Goal: Transaction & Acquisition: Purchase product/service

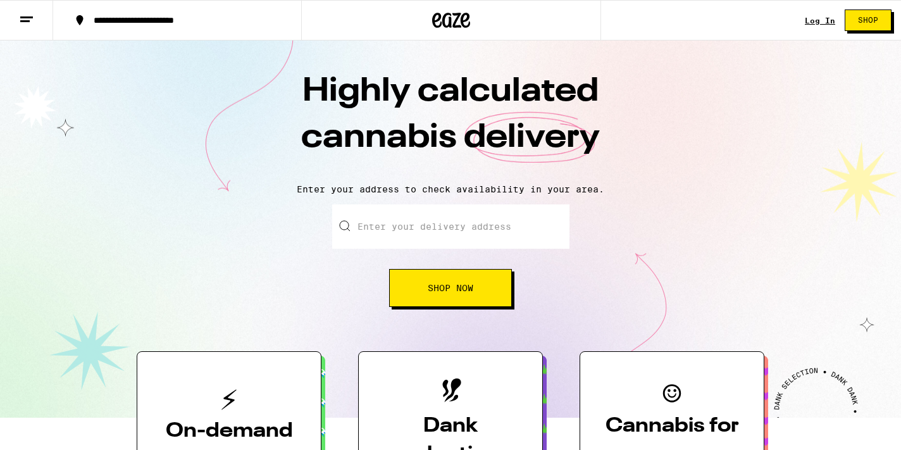
click at [429, 235] on input "Enter your delivery address" at bounding box center [450, 226] width 237 height 44
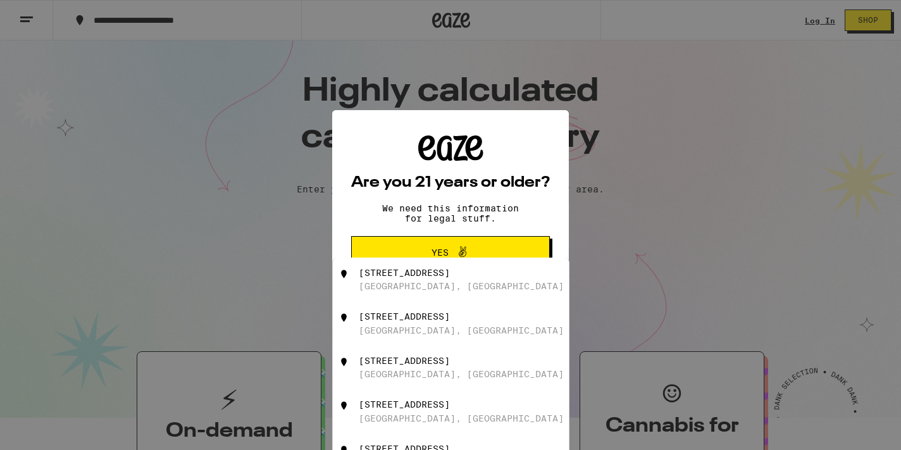
click at [463, 280] on div "3129 School Street Oakland, CA" at bounding box center [472, 280] width 226 height 24
type input "3129 School Street, Oakland, CA"
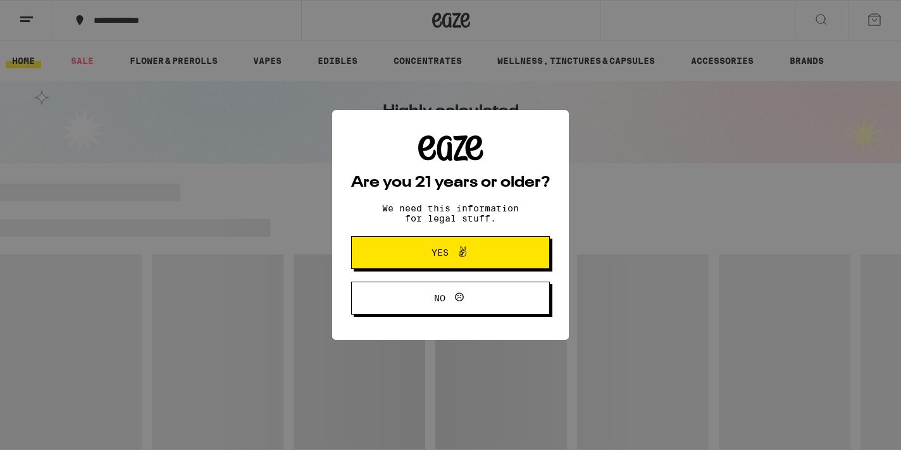
click at [440, 245] on button "Yes" at bounding box center [450, 252] width 199 height 33
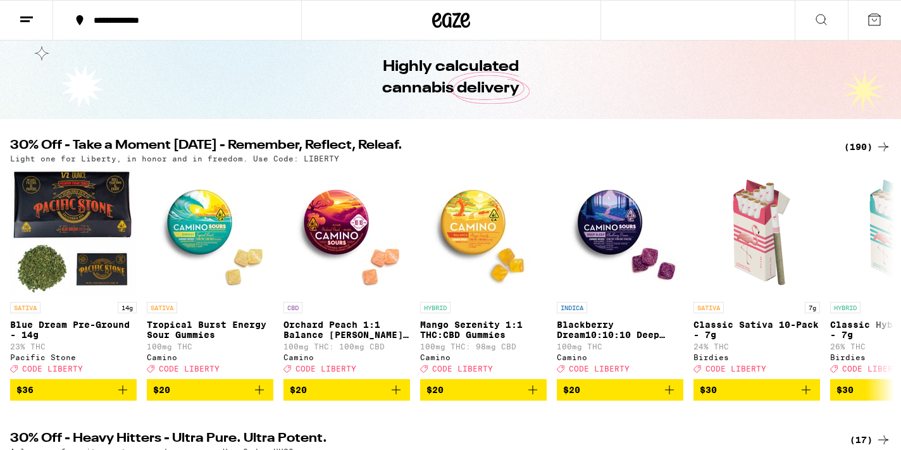
scroll to position [46, 0]
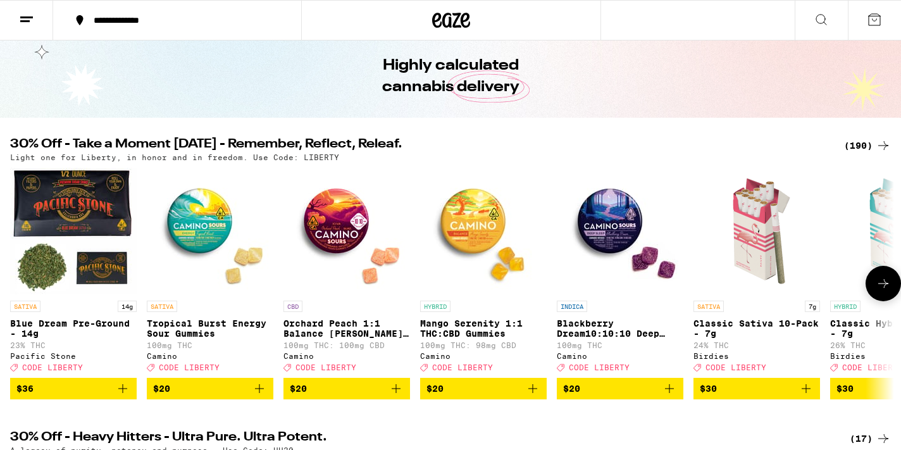
click at [108, 396] on span "$36" at bounding box center [73, 388] width 114 height 15
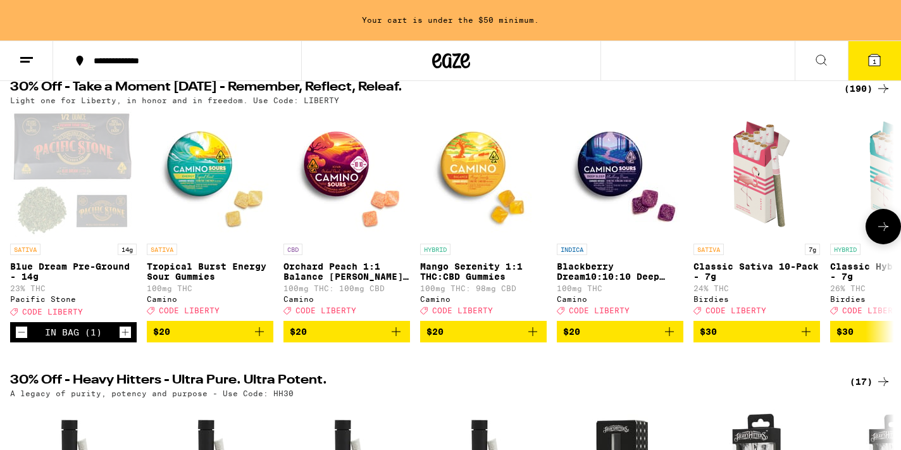
scroll to position [93, 0]
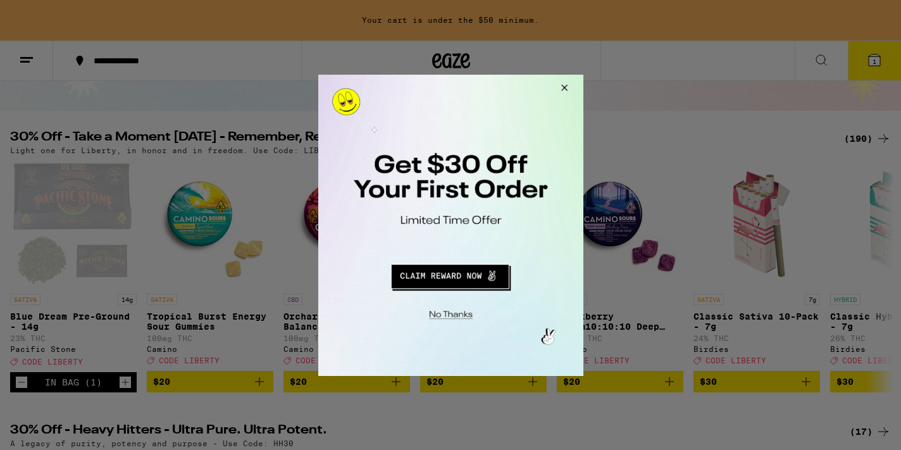
click at [571, 87] on button "Close Modal" at bounding box center [562, 89] width 34 height 30
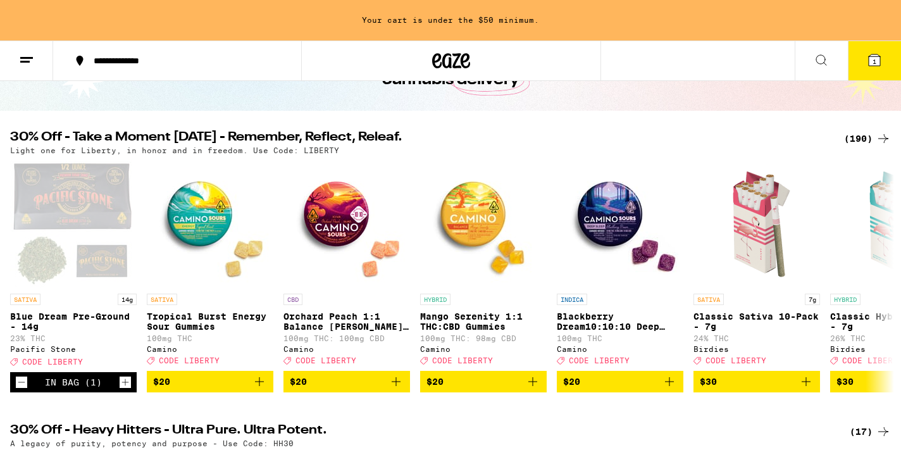
click at [890, 54] on button "1" at bounding box center [874, 60] width 53 height 39
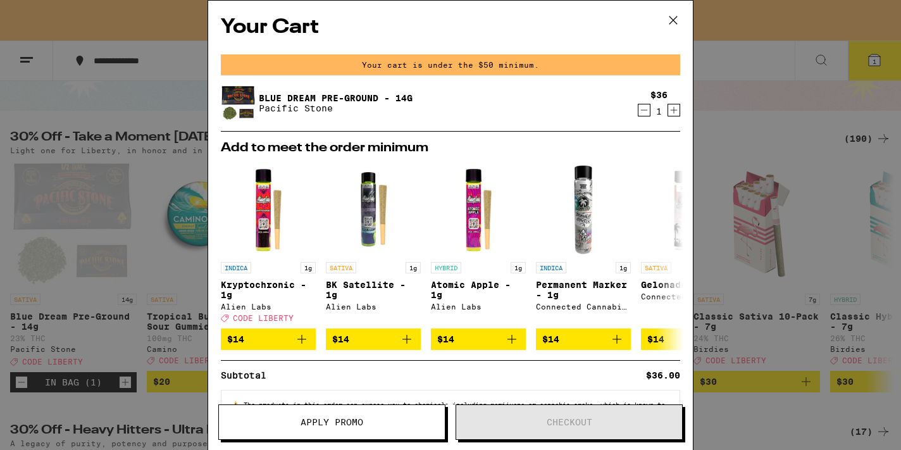
click at [758, 196] on div "Your Cart Your cart is under the $50 minimum. Blue Dream Pre-Ground - 14g Pacif…" at bounding box center [450, 225] width 901 height 450
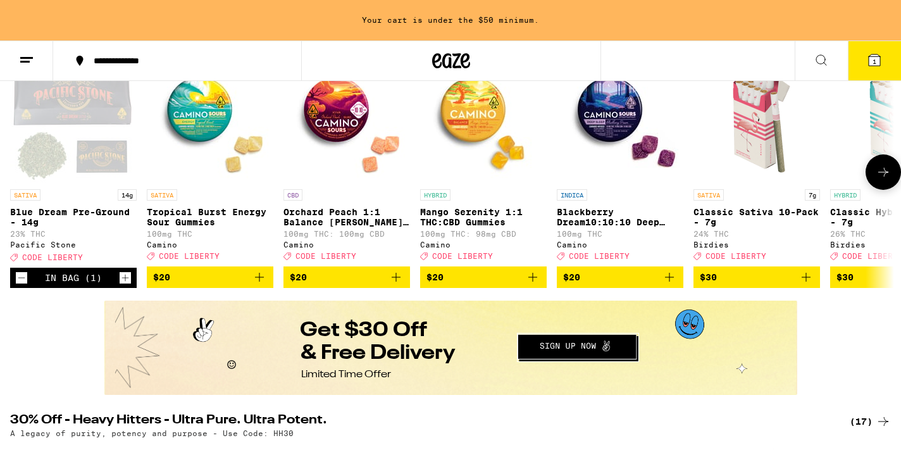
scroll to position [163, 0]
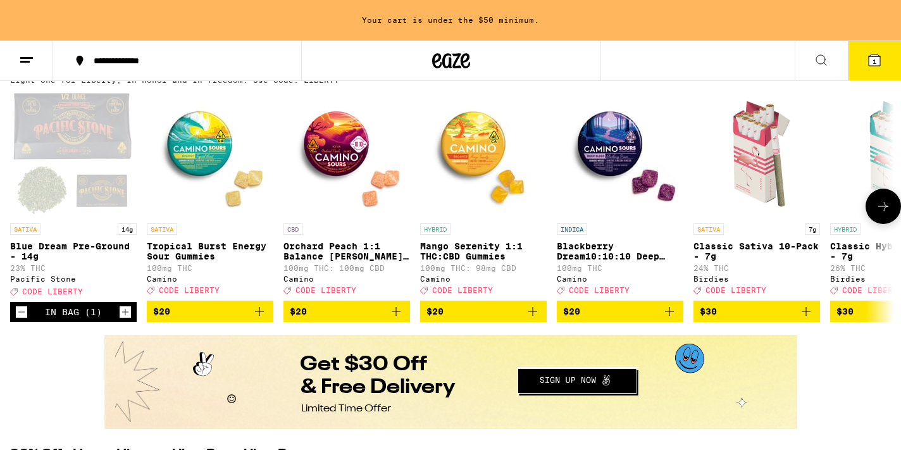
click at [882, 206] on icon at bounding box center [883, 206] width 15 height 15
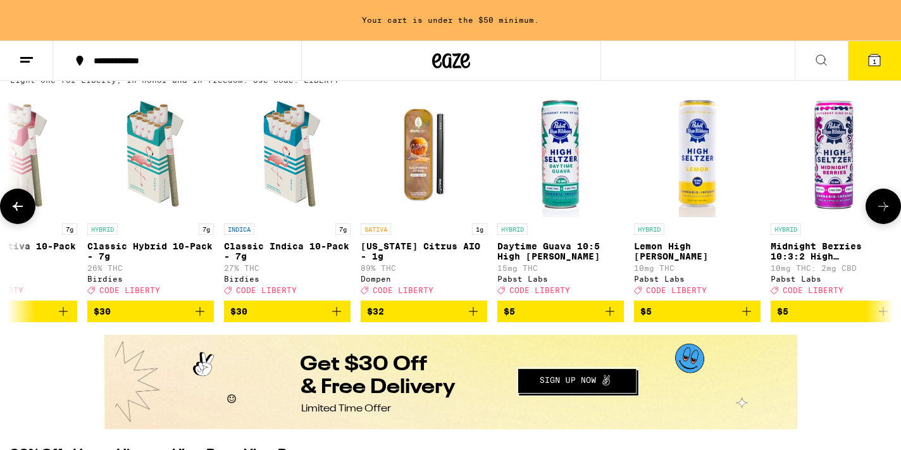
click at [882, 206] on icon at bounding box center [883, 206] width 15 height 15
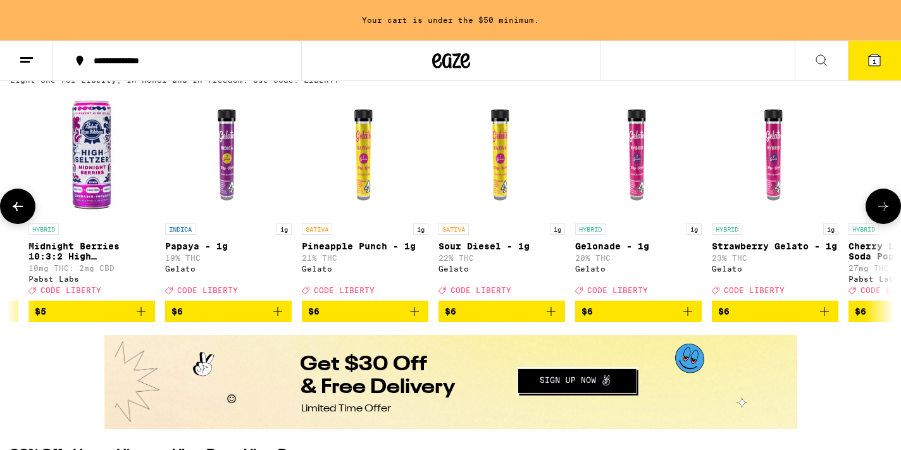
click at [882, 206] on icon at bounding box center [883, 206] width 15 height 15
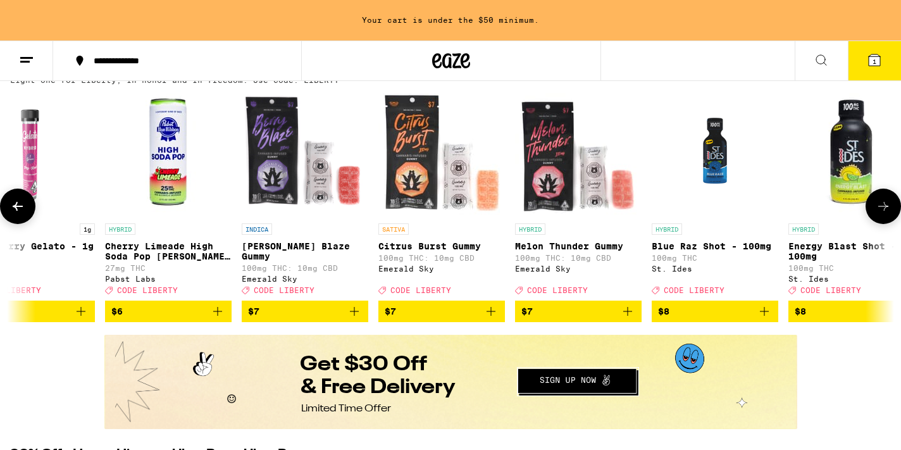
click at [882, 206] on icon at bounding box center [883, 206] width 15 height 15
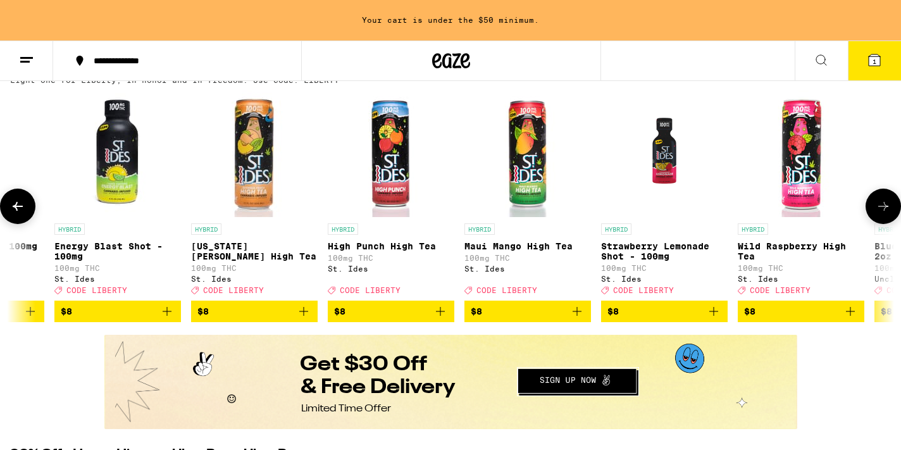
click at [882, 206] on icon at bounding box center [883, 206] width 15 height 15
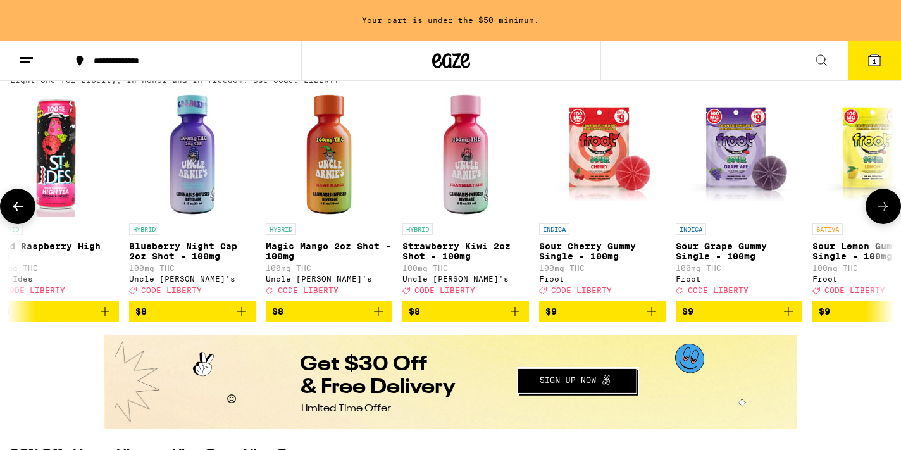
click at [882, 206] on icon at bounding box center [883, 206] width 15 height 15
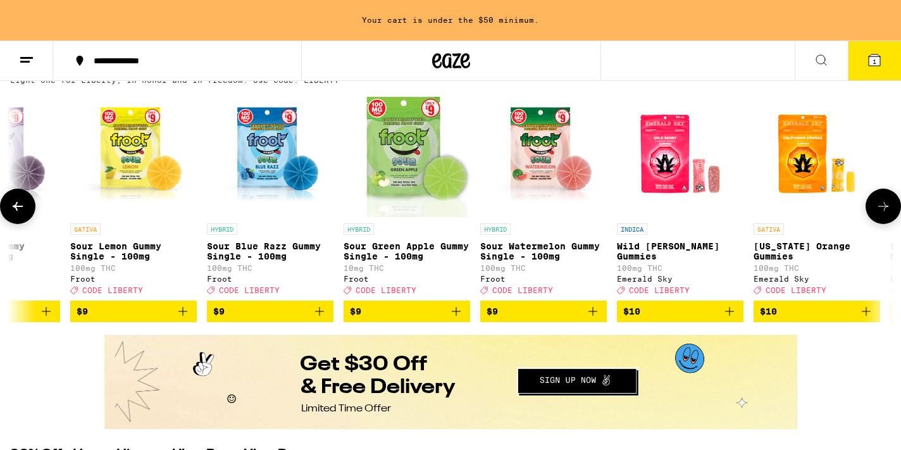
click at [882, 206] on icon at bounding box center [883, 206] width 15 height 15
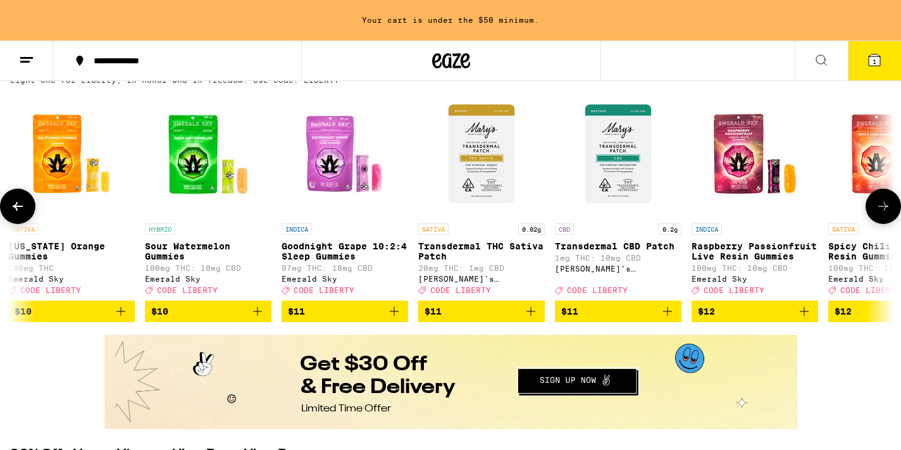
click at [882, 206] on icon at bounding box center [883, 206] width 15 height 15
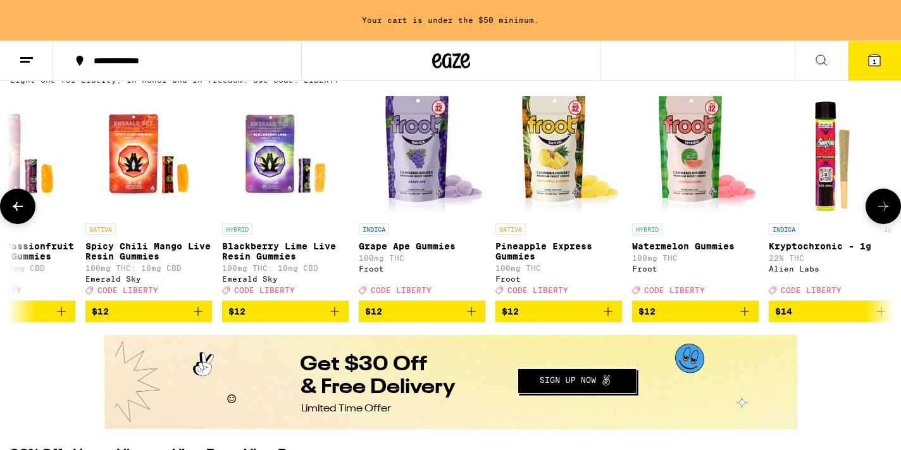
click at [882, 206] on icon at bounding box center [883, 206] width 15 height 15
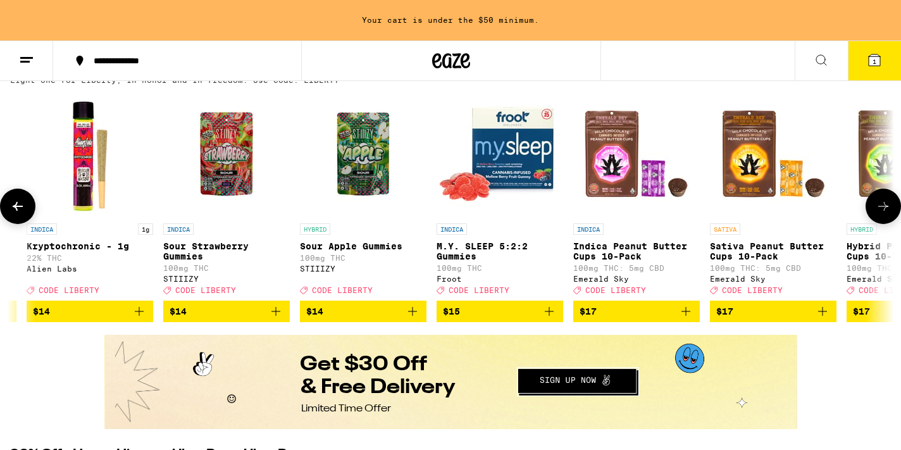
scroll to position [0, 6684]
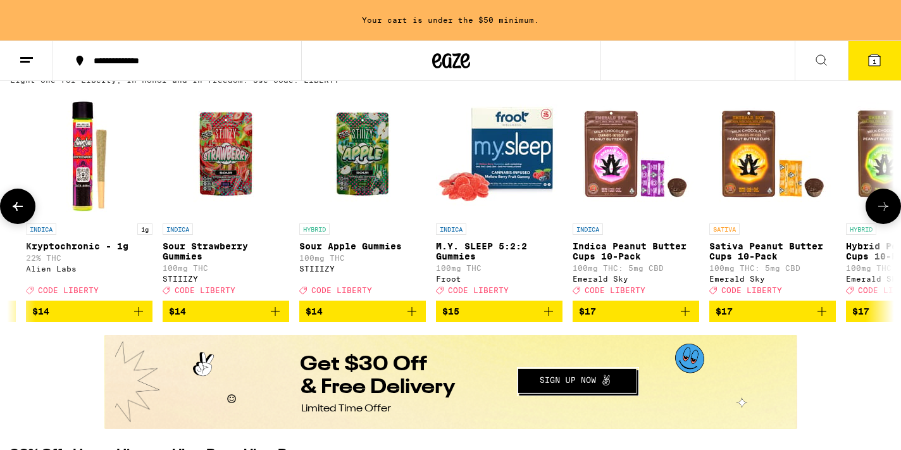
click at [881, 207] on icon at bounding box center [883, 206] width 15 height 15
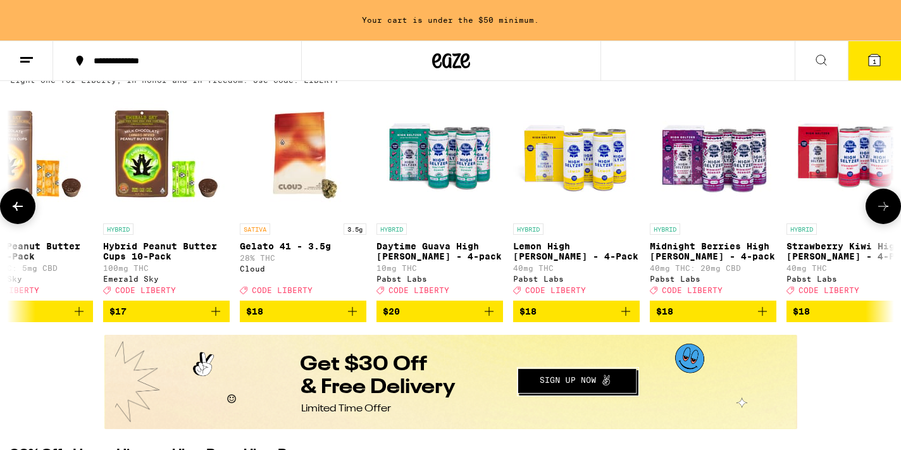
click at [881, 207] on icon at bounding box center [883, 206] width 15 height 15
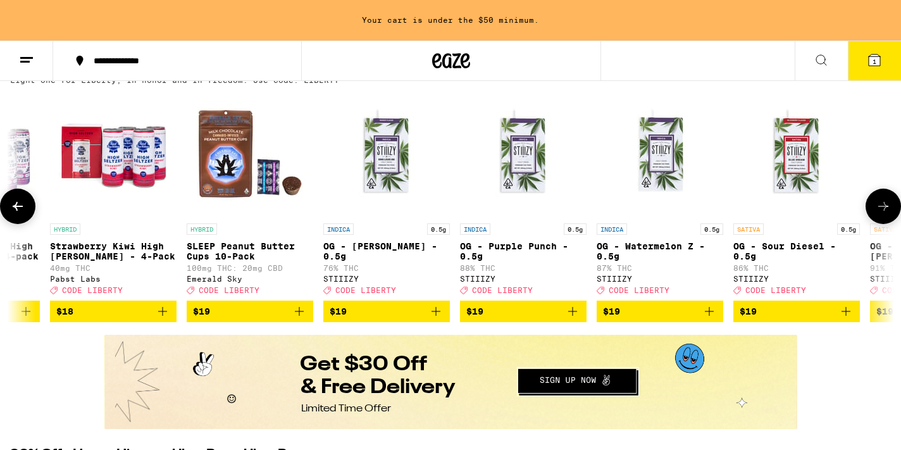
scroll to position [0, 8170]
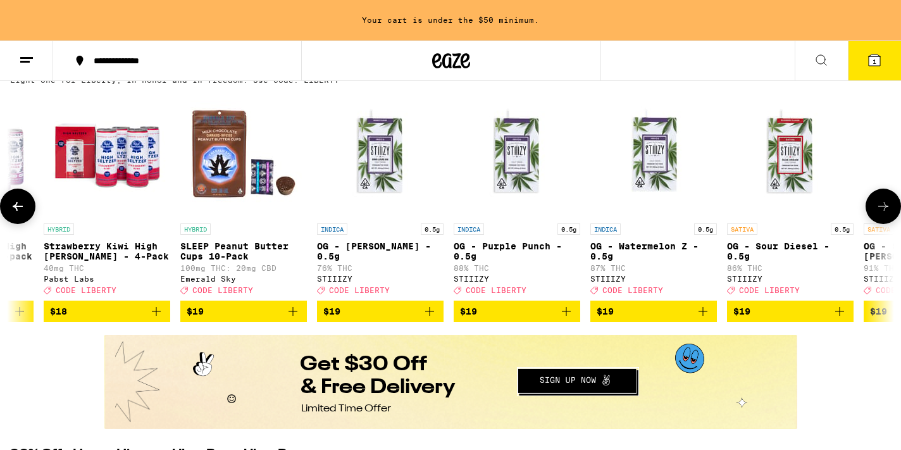
click at [881, 207] on icon at bounding box center [883, 206] width 15 height 15
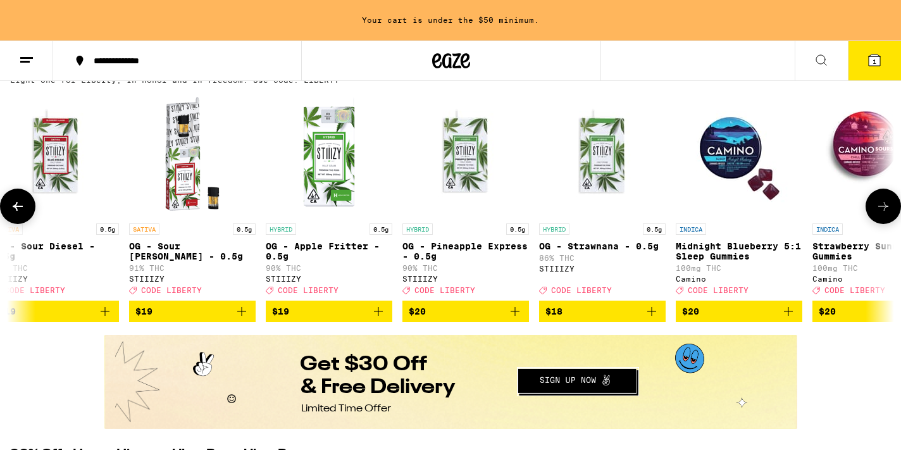
scroll to position [0, 8913]
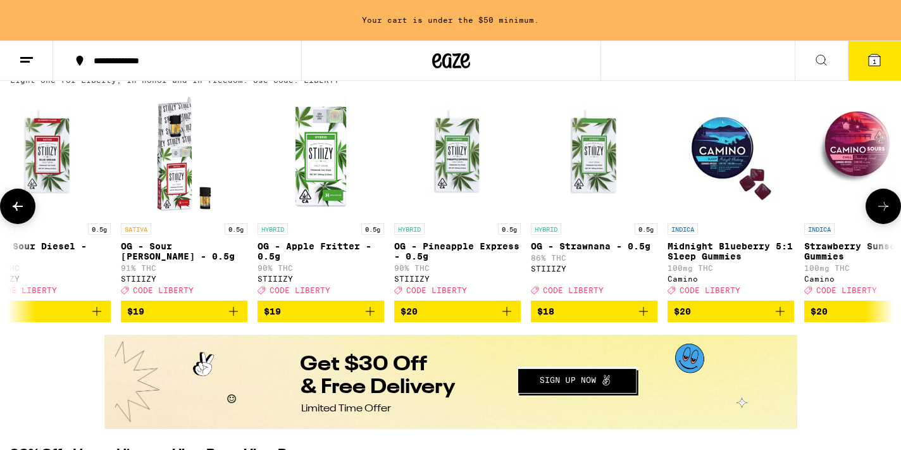
click at [881, 207] on icon at bounding box center [883, 206] width 15 height 15
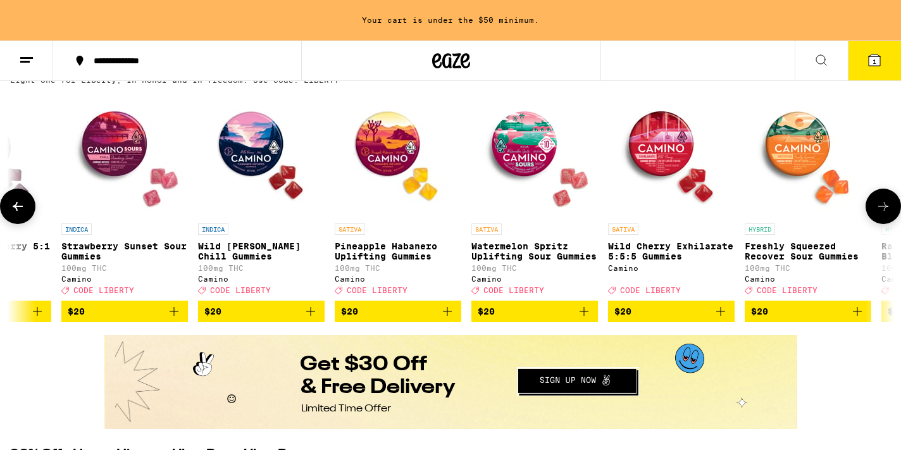
click at [881, 207] on icon at bounding box center [883, 206] width 15 height 15
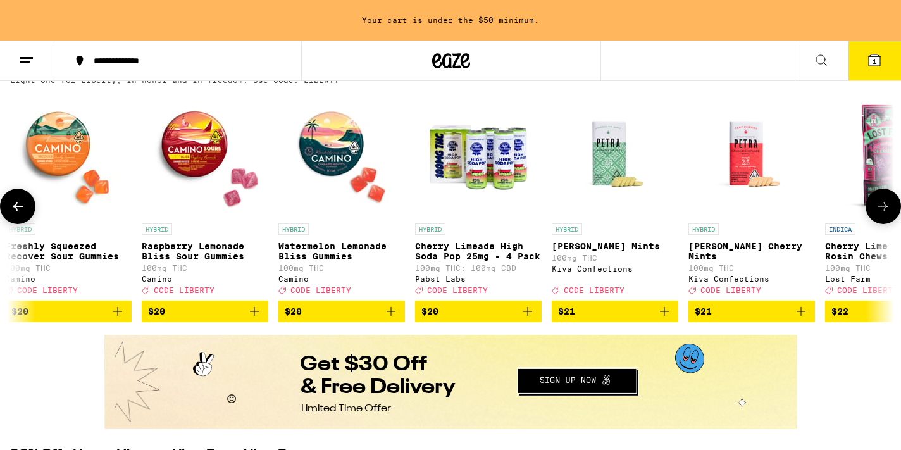
click at [881, 207] on icon at bounding box center [883, 206] width 15 height 15
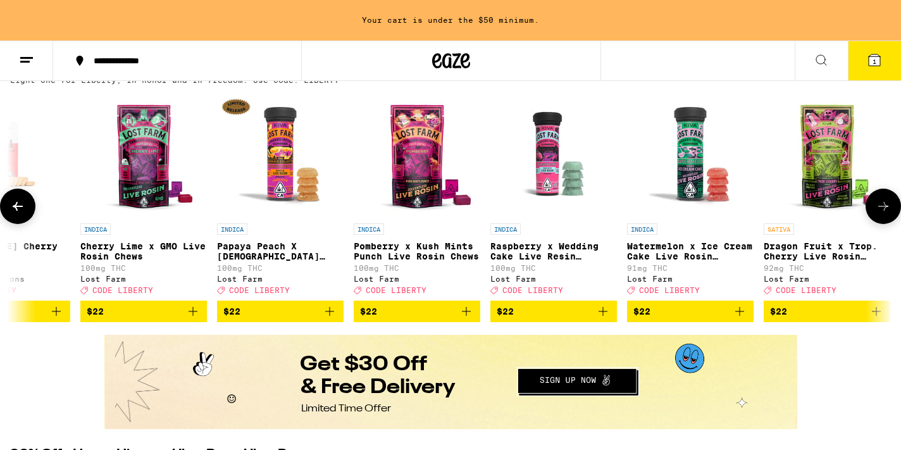
click at [881, 207] on icon at bounding box center [883, 206] width 15 height 15
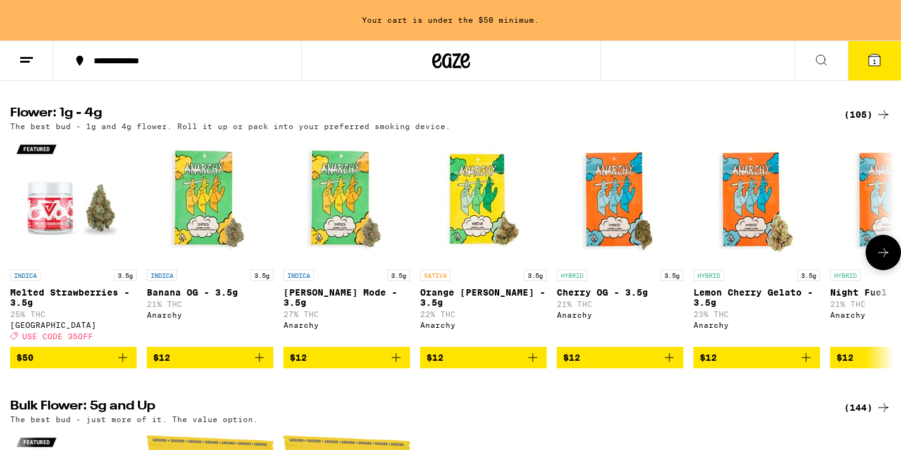
scroll to position [1372, 0]
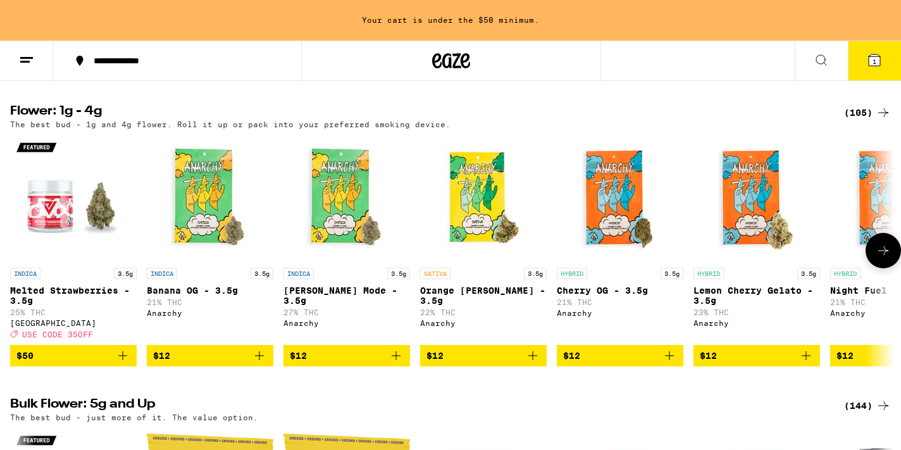
click at [499, 363] on span "$12" at bounding box center [484, 355] width 114 height 15
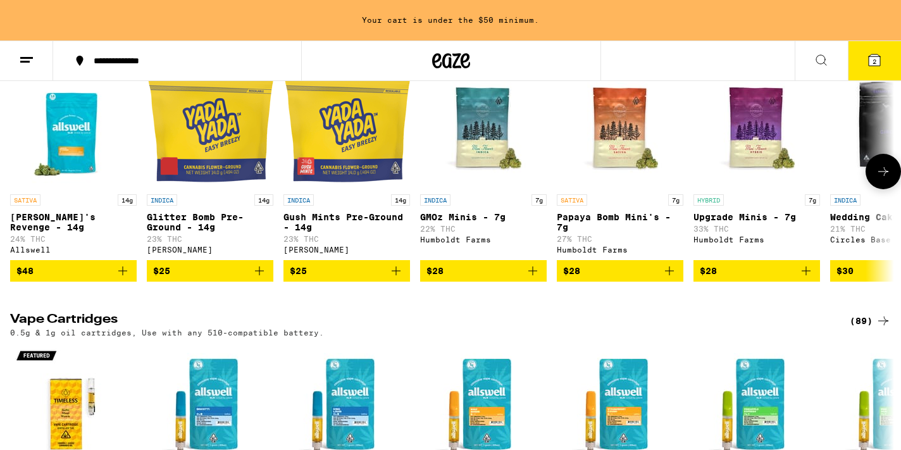
scroll to position [1731, 0]
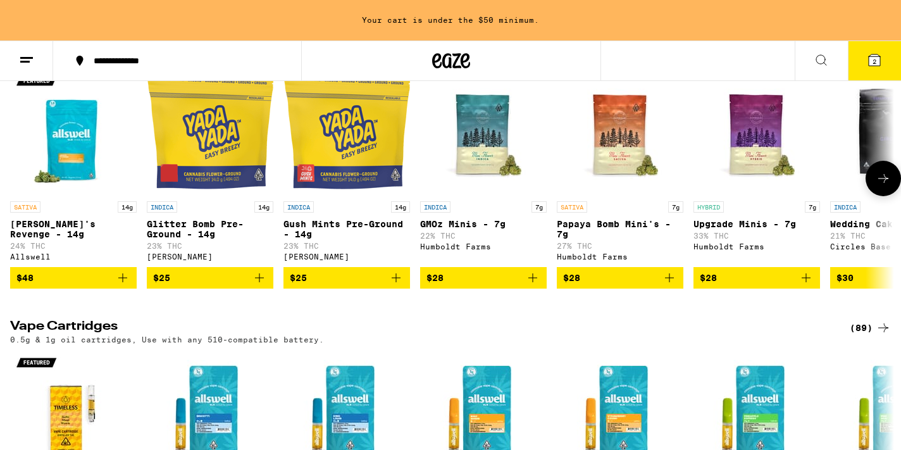
click at [618, 180] on img "Open page for Papaya Bomb Mini's - 7g from Humboldt Farms" at bounding box center [620, 131] width 127 height 127
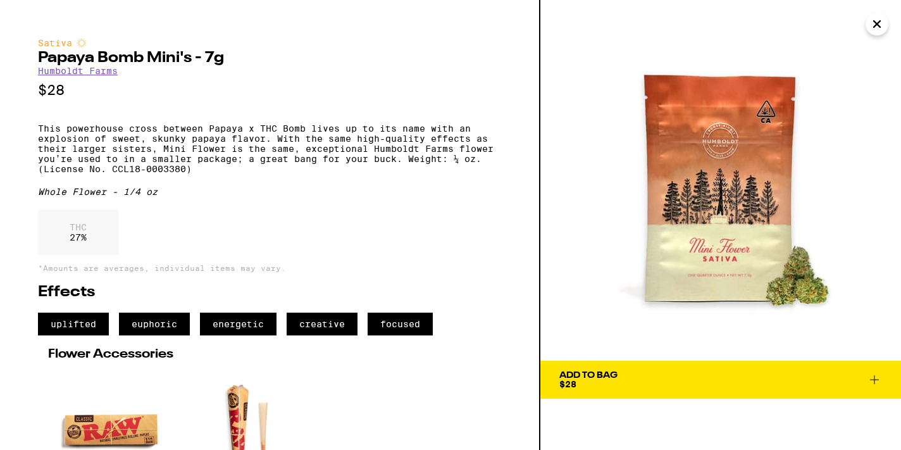
click at [646, 384] on span "Add To Bag $28" at bounding box center [721, 380] width 323 height 18
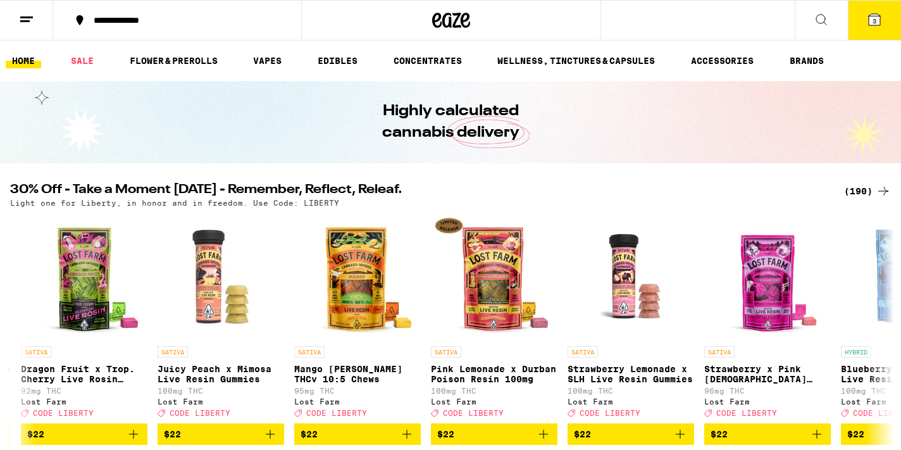
click at [882, 21] on icon at bounding box center [874, 19] width 15 height 15
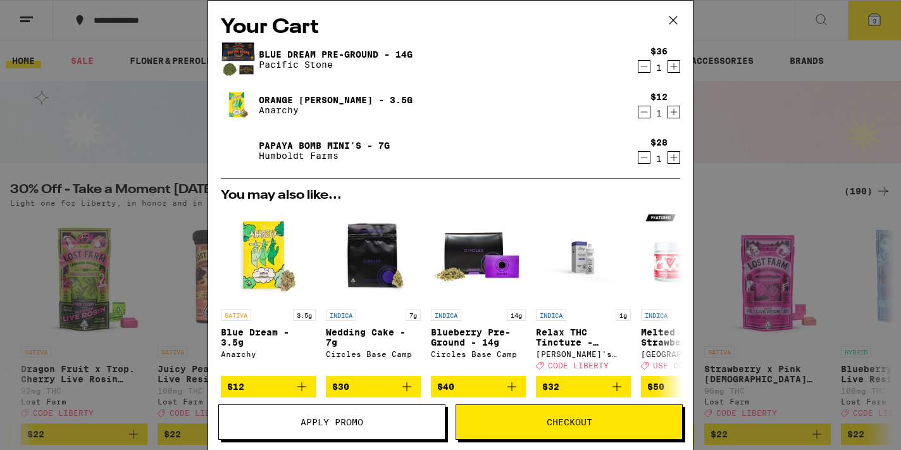
click at [645, 68] on icon "Decrement" at bounding box center [644, 66] width 11 height 15
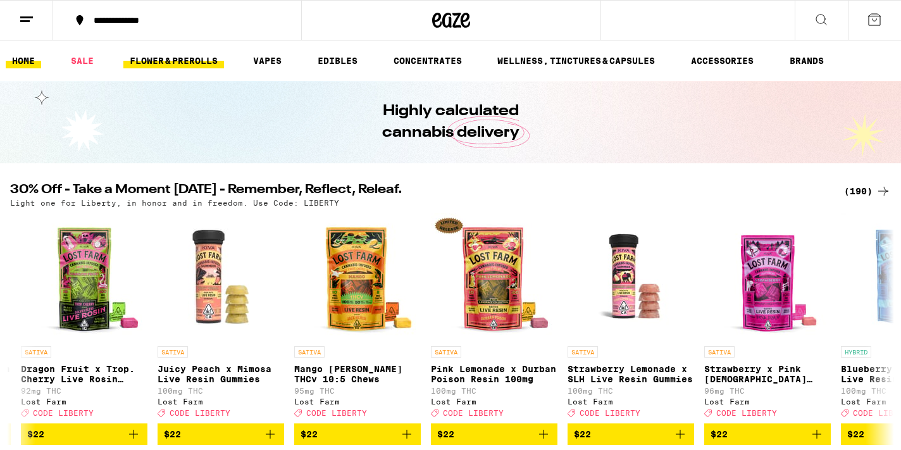
click at [194, 60] on link "FLOWER & PREROLLS" at bounding box center [173, 60] width 101 height 15
click at [187, 62] on link "FLOWER & PREROLLS" at bounding box center [173, 60] width 101 height 15
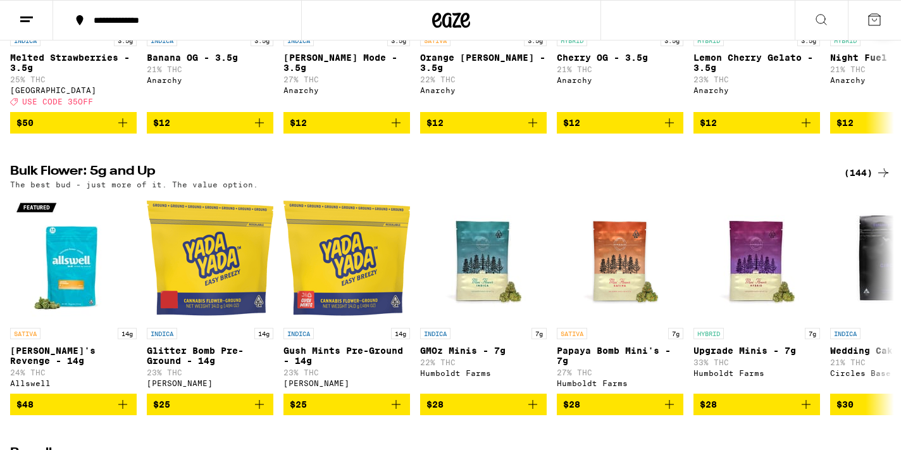
scroll to position [352, 0]
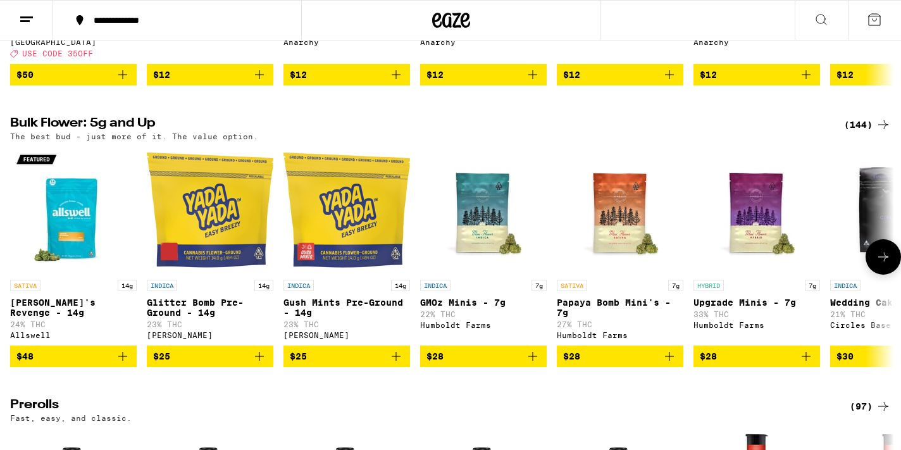
click at [887, 265] on icon at bounding box center [883, 256] width 15 height 15
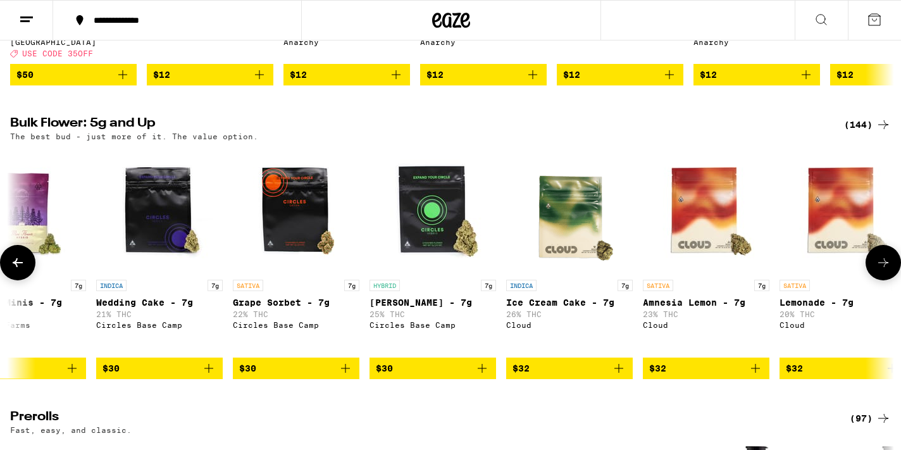
scroll to position [0, 743]
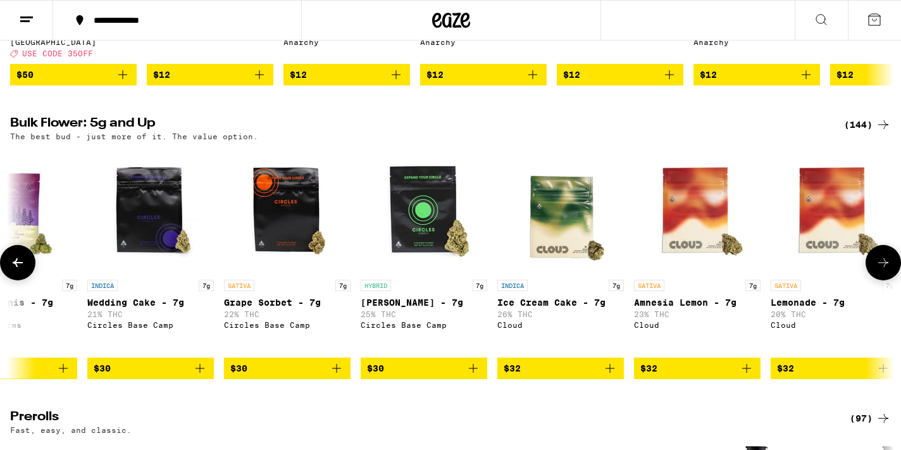
click at [887, 270] on icon at bounding box center [883, 262] width 15 height 15
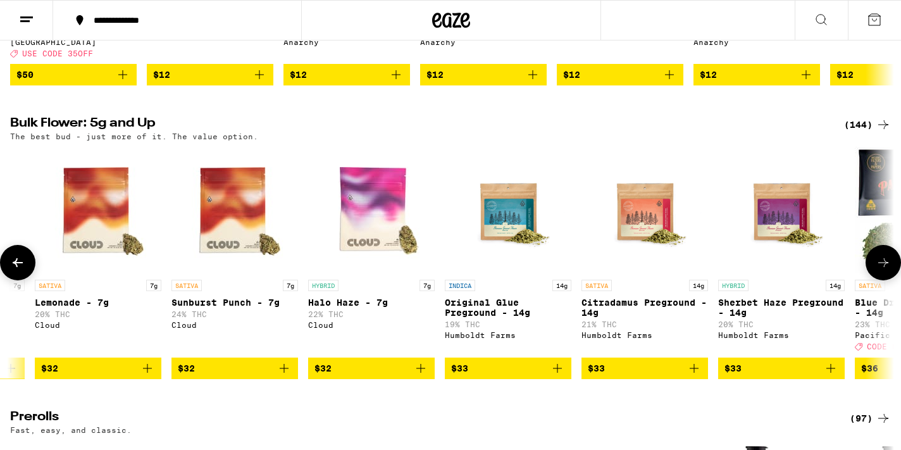
scroll to position [0, 1486]
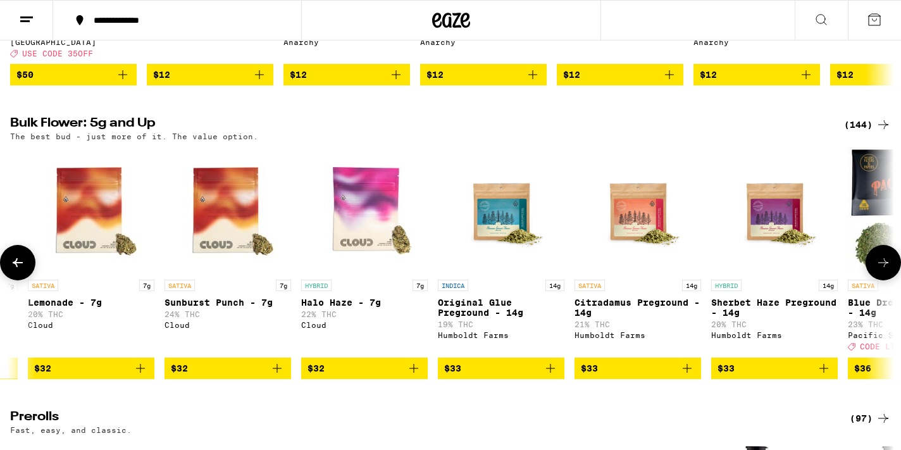
click at [887, 270] on icon at bounding box center [883, 262] width 15 height 15
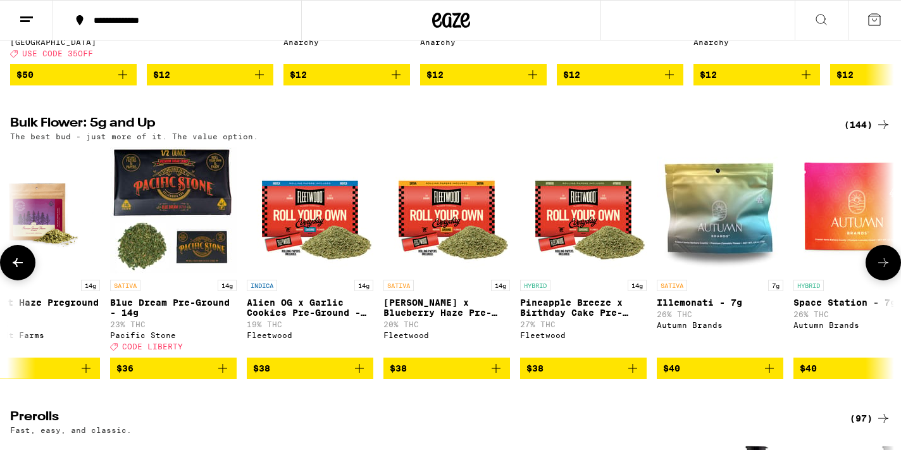
scroll to position [0, 2229]
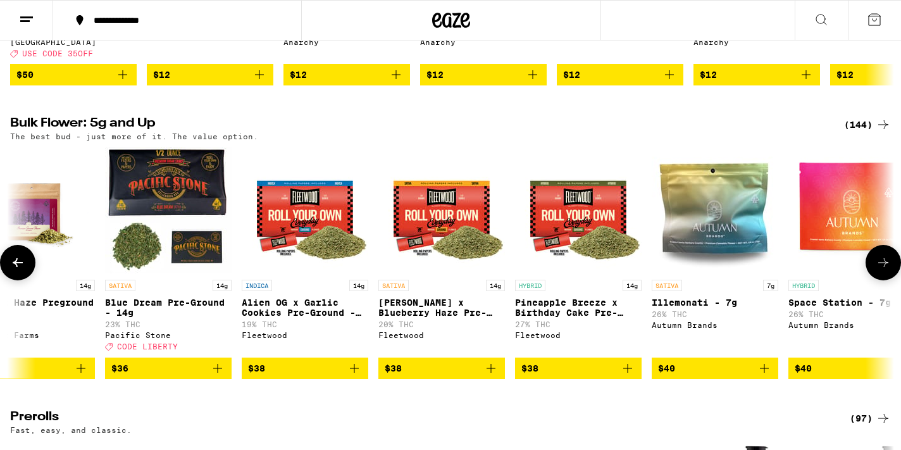
click at [887, 270] on icon at bounding box center [883, 262] width 15 height 15
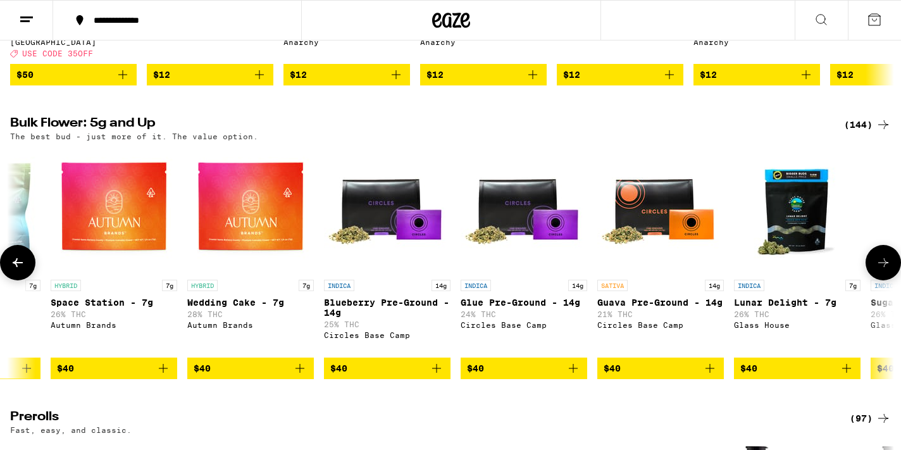
scroll to position [0, 2973]
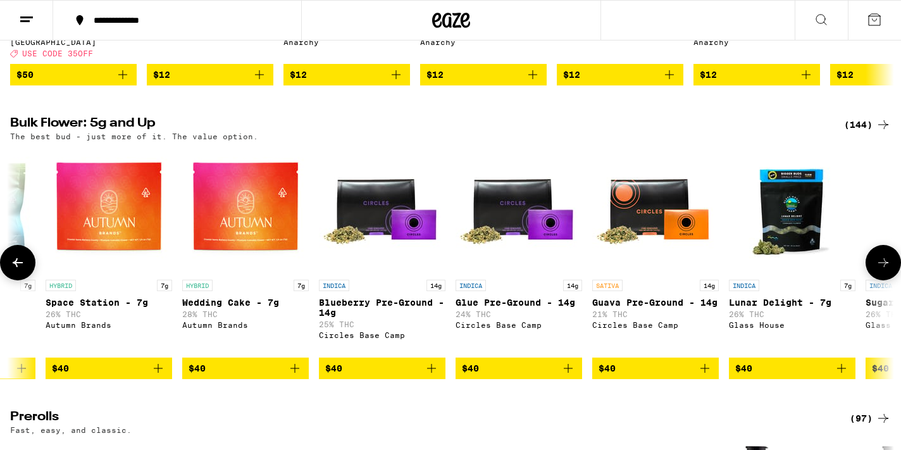
click at [887, 270] on icon at bounding box center [883, 262] width 15 height 15
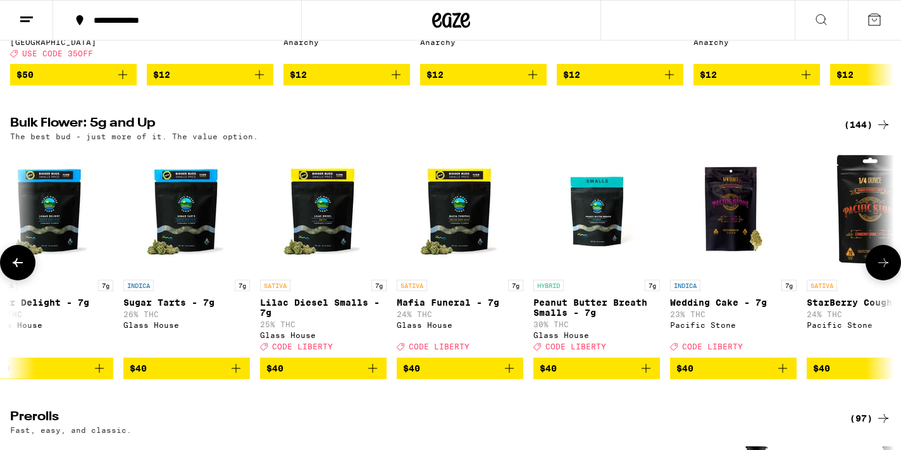
scroll to position [0, 3716]
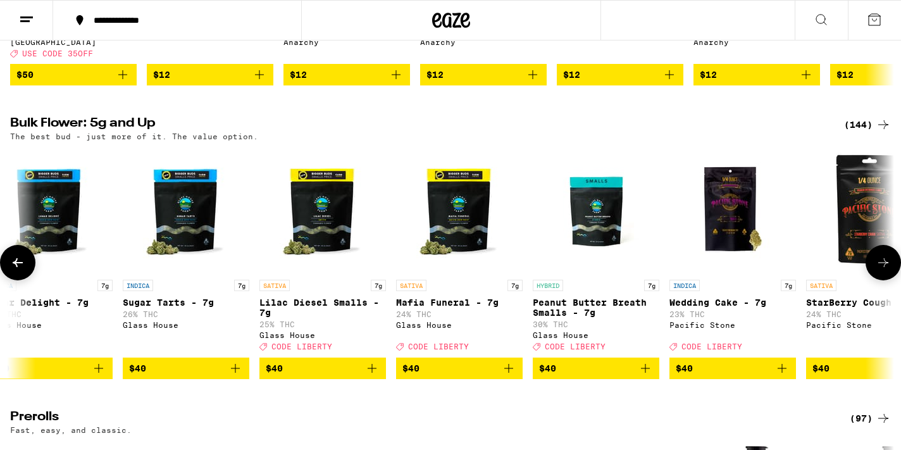
click at [355, 239] on img "Open page for Lilac Diesel Smalls - 7g from Glass House" at bounding box center [323, 210] width 127 height 127
click at [479, 242] on img "Open page for Mafia Funeral - 7g from Glass House" at bounding box center [459, 210] width 127 height 127
click at [330, 227] on img "Open page for Lilac Diesel Smalls - 7g from Glass House" at bounding box center [323, 210] width 127 height 127
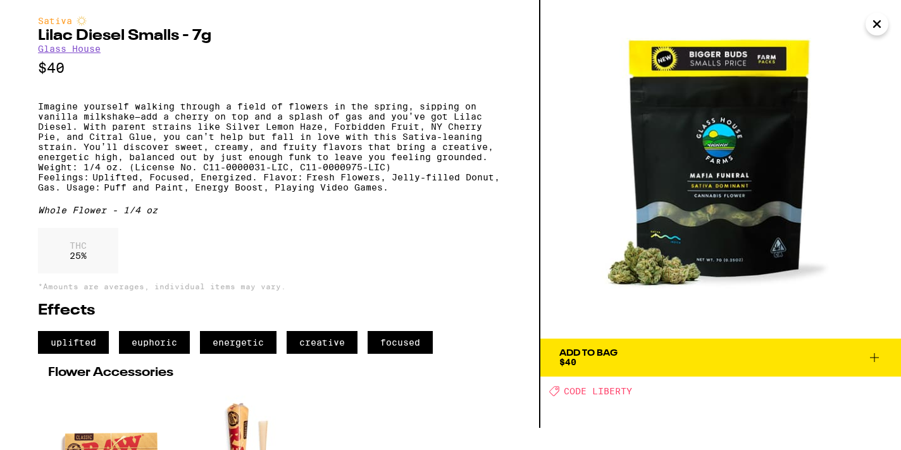
scroll to position [23, 0]
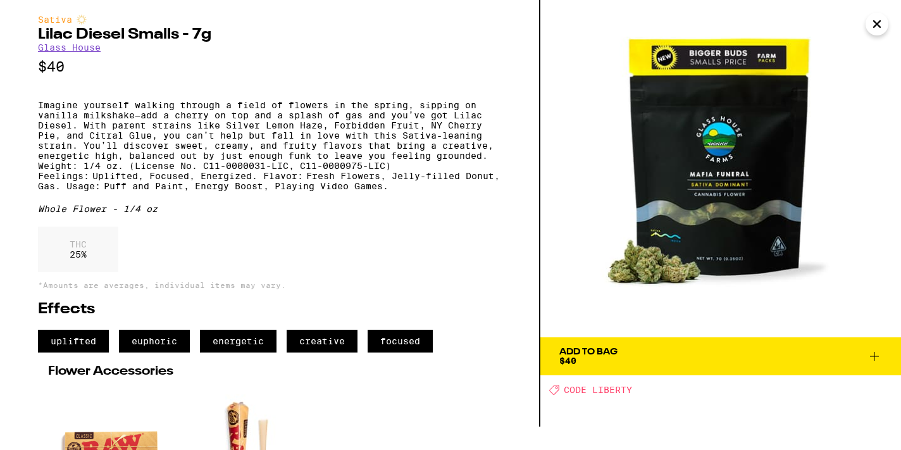
click at [628, 359] on span "Add To Bag $40" at bounding box center [721, 357] width 323 height 18
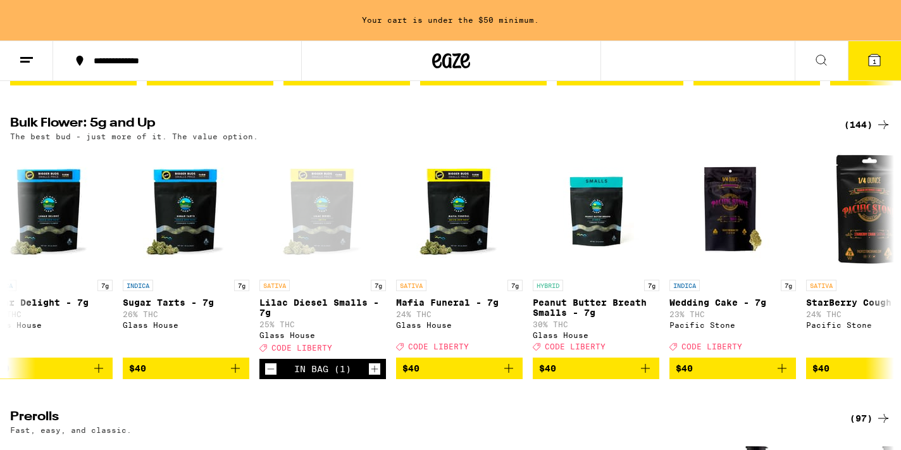
click at [870, 68] on button "1" at bounding box center [874, 60] width 53 height 39
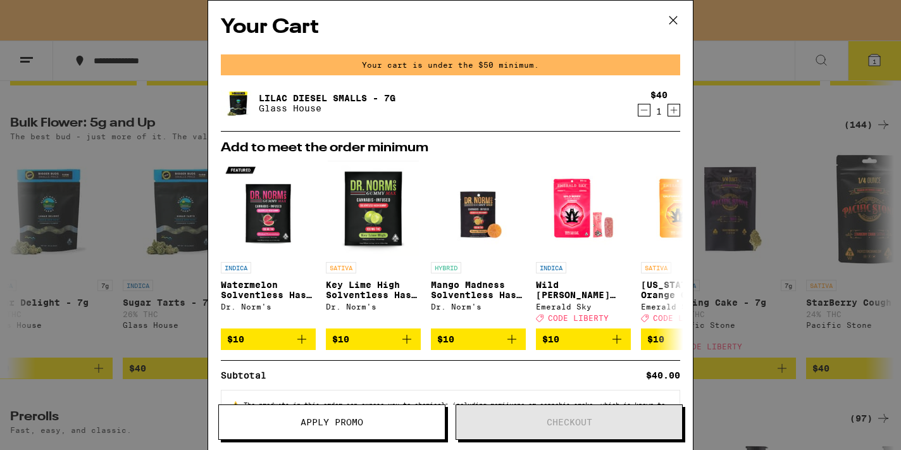
click at [757, 163] on div "Your Cart Your cart is under the $50 minimum. Lilac Diesel Smalls - 7g Glass Ho…" at bounding box center [450, 225] width 901 height 450
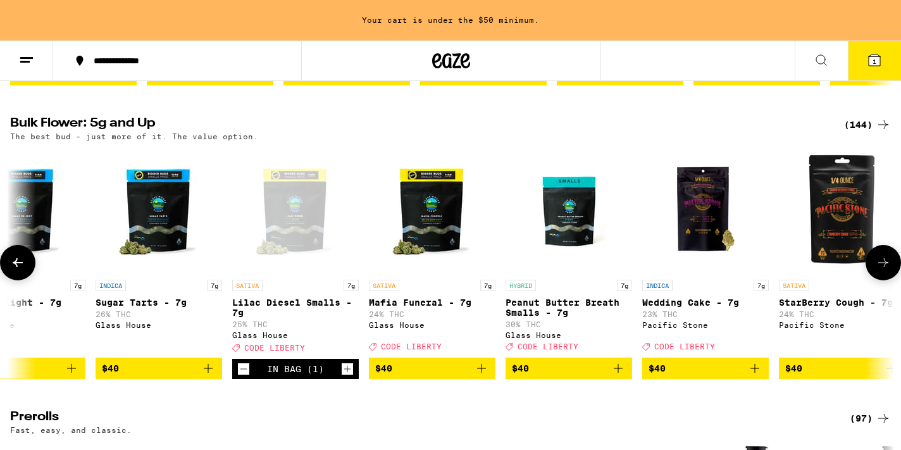
scroll to position [0, 3577]
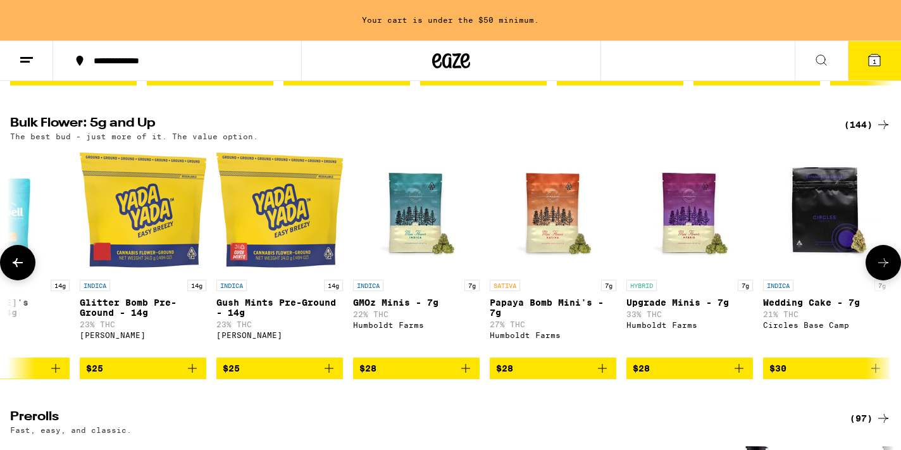
scroll to position [0, 0]
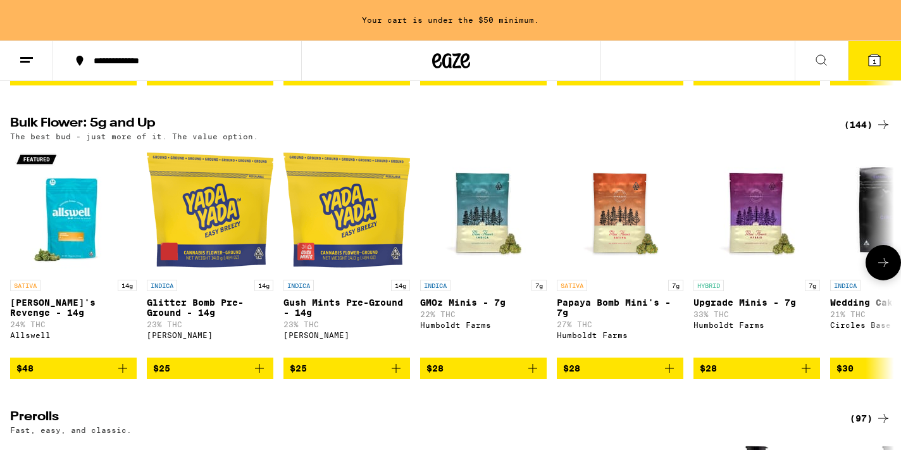
click at [630, 216] on img "Open page for Papaya Bomb Mini's - 7g from Humboldt Farms" at bounding box center [620, 210] width 127 height 127
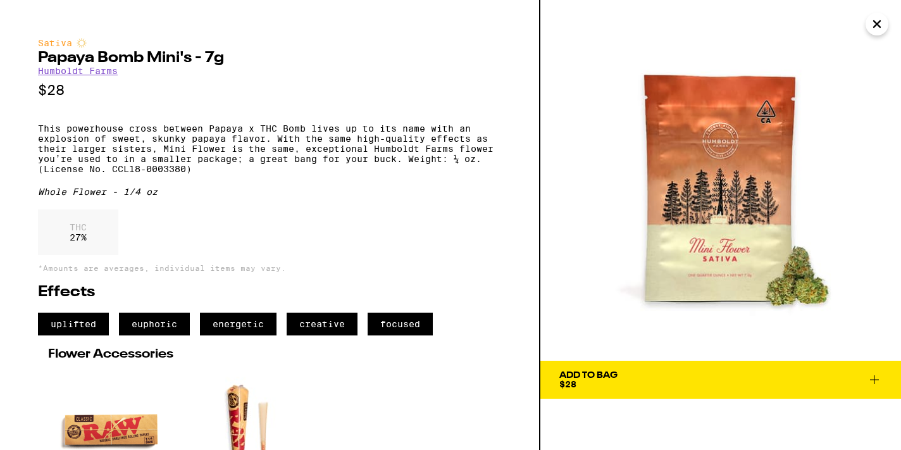
click at [657, 376] on span "Add To Bag $28" at bounding box center [721, 380] width 323 height 18
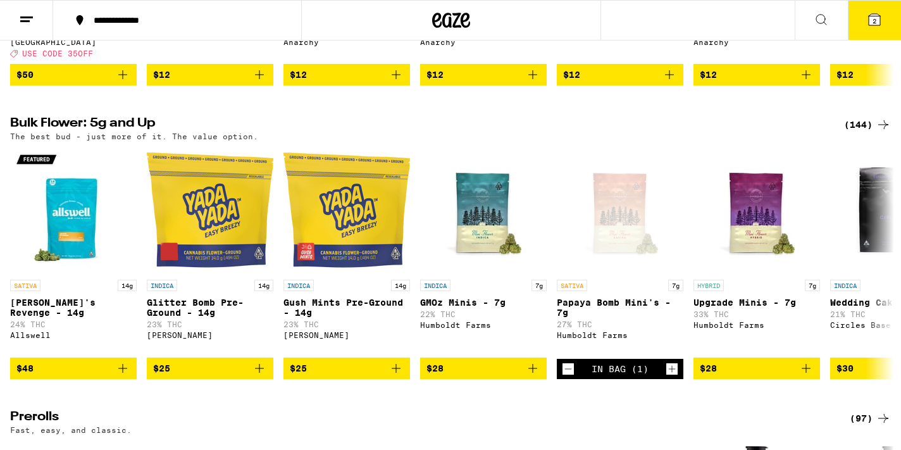
click at [876, 18] on span "2" at bounding box center [875, 21] width 4 height 8
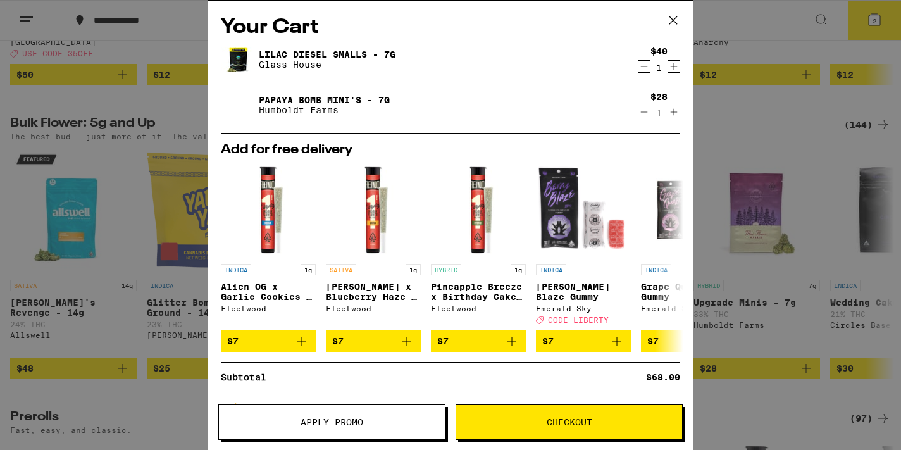
click at [646, 68] on icon "Decrement" at bounding box center [644, 66] width 11 height 15
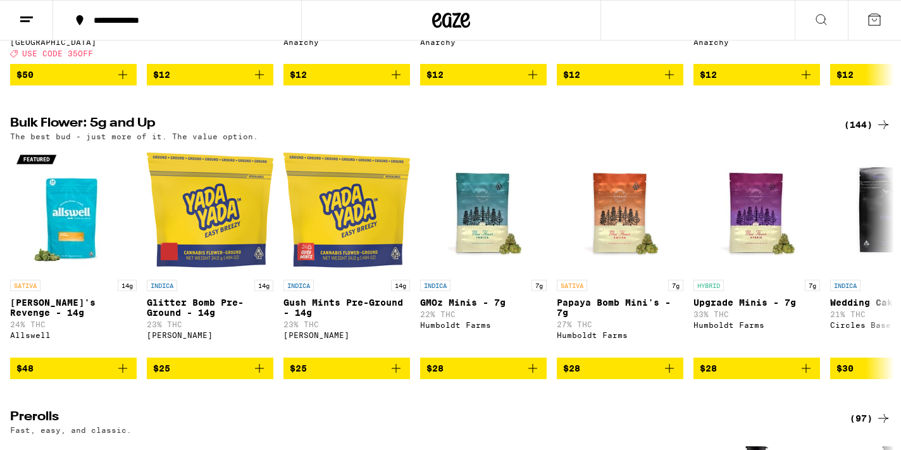
click at [887, 9] on button at bounding box center [874, 20] width 53 height 39
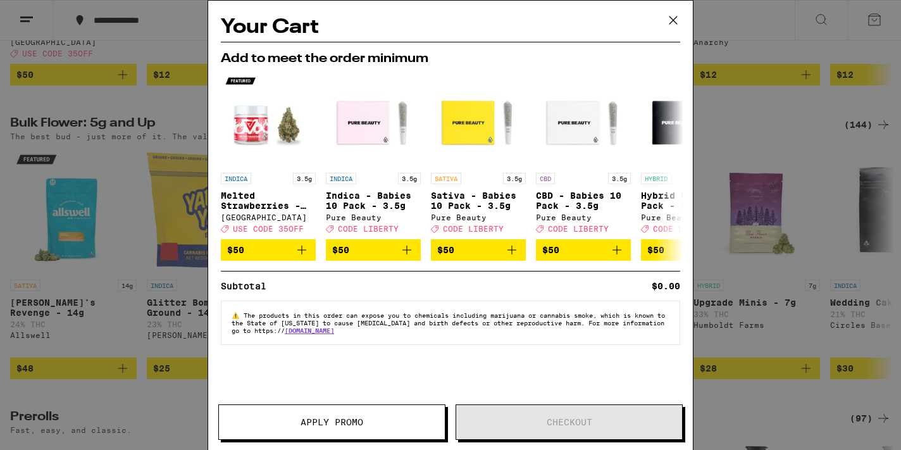
click at [684, 18] on button at bounding box center [673, 21] width 39 height 41
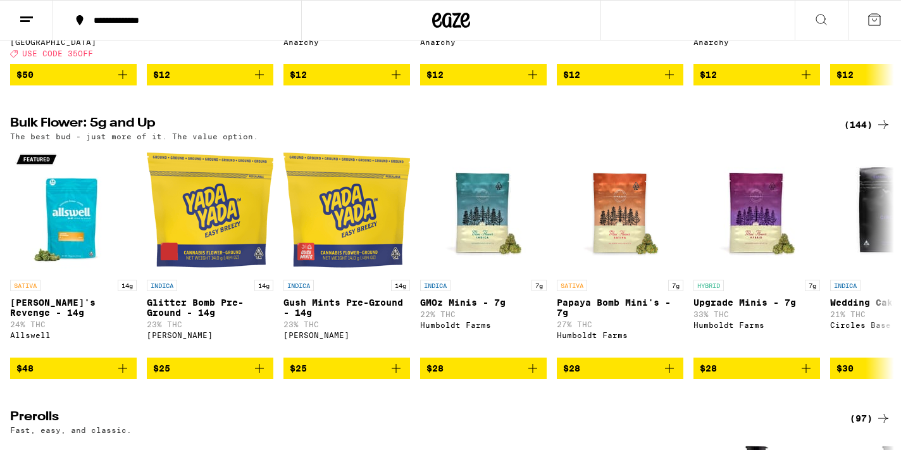
click at [867, 12] on button at bounding box center [874, 20] width 53 height 39
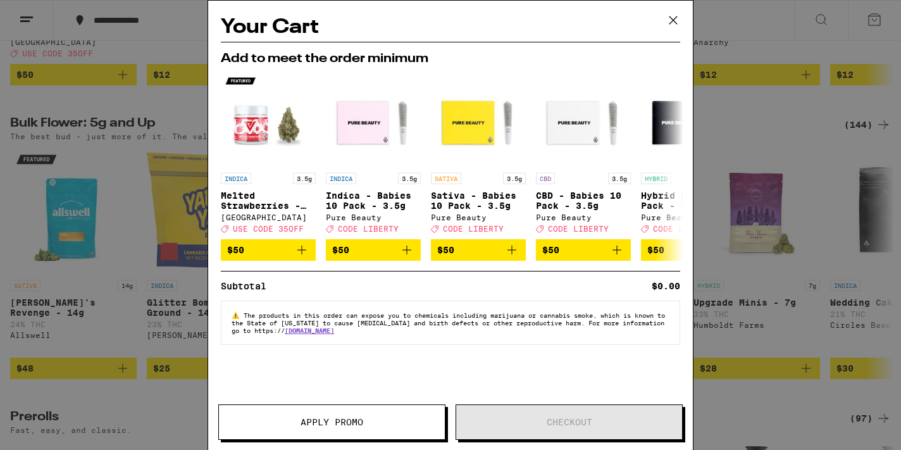
click at [801, 113] on div "Your Cart Add to meet the order minimum INDICA 3.5g Melted Strawberries - 3.5g …" at bounding box center [450, 225] width 901 height 450
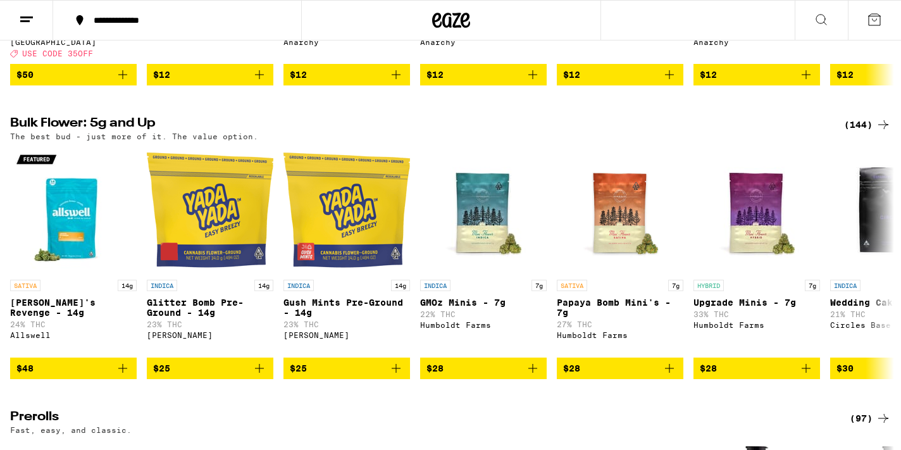
click at [633, 376] on span "$28" at bounding box center [620, 368] width 114 height 15
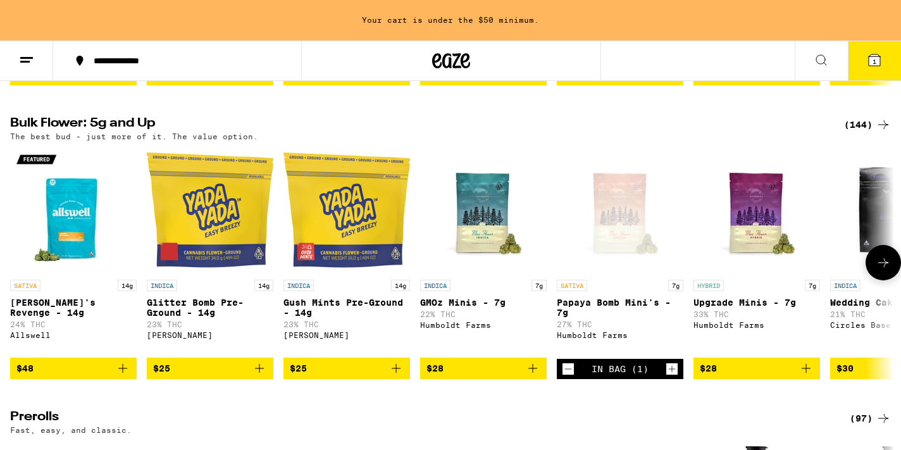
click at [668, 377] on icon "Increment" at bounding box center [672, 368] width 11 height 15
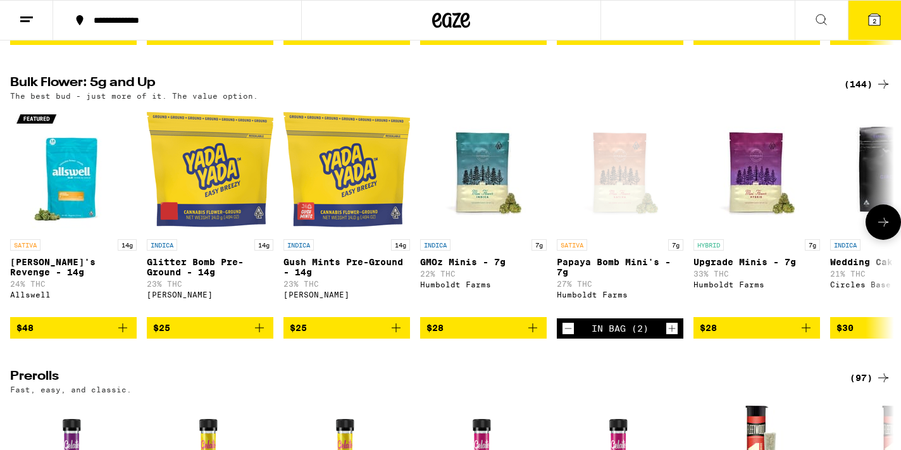
scroll to position [352, 0]
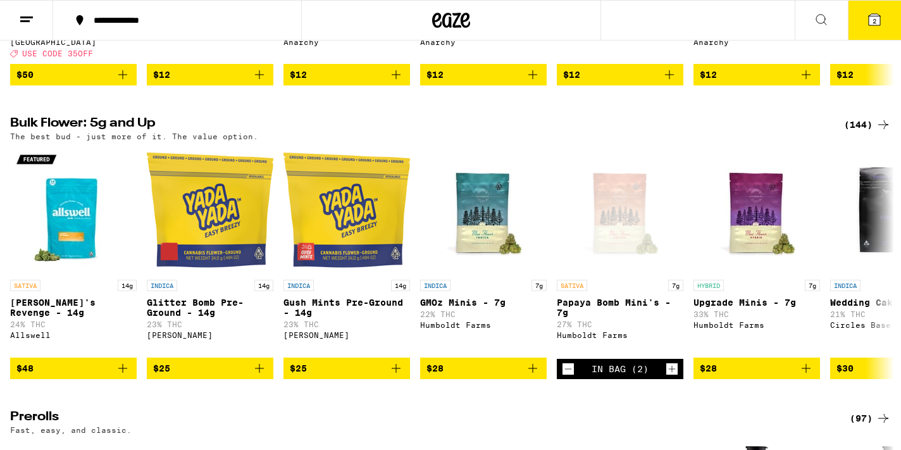
click at [882, 28] on button "2" at bounding box center [874, 20] width 53 height 39
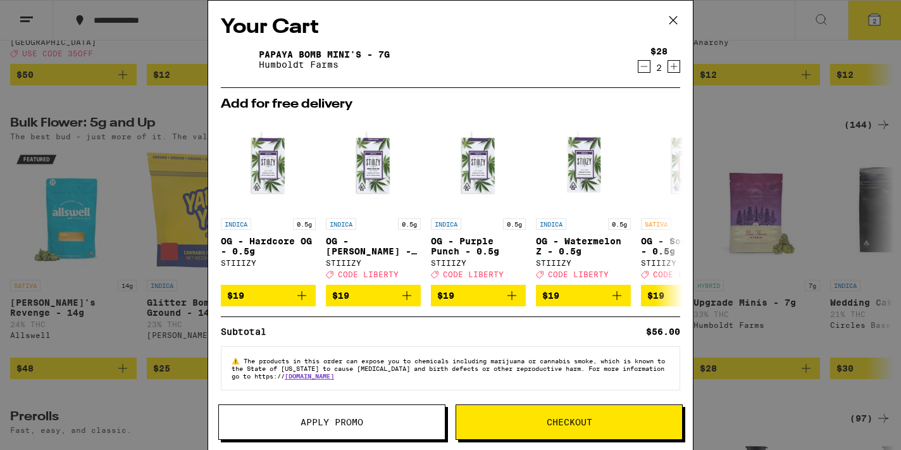
click at [750, 31] on div "Your Cart Papaya Bomb Mini's - 7g Humboldt Farms $28 2 Add for free delivery IN…" at bounding box center [450, 225] width 901 height 450
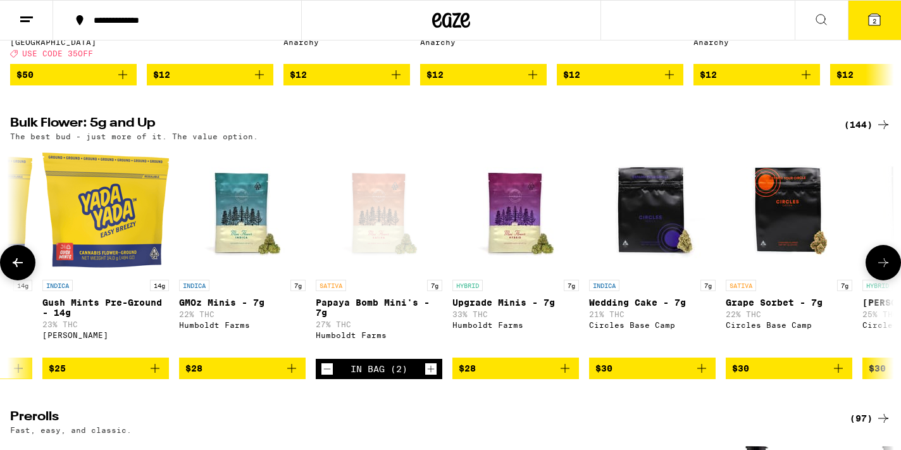
scroll to position [0, 232]
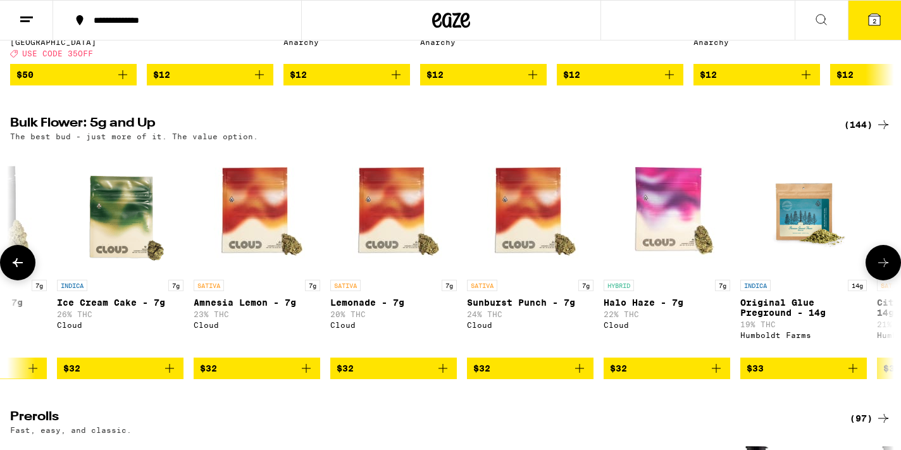
scroll to position [0, 1185]
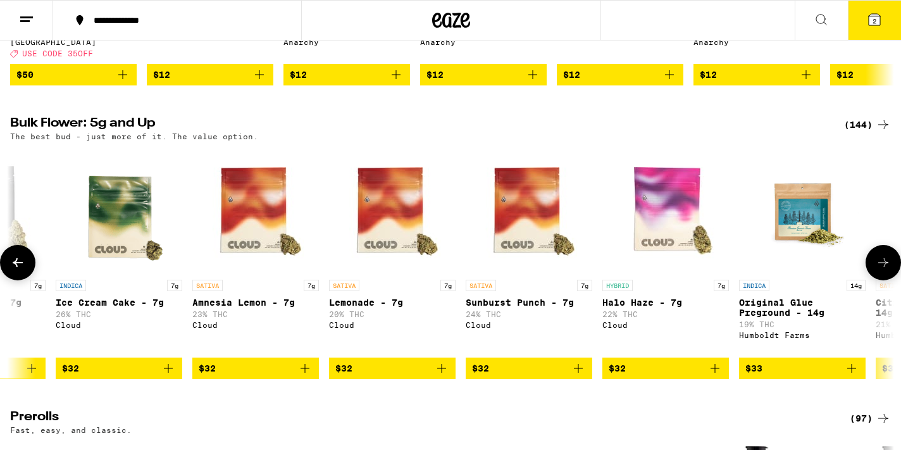
click at [555, 218] on img "Open page for Sunburst Punch - 7g from Cloud" at bounding box center [529, 210] width 127 height 127
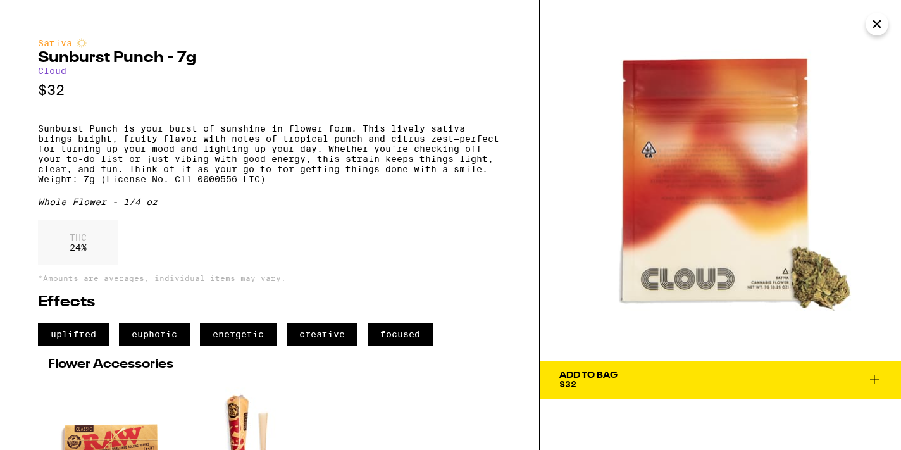
click at [621, 359] on img at bounding box center [721, 180] width 361 height 361
click at [622, 383] on span "Add To Bag $32" at bounding box center [721, 380] width 323 height 18
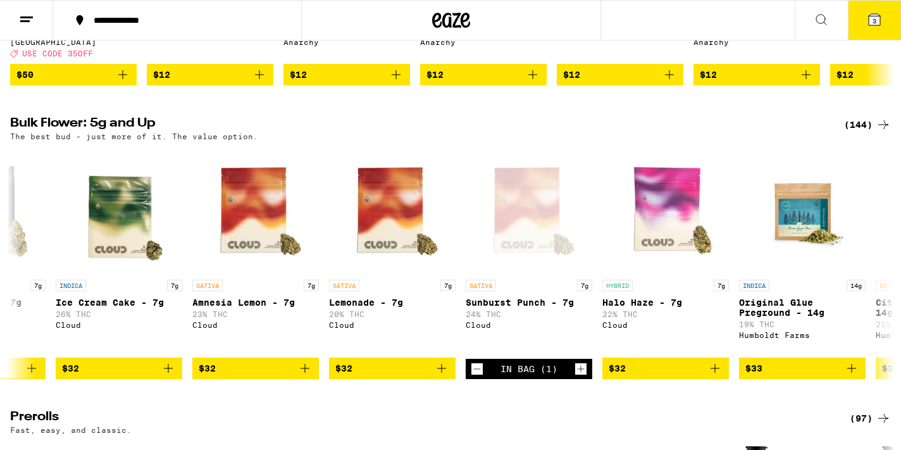
click at [878, 27] on button "3" at bounding box center [874, 20] width 53 height 39
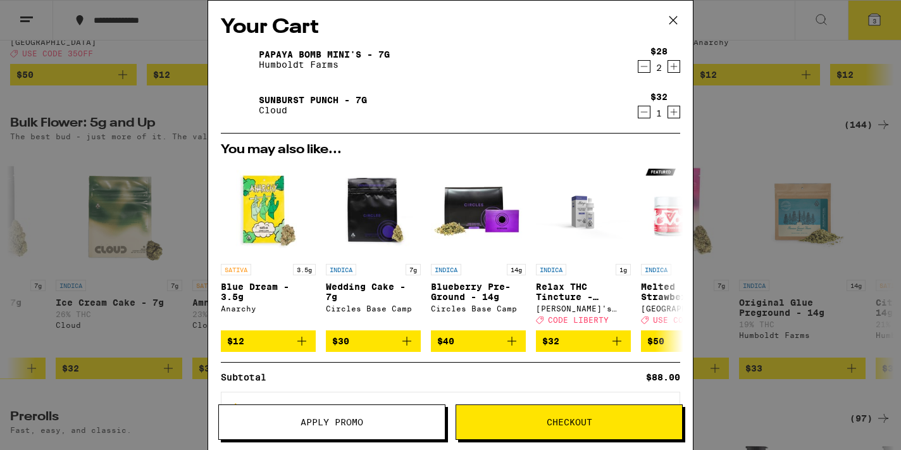
click at [643, 66] on icon "Decrement" at bounding box center [644, 66] width 11 height 15
click at [591, 415] on button "Checkout" at bounding box center [569, 421] width 227 height 35
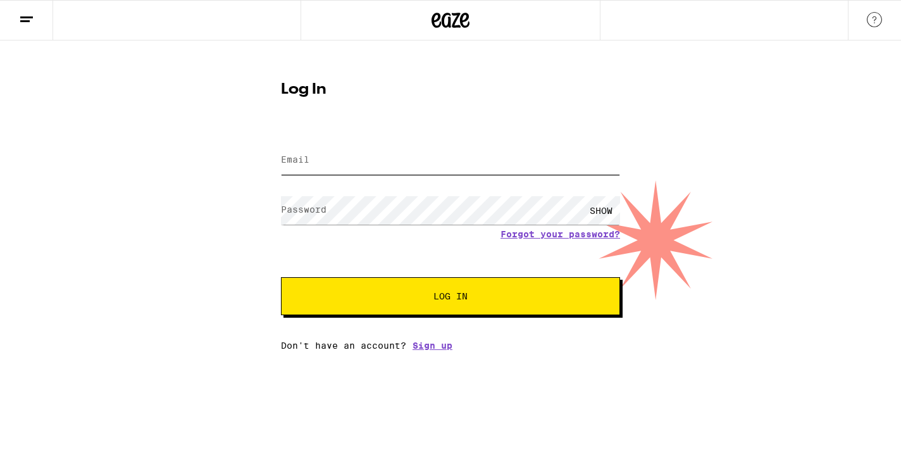
type input "frodopuppy4@gmail.com"
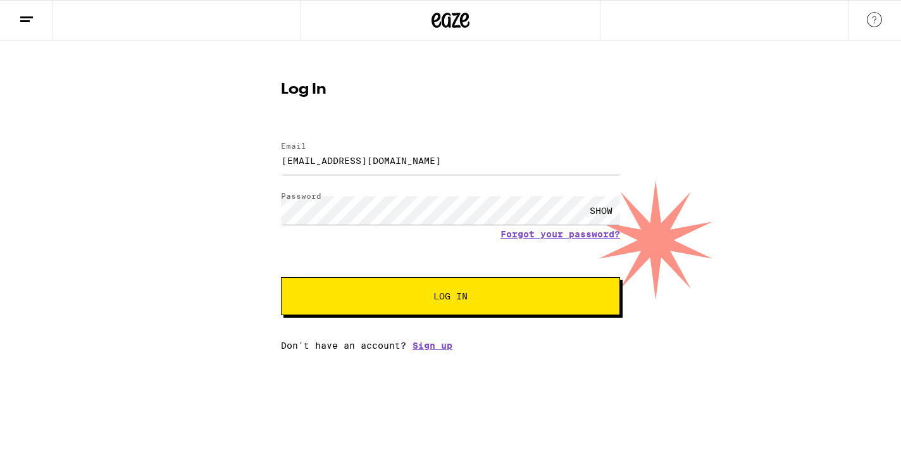
click at [426, 299] on span "Log In" at bounding box center [450, 296] width 237 height 9
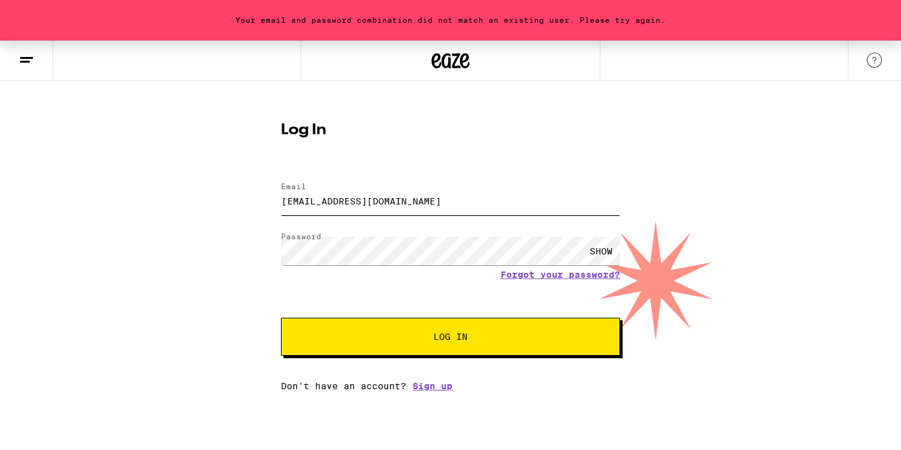
click at [377, 189] on input "frodopuppy4@gmail.com" at bounding box center [450, 201] width 339 height 28
click at [310, 235] on label "Password" at bounding box center [301, 236] width 41 height 8
click at [337, 200] on input "frodopuppy4@gmail.com" at bounding box center [450, 201] width 339 height 28
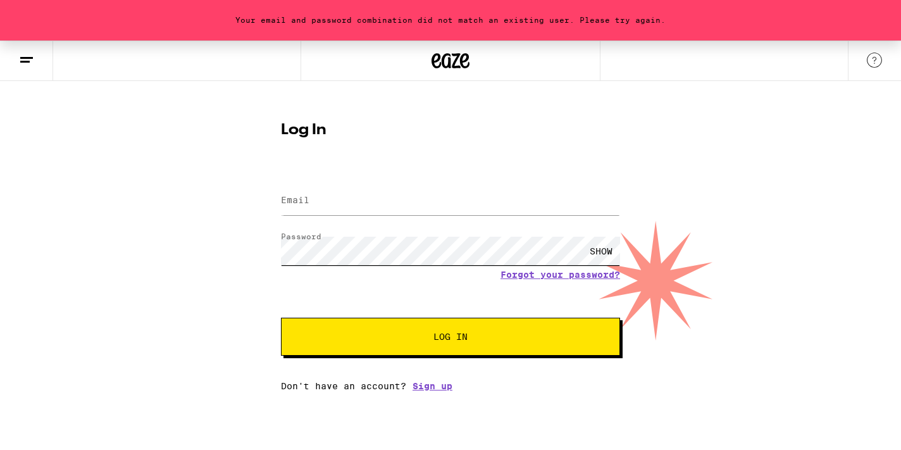
click at [303, 244] on form "Email Email Password Password SHOW Forgot your password? Log In" at bounding box center [450, 263] width 339 height 186
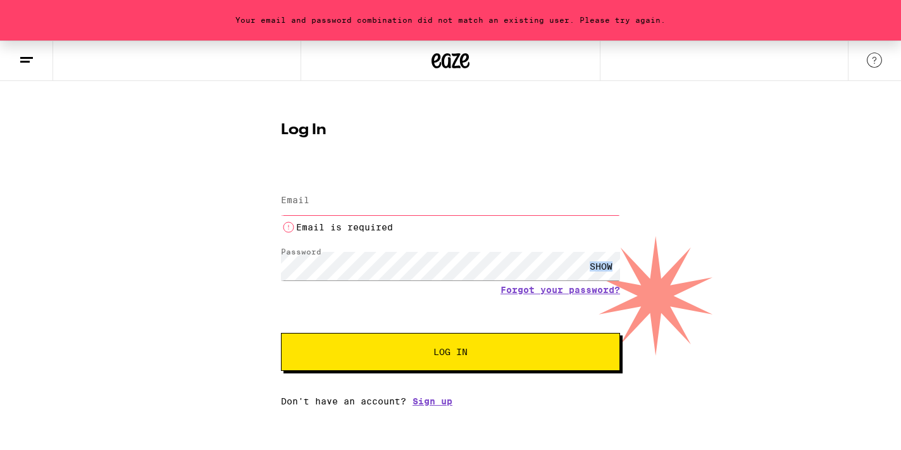
click at [303, 244] on form "Email Email Email is required Password Password SHOW Forgot your password? Log …" at bounding box center [450, 270] width 339 height 201
click at [313, 214] on input "Email" at bounding box center [450, 201] width 339 height 28
type input "frodopuppy4@gmail.com"
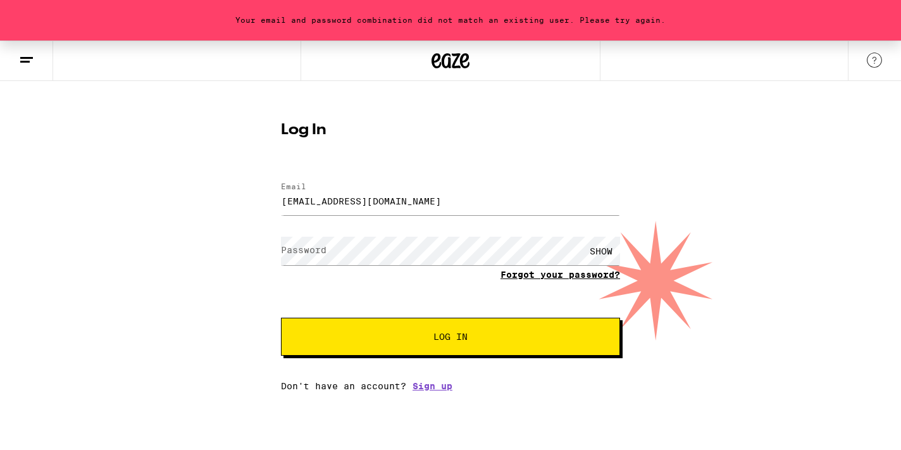
click at [545, 270] on form "Email Email frodopuppy4@gmail.com Password Password SHOW Forgot your password? …" at bounding box center [450, 263] width 339 height 186
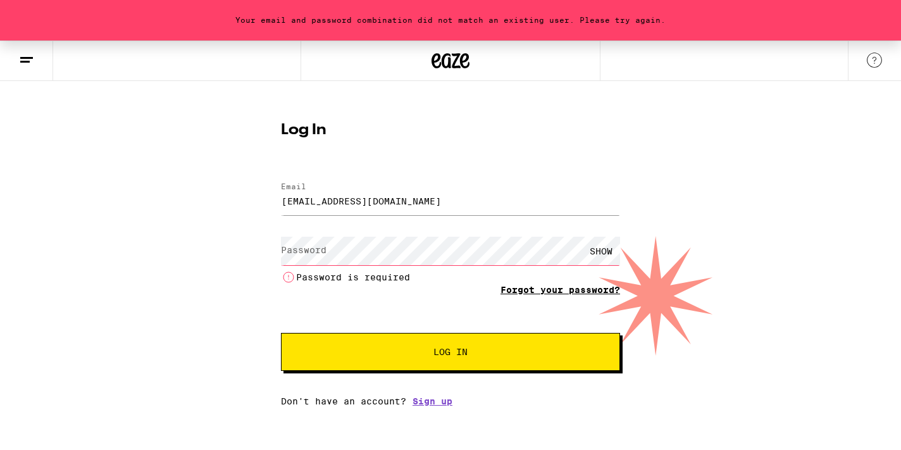
click at [541, 289] on link "Forgot your password?" at bounding box center [561, 290] width 120 height 10
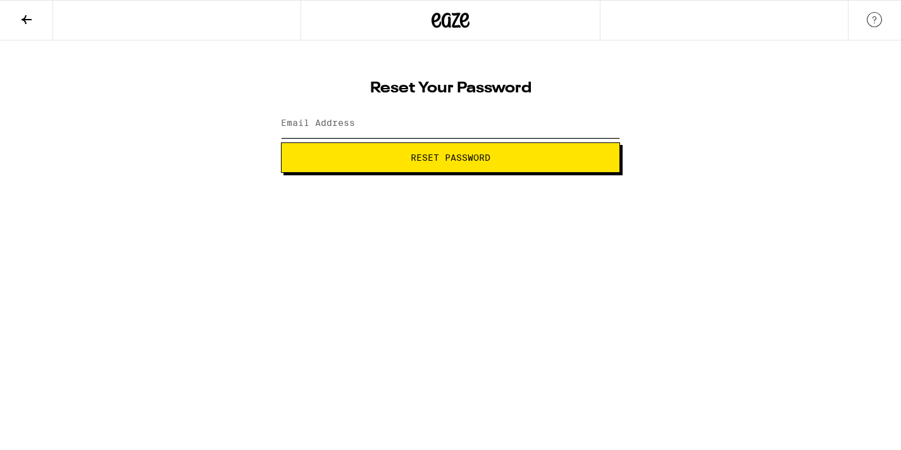
click at [413, 123] on input "Email Address" at bounding box center [450, 124] width 339 height 28
type input "frodopuppy4@gmail.com"
click at [443, 162] on span "Reset Password" at bounding box center [451, 157] width 80 height 9
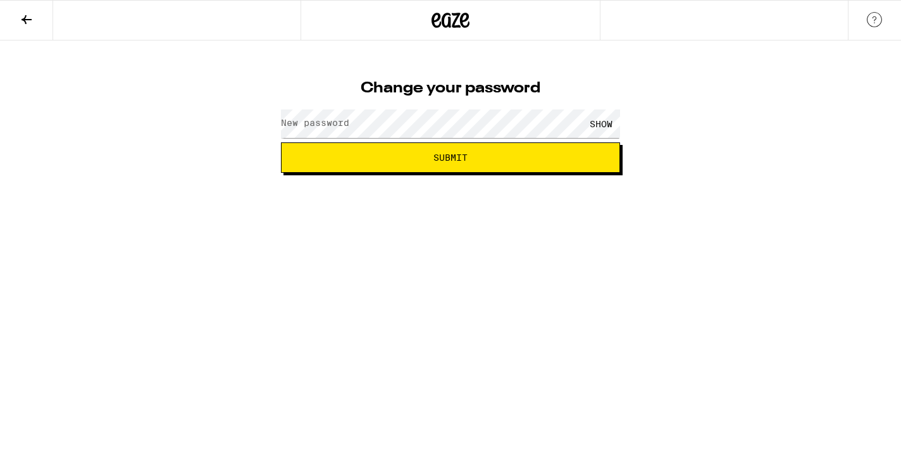
click at [341, 122] on label "New password" at bounding box center [315, 123] width 68 height 10
click at [588, 122] on div "SHOW" at bounding box center [601, 124] width 38 height 28
click at [532, 160] on span "Submit" at bounding box center [451, 157] width 318 height 9
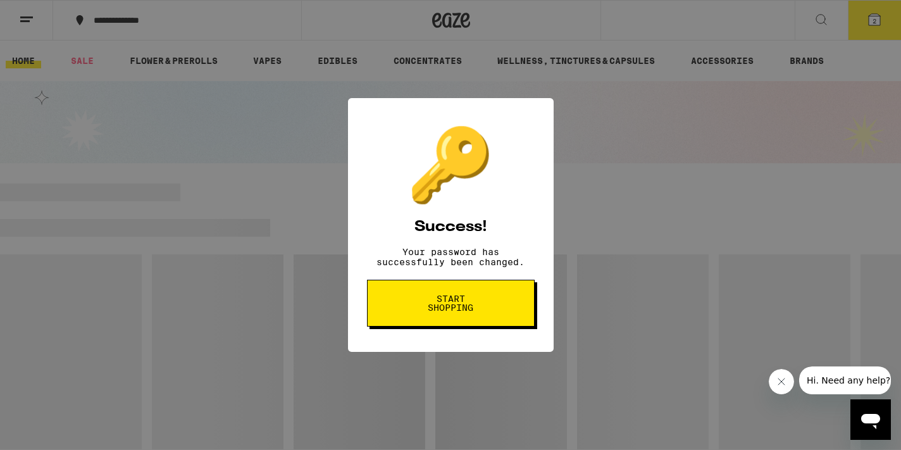
click at [508, 304] on button "Start shopping" at bounding box center [451, 303] width 168 height 47
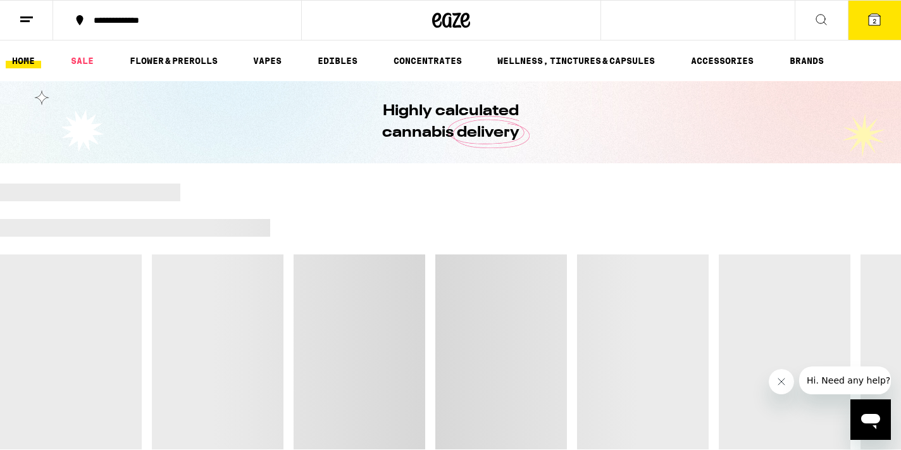
click at [873, 25] on span "2" at bounding box center [875, 21] width 4 height 8
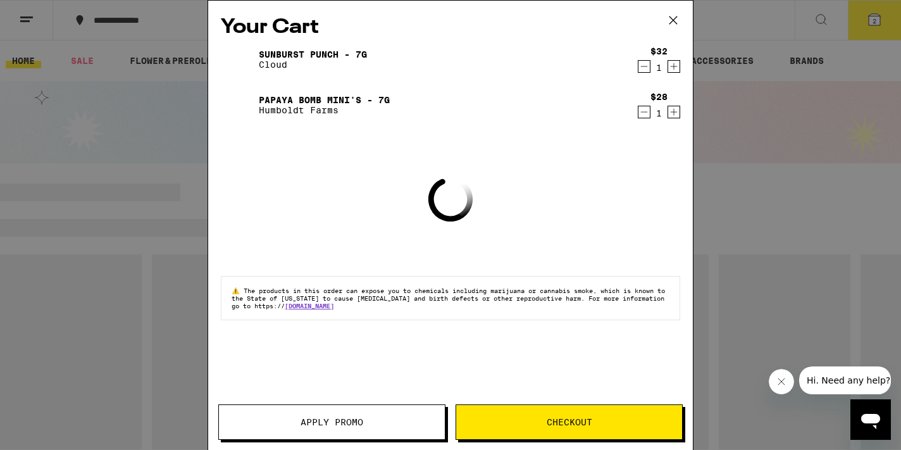
click at [625, 423] on span "Checkout" at bounding box center [569, 422] width 226 height 9
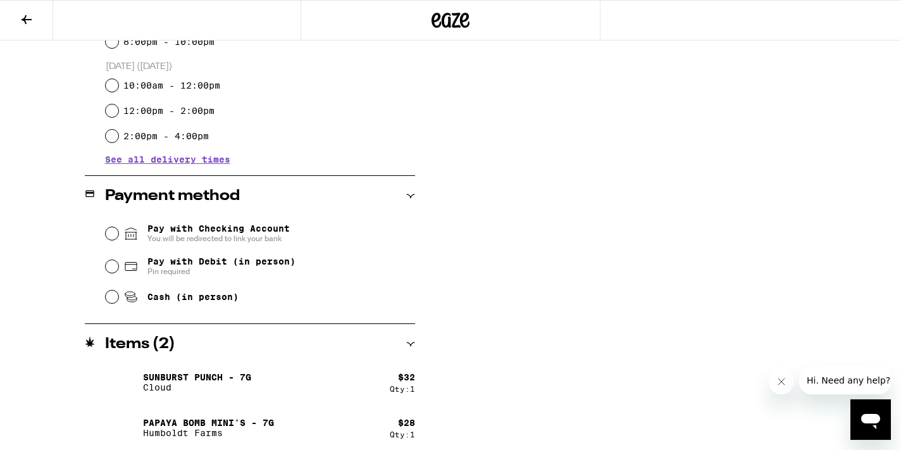
scroll to position [417, 0]
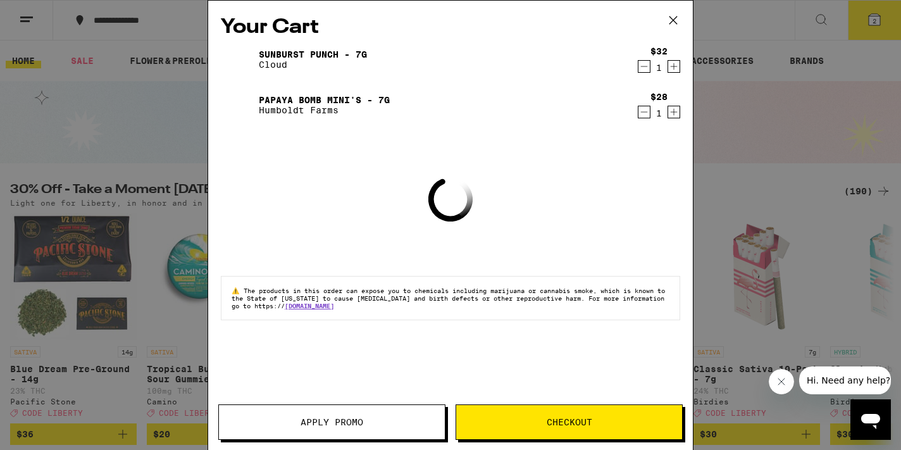
click at [370, 414] on button "Apply Promo" at bounding box center [331, 421] width 227 height 35
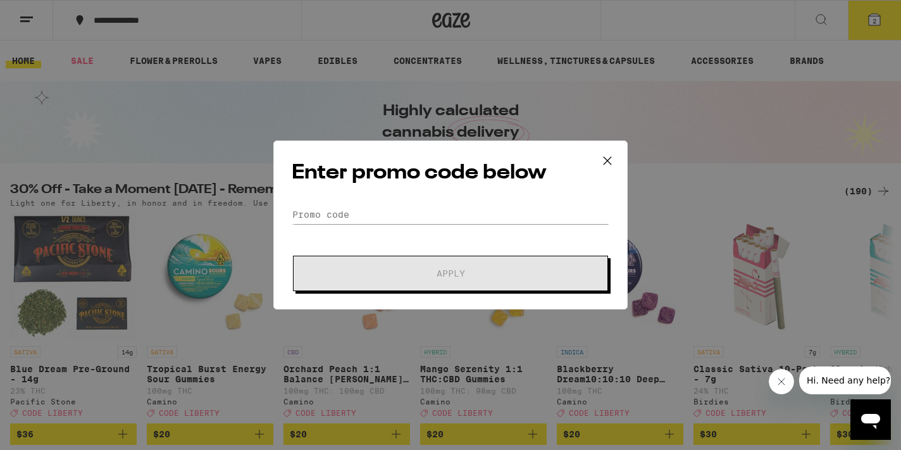
click at [436, 224] on form "Promo Code Apply" at bounding box center [451, 248] width 318 height 86
click at [429, 203] on div "Enter promo code below Promo Code Apply" at bounding box center [450, 225] width 354 height 169
click at [427, 216] on input "Promo Code" at bounding box center [451, 214] width 318 height 19
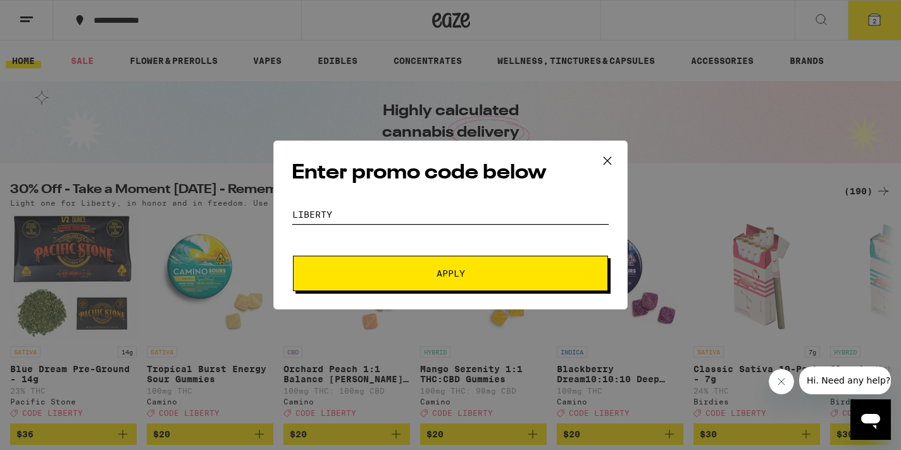
type input "LIBERTY"
click at [506, 265] on button "Apply" at bounding box center [450, 273] width 315 height 35
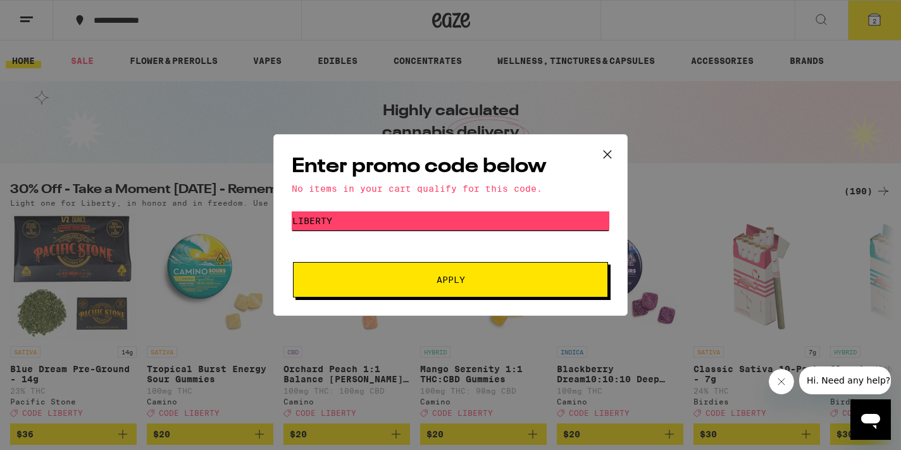
click at [475, 229] on input "LIBERTY" at bounding box center [451, 220] width 318 height 19
click at [605, 152] on icon at bounding box center [607, 154] width 19 height 19
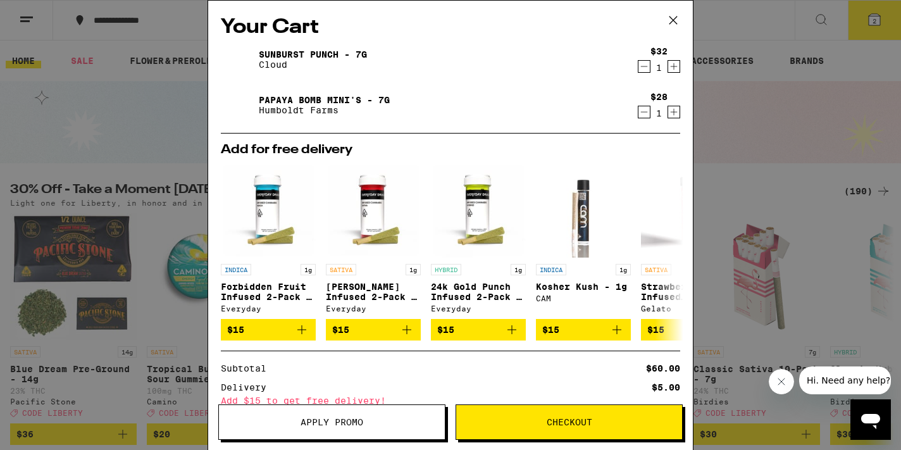
click at [333, 433] on button "Apply Promo" at bounding box center [331, 421] width 227 height 35
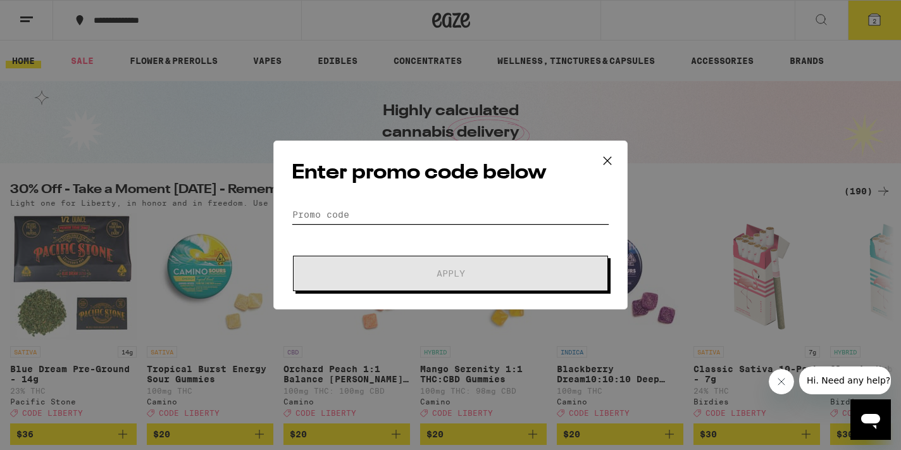
click at [348, 218] on input "Promo Code" at bounding box center [451, 214] width 318 height 19
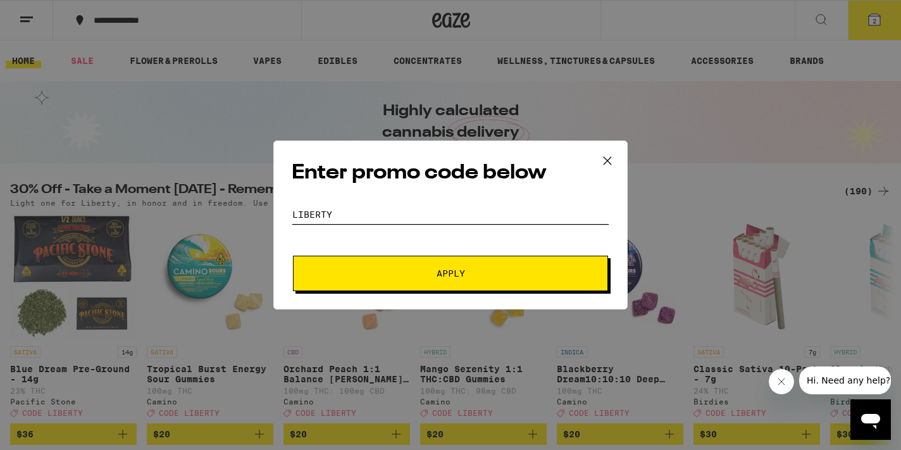
type input "LIBERTY"
click at [293, 256] on button "Apply" at bounding box center [450, 273] width 315 height 35
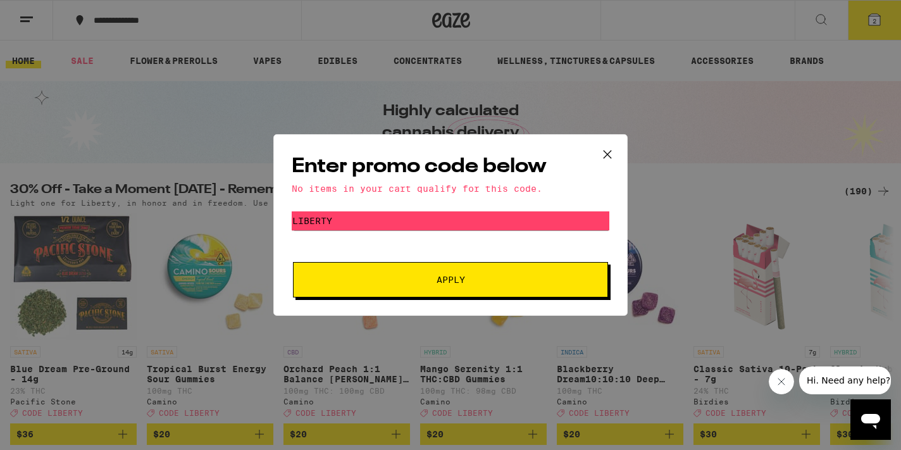
click at [603, 153] on icon at bounding box center [607, 154] width 19 height 19
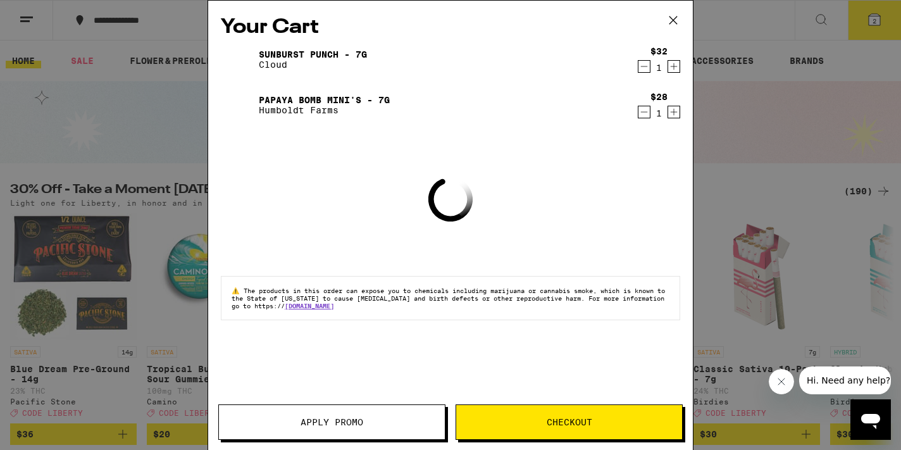
click at [677, 23] on icon at bounding box center [674, 20] width 8 height 8
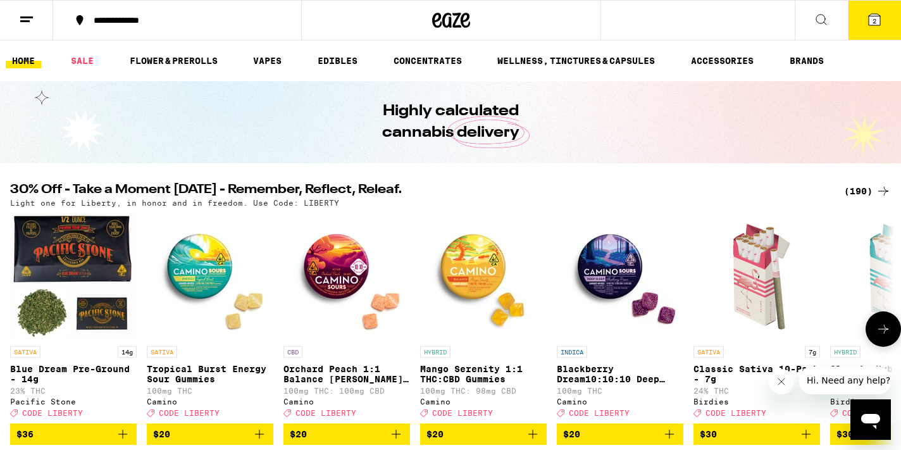
scroll to position [0, 58]
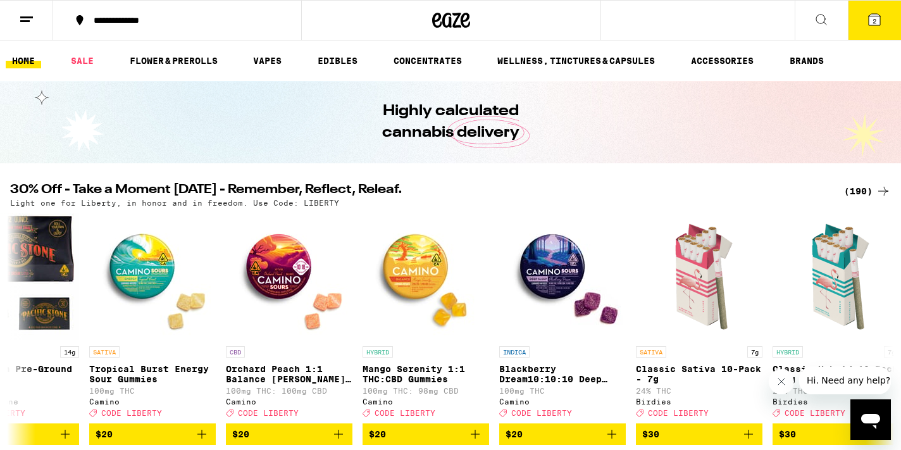
click at [844, 187] on div "(190)" at bounding box center [867, 191] width 47 height 15
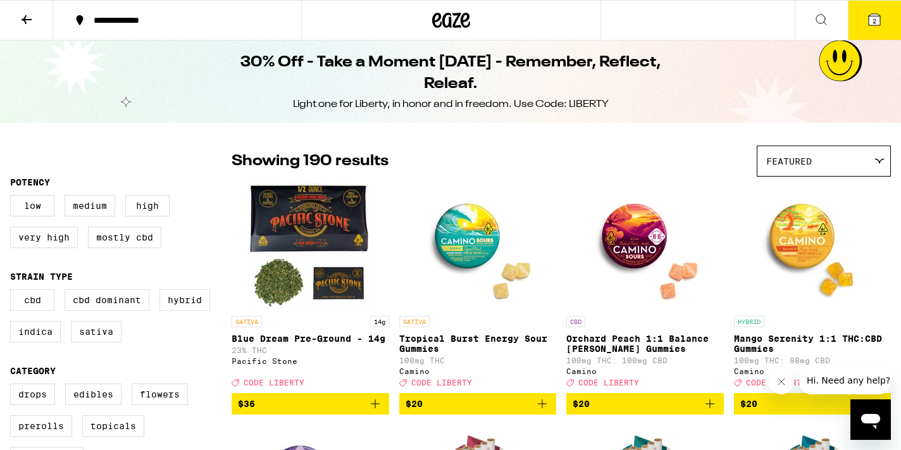
click at [875, 187] on img "Open page for Mango Serenity 1:1 THC:CBD Gummies from Camino" at bounding box center [812, 246] width 127 height 127
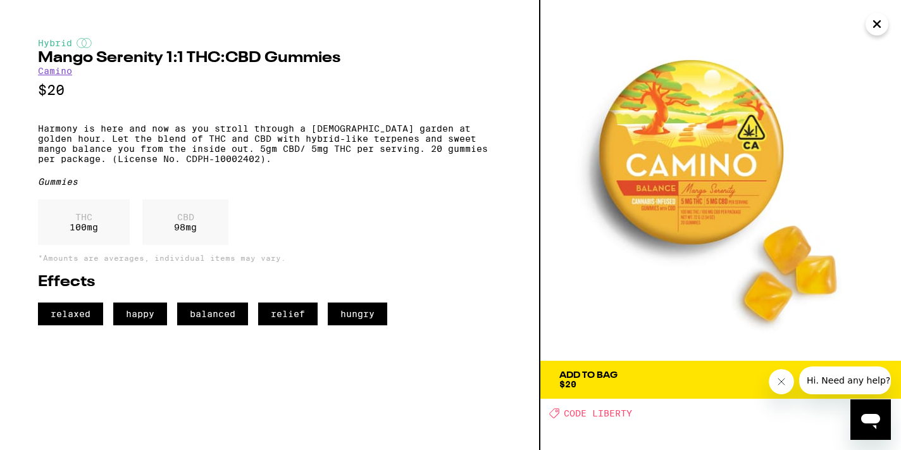
click at [879, 27] on icon "Close" at bounding box center [877, 24] width 6 height 6
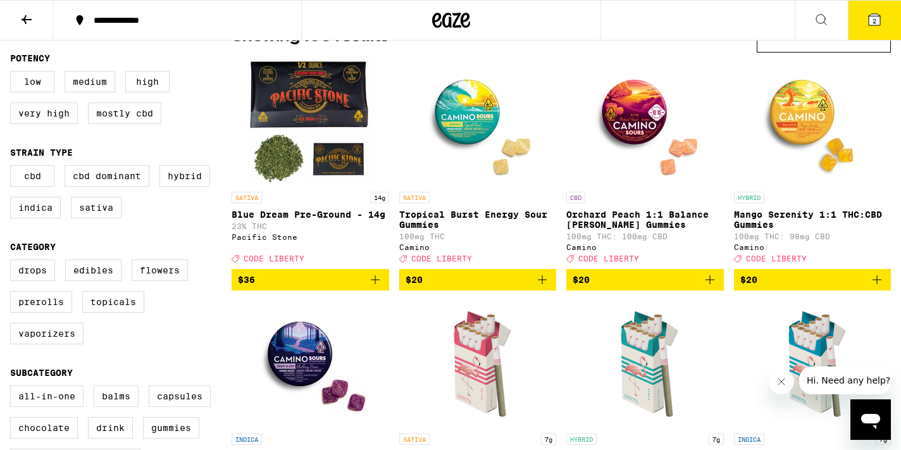
scroll to position [125, 0]
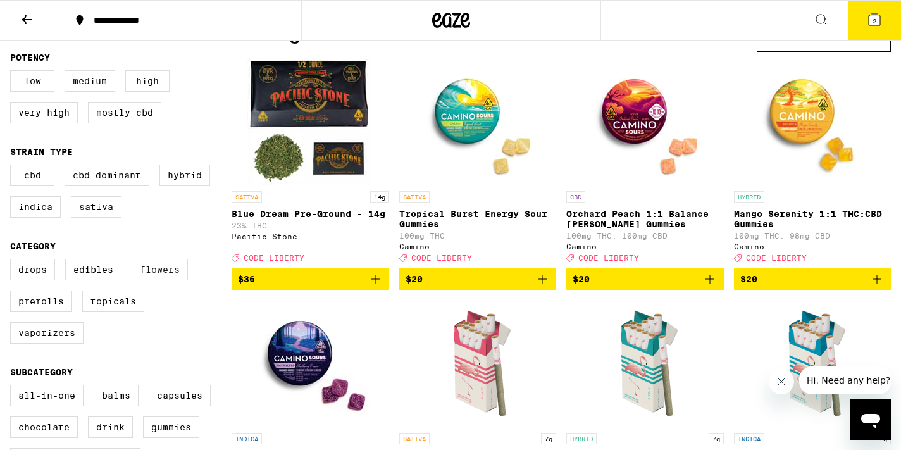
click at [168, 277] on label "Flowers" at bounding box center [160, 270] width 56 height 22
click at [13, 261] on input "Flowers" at bounding box center [13, 261] width 1 height 1
checkbox input "true"
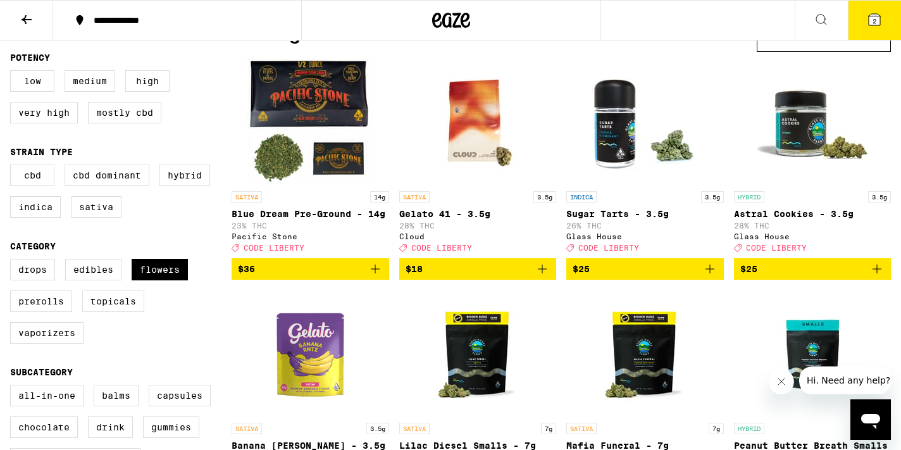
click at [542, 273] on icon "Add to bag" at bounding box center [542, 268] width 15 height 15
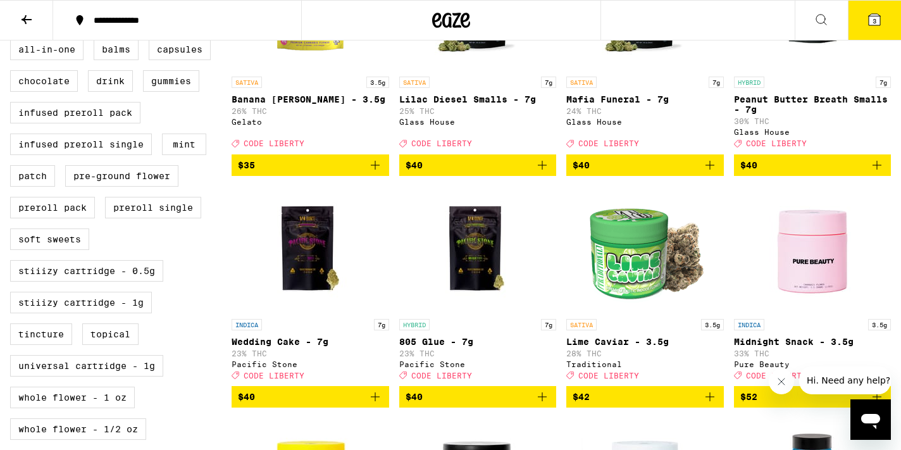
scroll to position [472, 0]
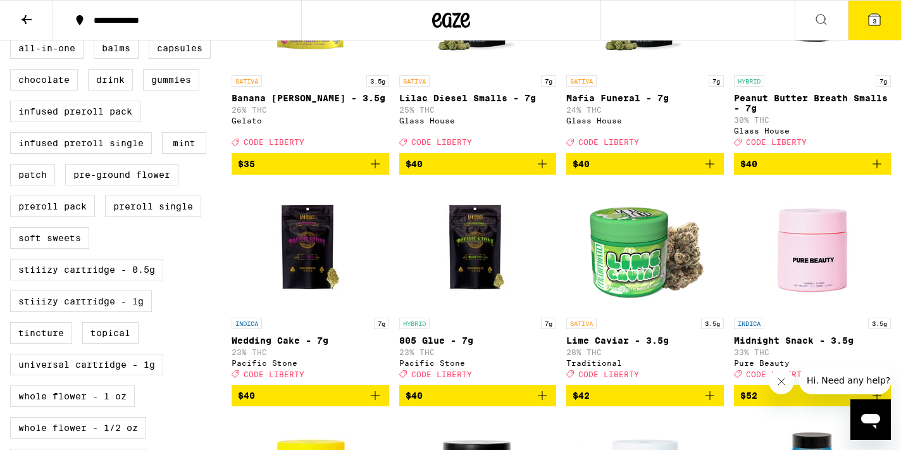
click at [709, 403] on icon "Add to bag" at bounding box center [710, 395] width 15 height 15
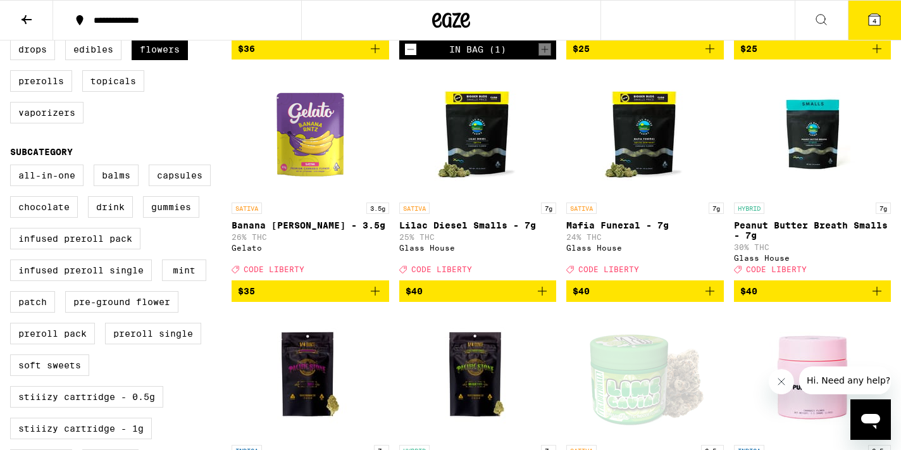
scroll to position [344, 0]
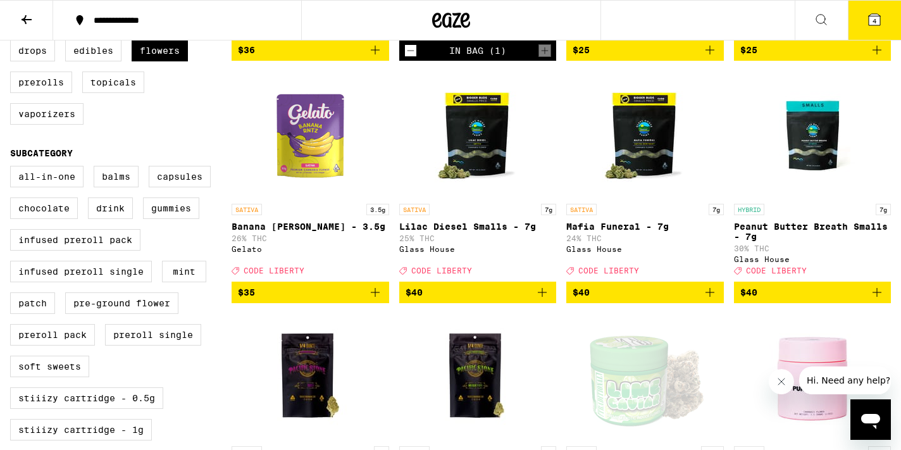
click at [545, 297] on icon "Add to bag" at bounding box center [542, 292] width 9 height 9
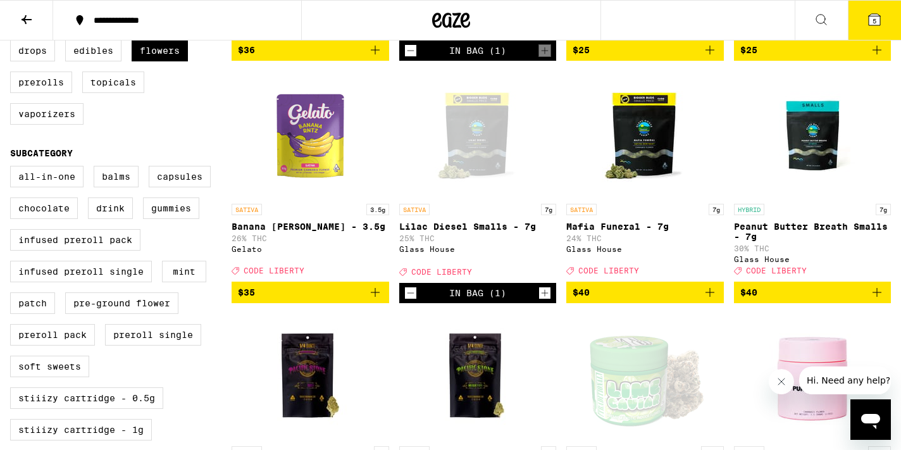
click at [871, 20] on icon at bounding box center [874, 19] width 11 height 11
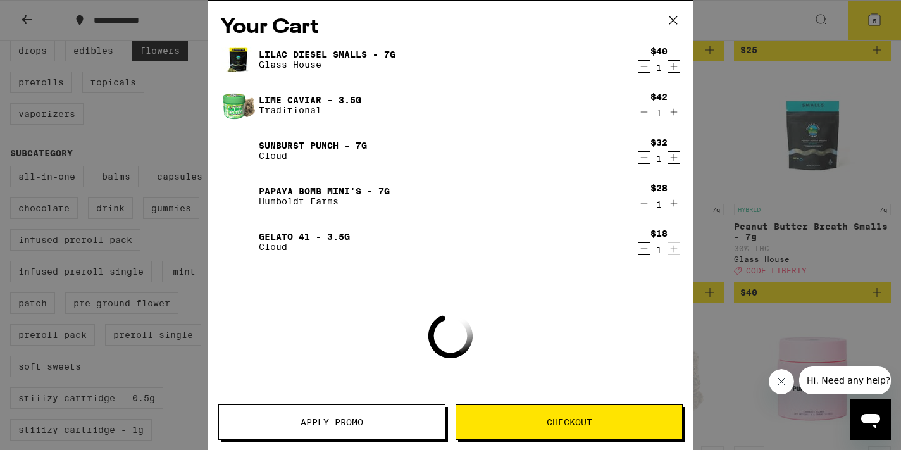
click at [355, 437] on button "Apply Promo" at bounding box center [331, 421] width 227 height 35
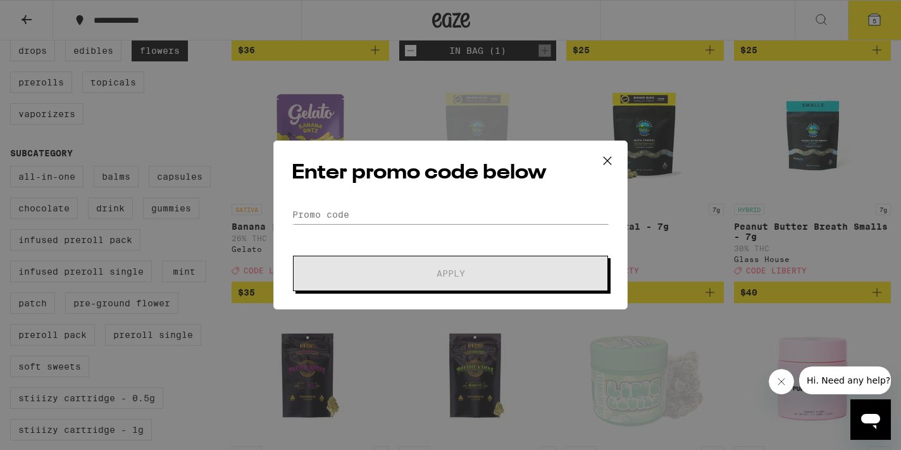
click at [377, 201] on div "Enter promo code below Promo Code Apply" at bounding box center [450, 225] width 354 height 169
click at [375, 216] on input "Promo Code" at bounding box center [451, 214] width 318 height 19
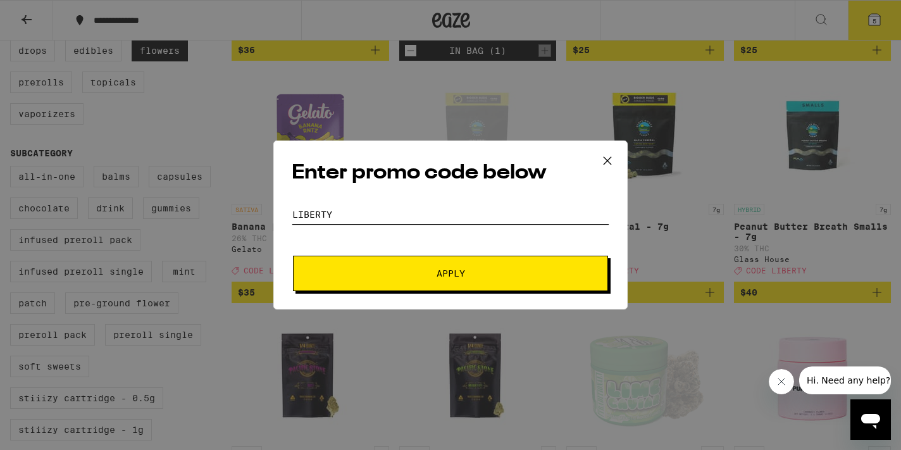
type input "LIBERTY"
click at [421, 261] on button "Apply" at bounding box center [450, 273] width 315 height 35
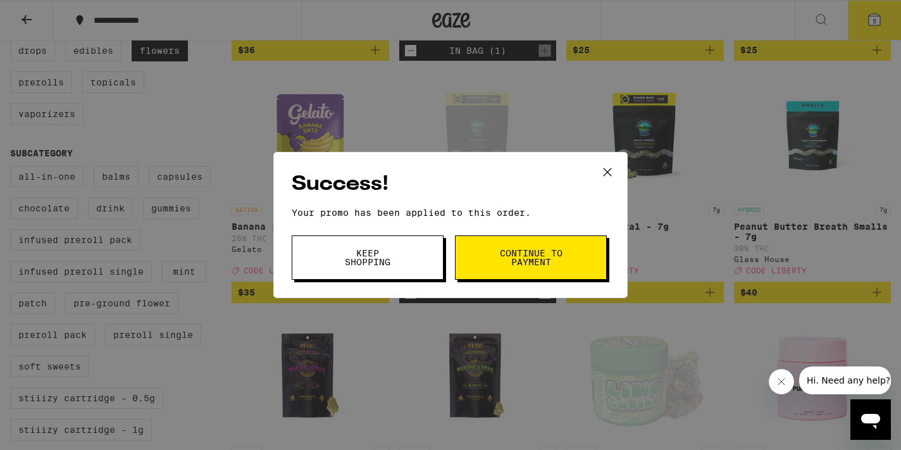
click at [519, 256] on span "Continue to payment" at bounding box center [531, 258] width 65 height 18
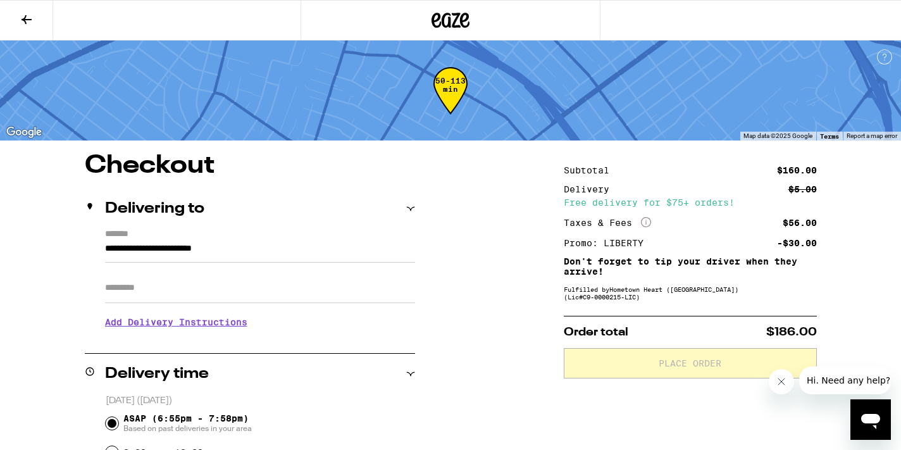
click at [30, 23] on icon at bounding box center [26, 19] width 15 height 15
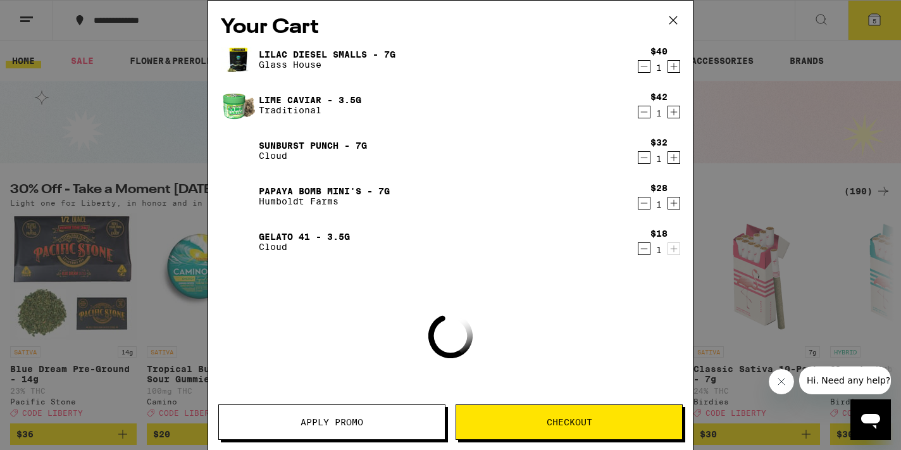
click at [671, 16] on icon at bounding box center [673, 20] width 19 height 19
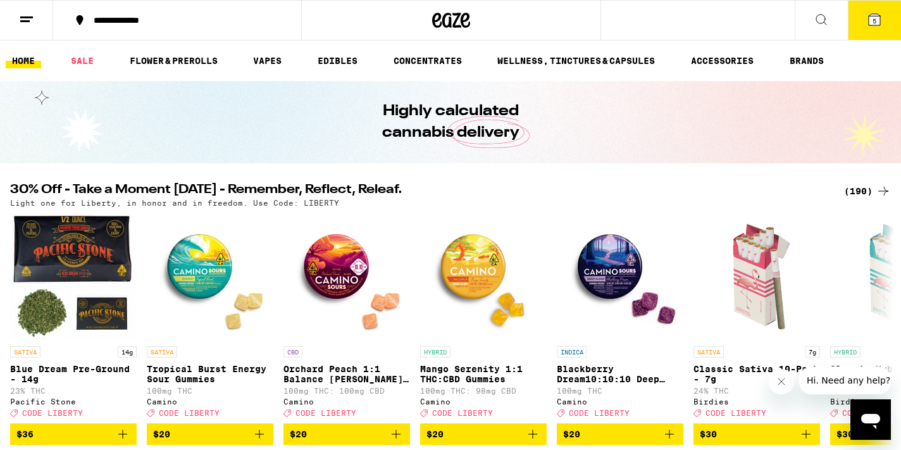
click at [878, 18] on icon at bounding box center [874, 19] width 11 height 11
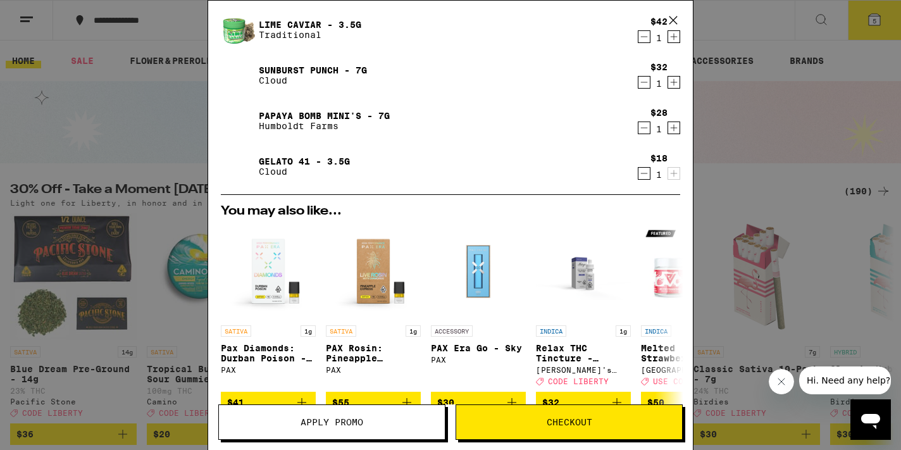
scroll to position [22, 0]
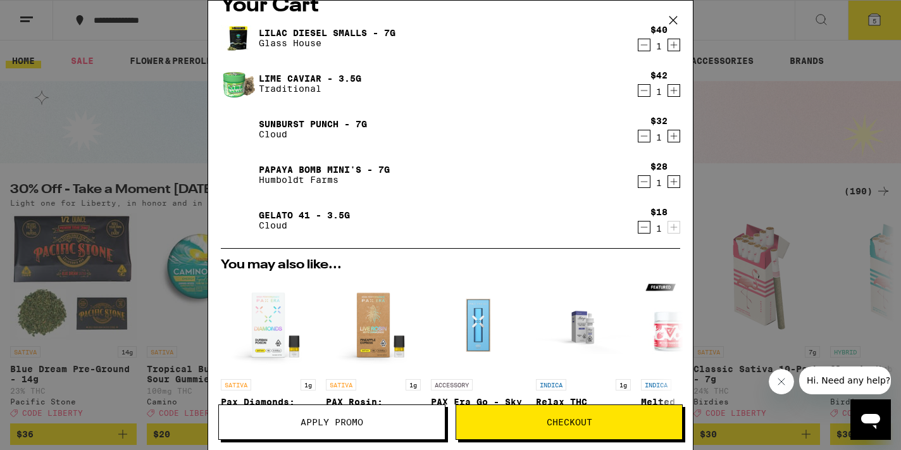
click at [640, 180] on icon "Decrement" at bounding box center [644, 181] width 11 height 15
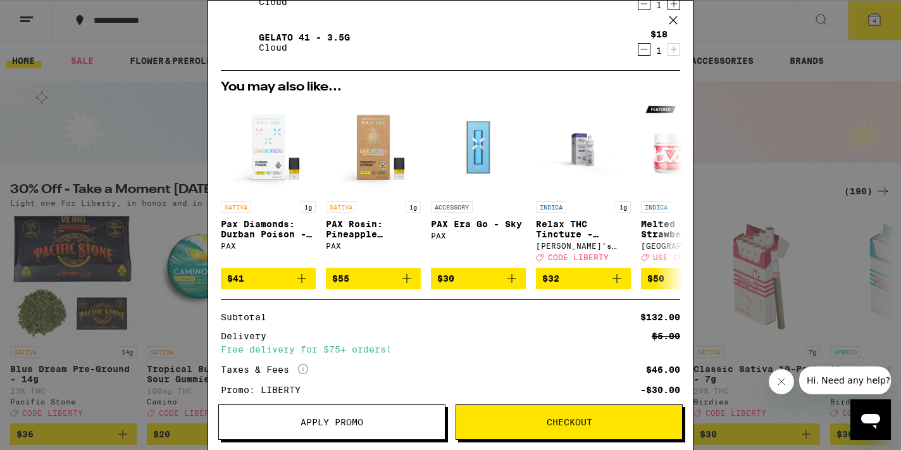
scroll to position [0, 0]
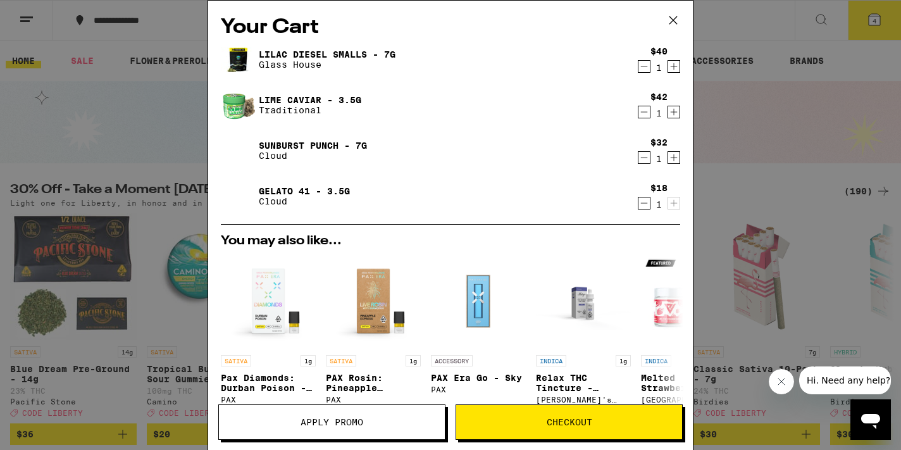
click at [645, 156] on icon "Decrement" at bounding box center [644, 157] width 11 height 15
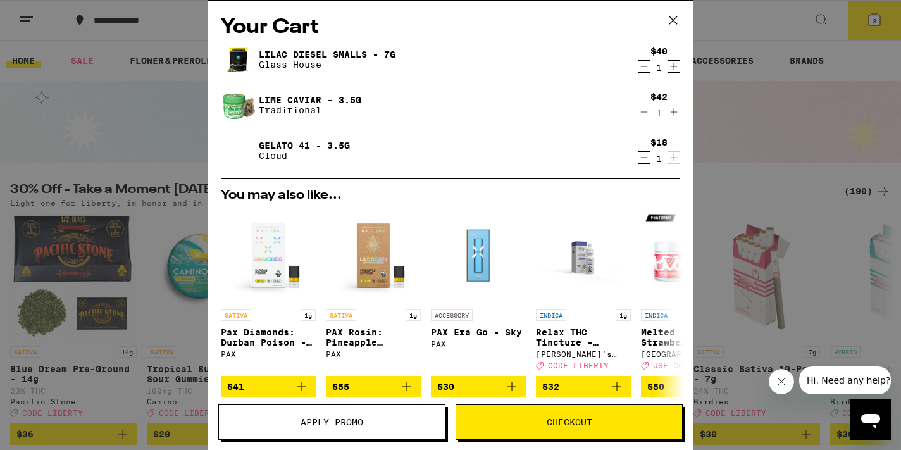
click at [645, 156] on icon "Decrement" at bounding box center [644, 157] width 11 height 15
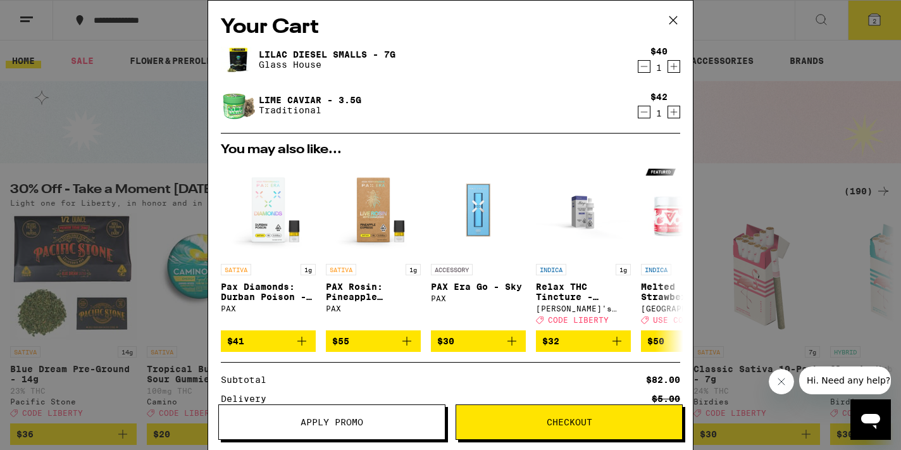
click at [675, 20] on icon at bounding box center [673, 20] width 19 height 19
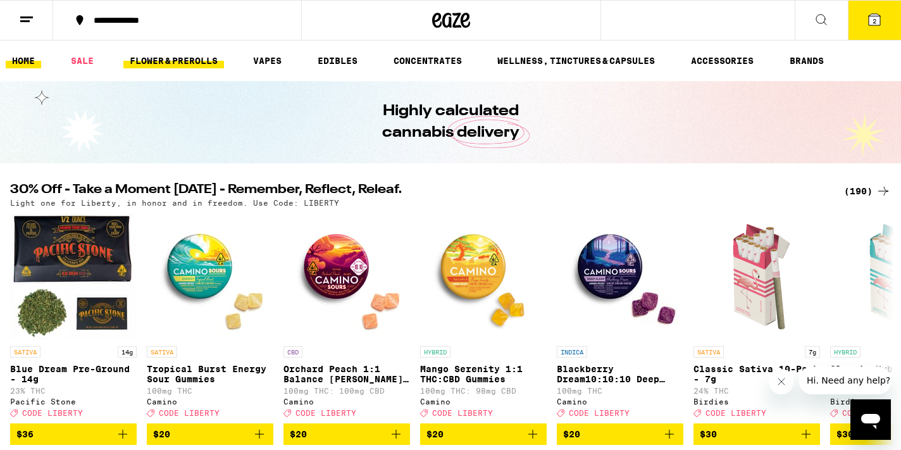
click at [158, 60] on link "FLOWER & PREROLLS" at bounding box center [173, 60] width 101 height 15
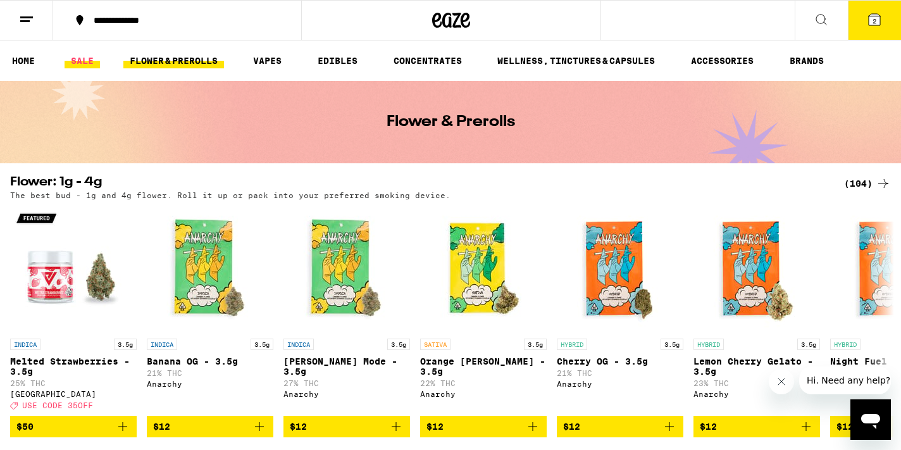
click at [81, 63] on link "SALE" at bounding box center [82, 60] width 35 height 15
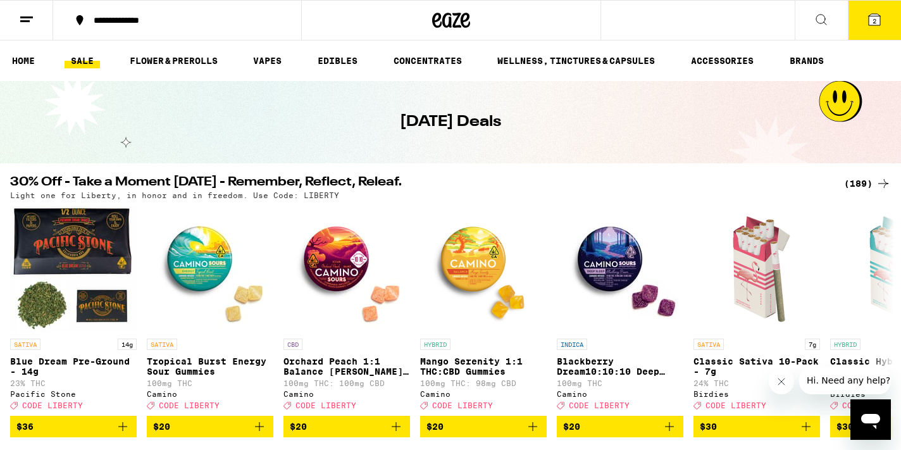
click at [885, 34] on button "2" at bounding box center [874, 20] width 53 height 39
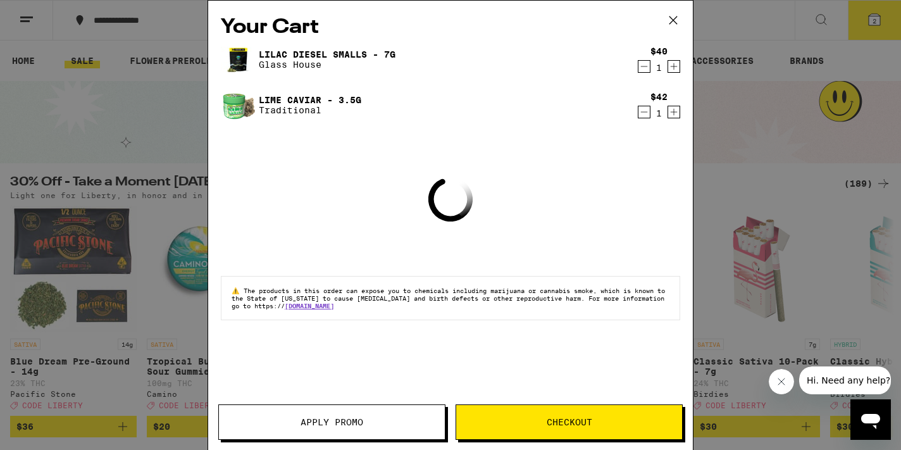
click at [676, 68] on icon "Increment" at bounding box center [673, 66] width 11 height 15
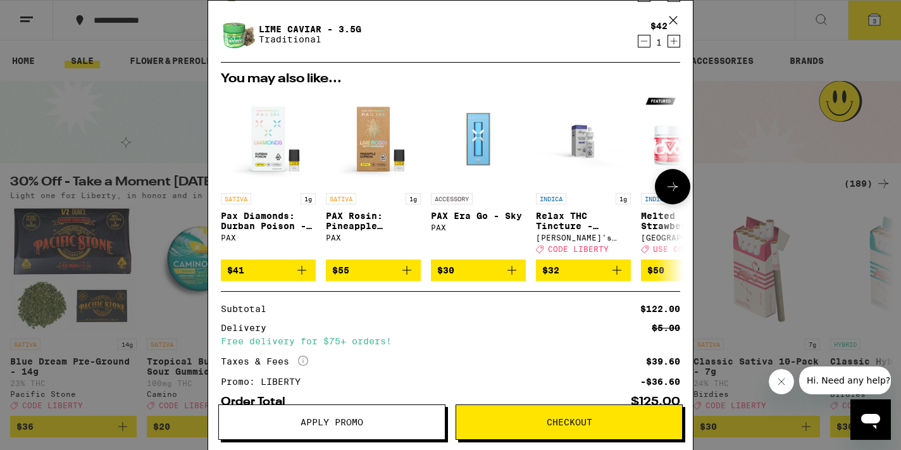
scroll to position [153, 0]
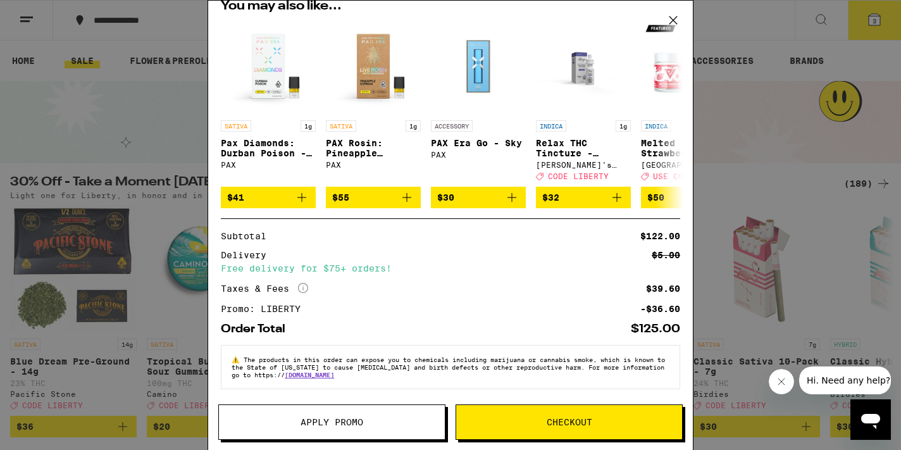
click at [337, 429] on button "Apply Promo" at bounding box center [331, 421] width 227 height 35
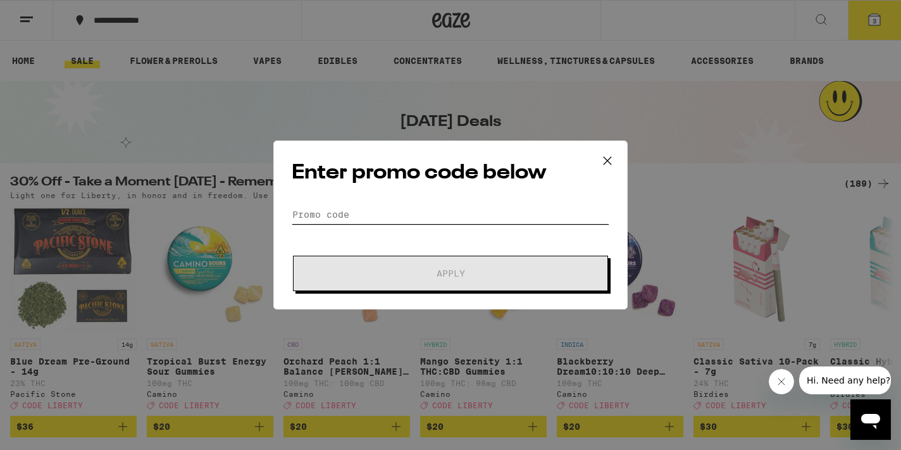
click at [352, 212] on input "Promo Code" at bounding box center [451, 214] width 318 height 19
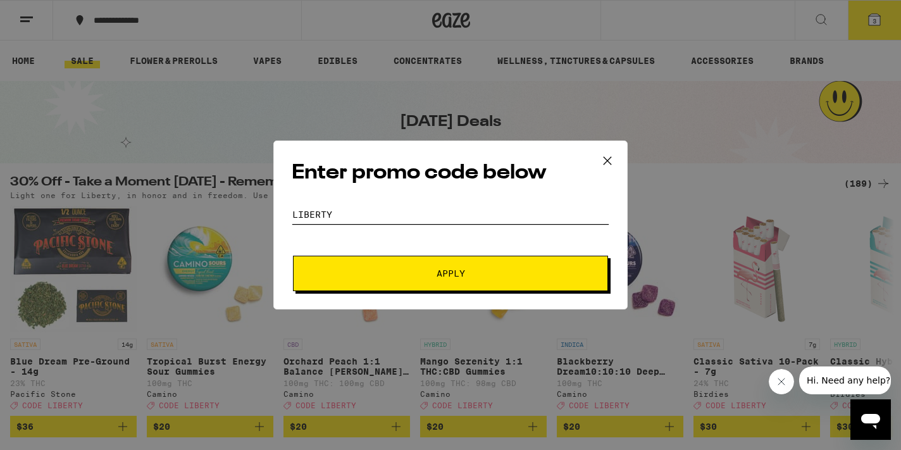
type input "LIBERTY"
click at [410, 275] on span "Apply" at bounding box center [451, 273] width 228 height 9
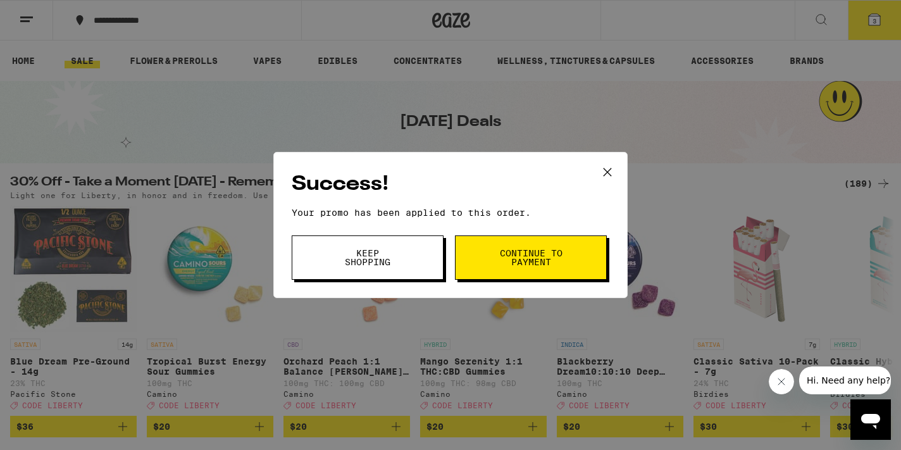
click at [499, 260] on span "Continue to payment" at bounding box center [531, 258] width 65 height 18
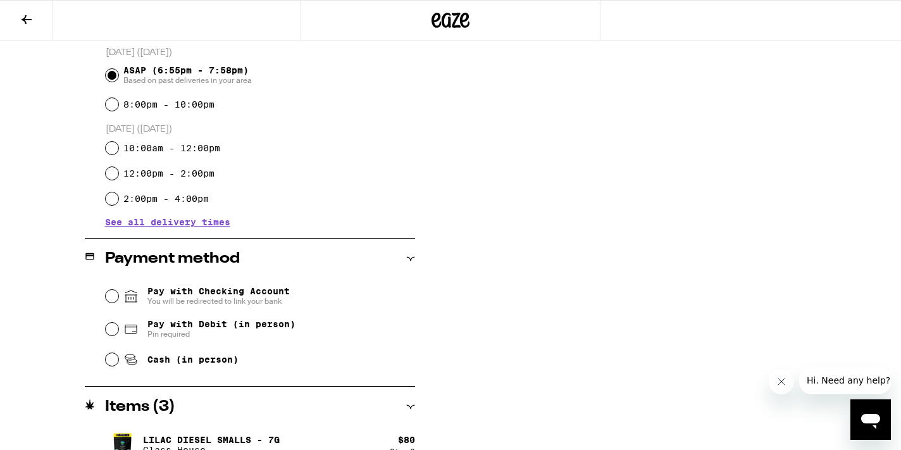
scroll to position [417, 0]
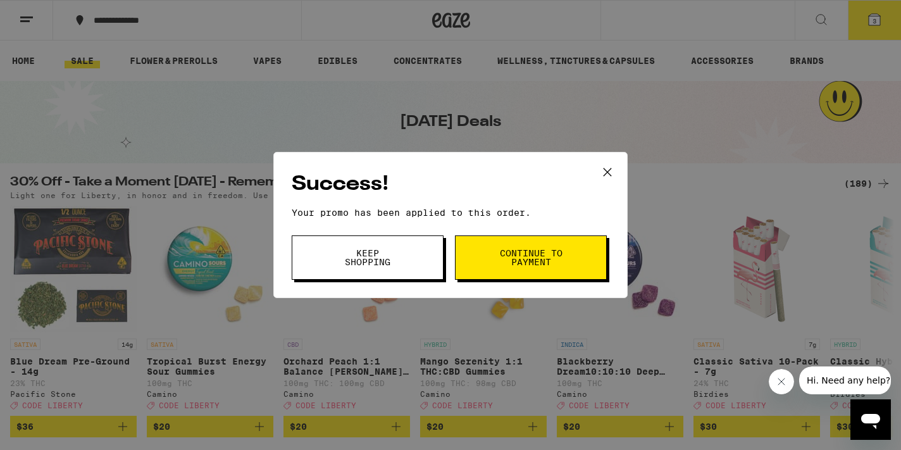
click at [603, 170] on icon at bounding box center [607, 172] width 19 height 19
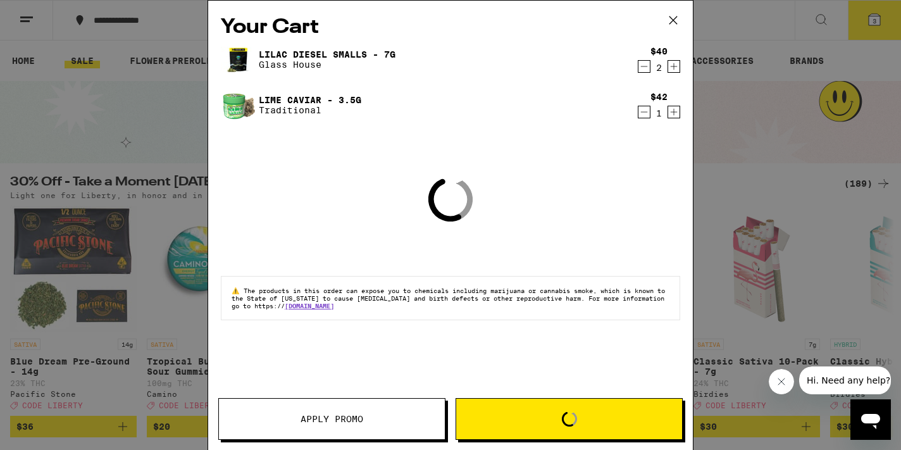
click at [882, 18] on div "Your Cart Lilac Diesel Smalls - 7g Glass House $40 2 Lime Caviar - 3.5g Traditi…" at bounding box center [450, 225] width 901 height 450
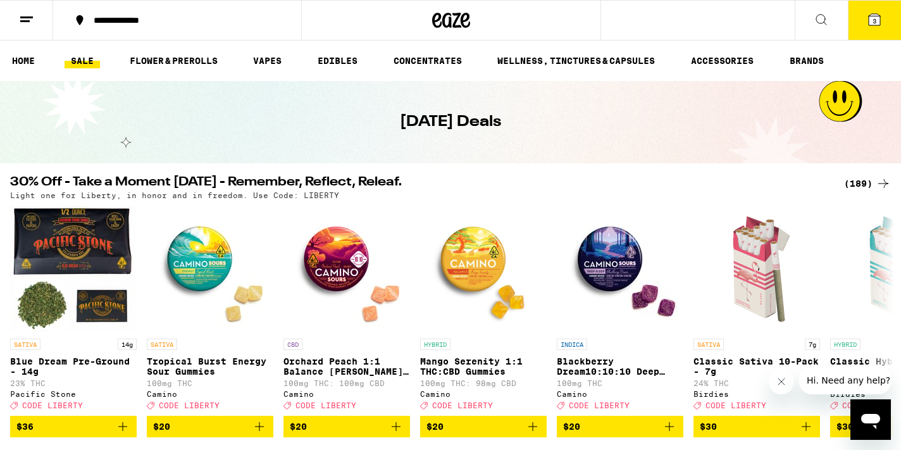
click at [868, 33] on button "3" at bounding box center [874, 20] width 53 height 39
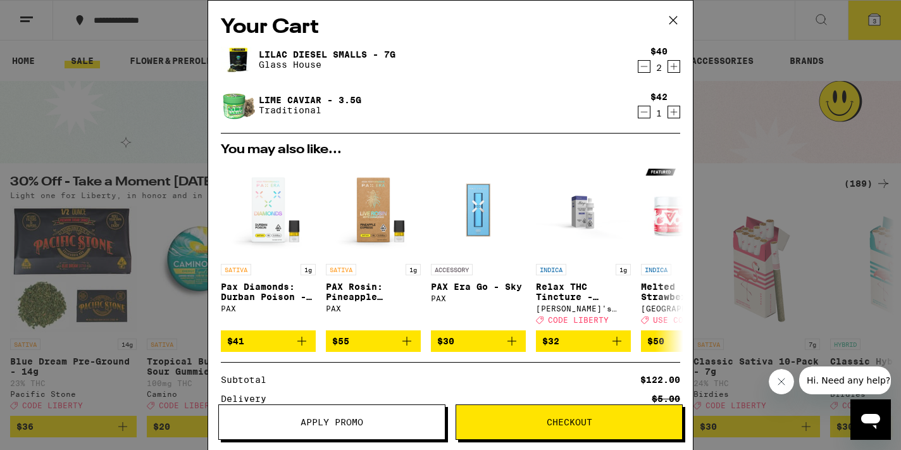
click at [644, 112] on icon "Decrement" at bounding box center [644, 112] width 7 height 0
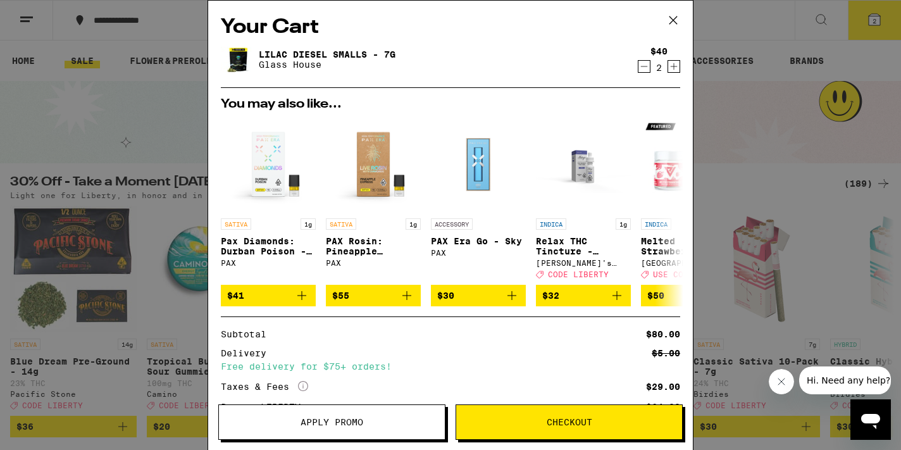
click at [743, 53] on div "Your Cart Lilac Diesel Smalls - 7g Glass House $40 2 You may also like... SATIV…" at bounding box center [450, 225] width 901 height 450
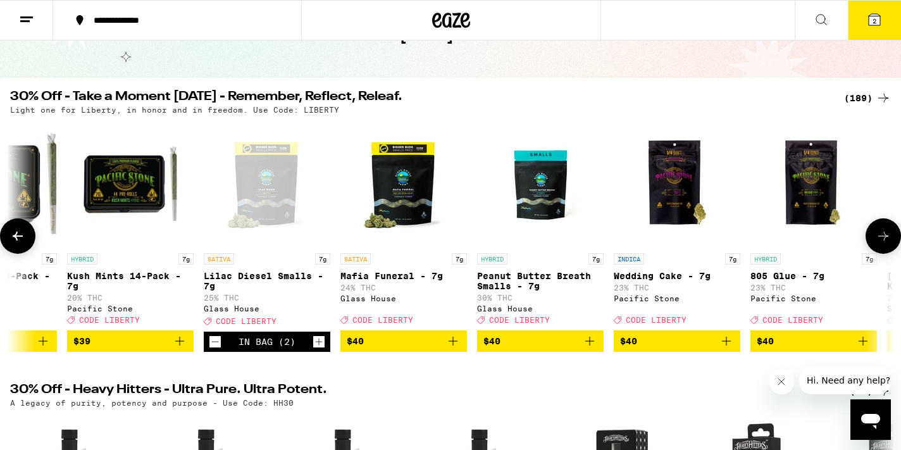
scroll to position [0, 20025]
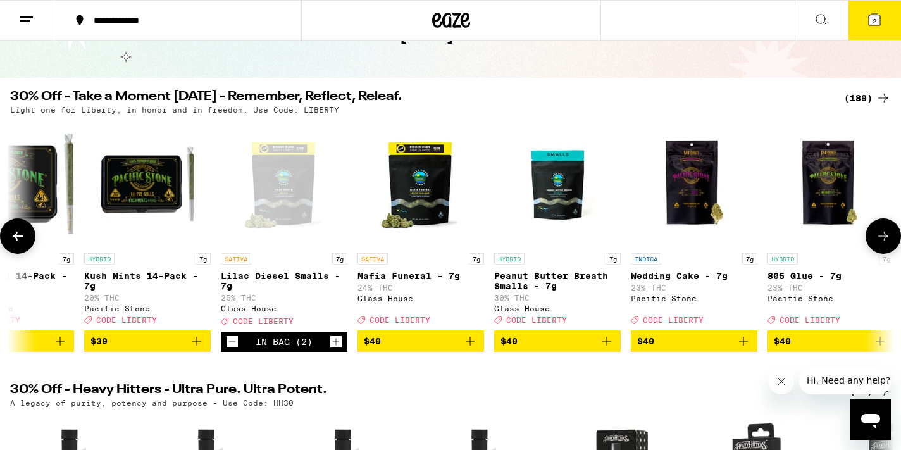
click at [441, 349] on span "$40" at bounding box center [421, 341] width 114 height 15
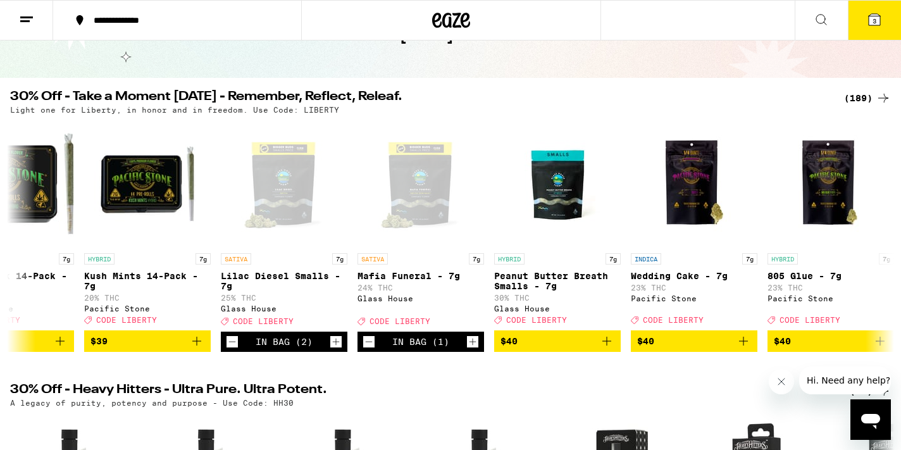
click at [896, 27] on button "3" at bounding box center [874, 20] width 53 height 39
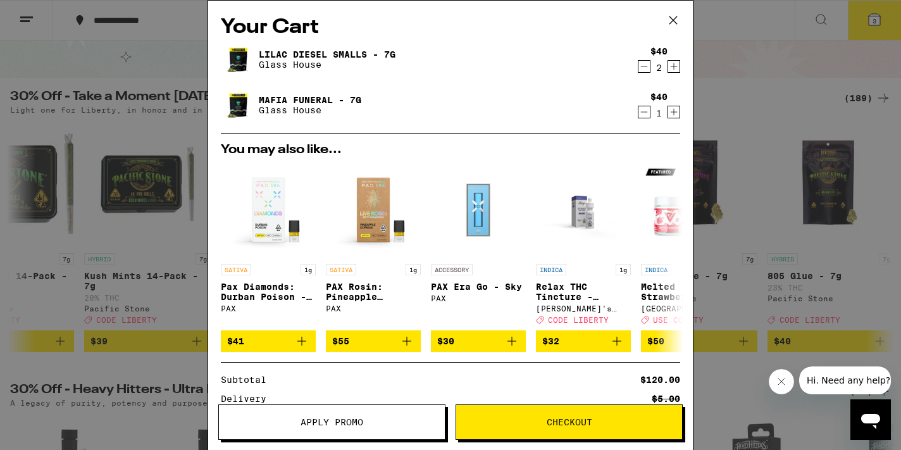
click at [641, 67] on icon "Decrement" at bounding box center [644, 66] width 11 height 15
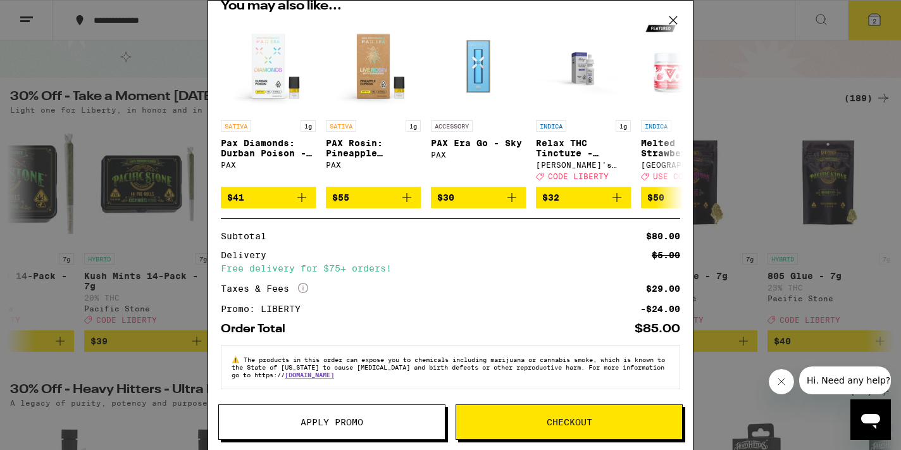
click at [565, 418] on span "Checkout" at bounding box center [570, 422] width 46 height 9
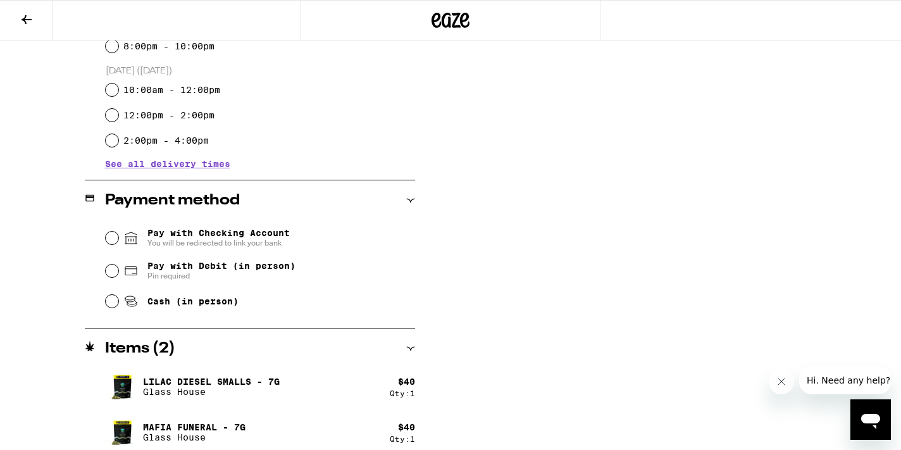
scroll to position [417, 0]
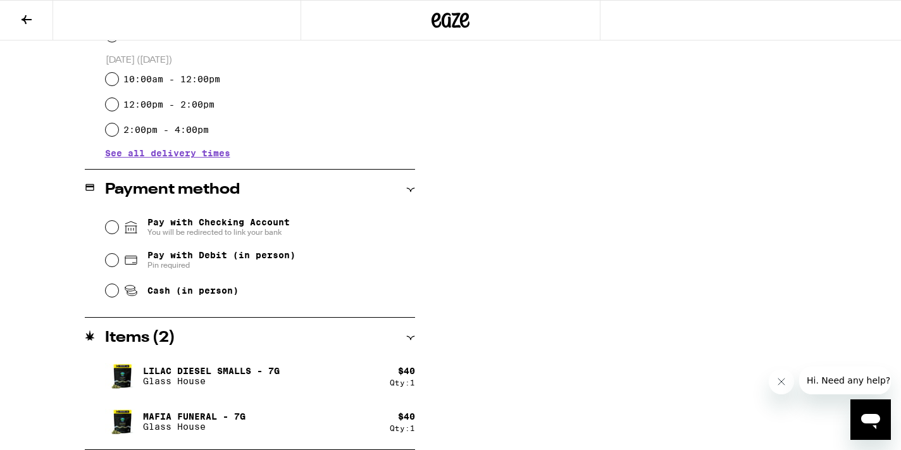
click at [251, 260] on span "Pay with Debit (in person)" at bounding box center [221, 255] width 148 height 10
click at [118, 260] on input "Pay with Debit (in person) Pin required" at bounding box center [112, 260] width 13 height 13
radio input "true"
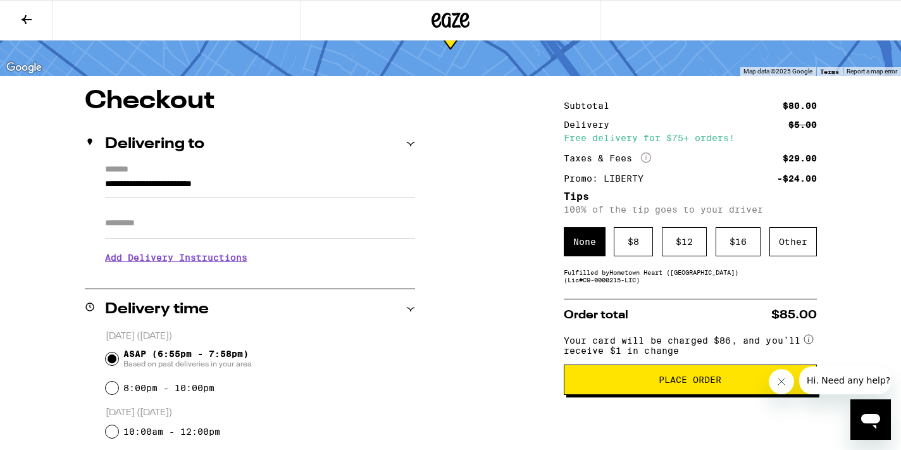
scroll to position [67, 0]
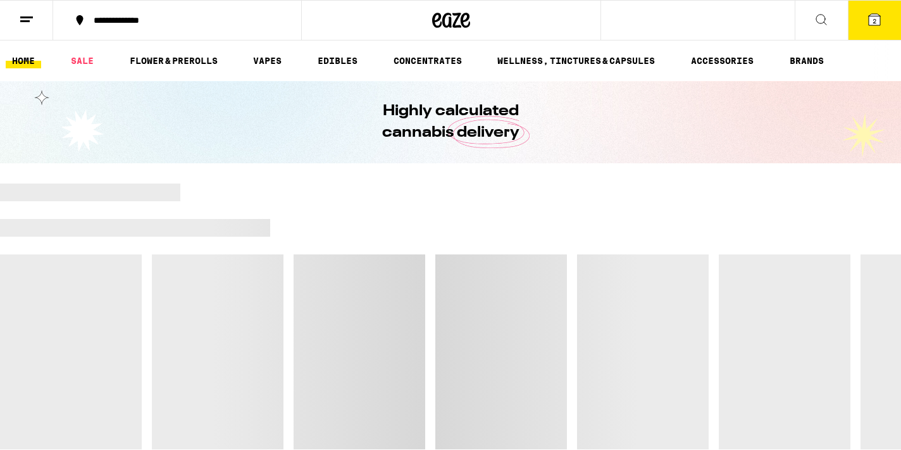
click at [881, 29] on button "2" at bounding box center [874, 20] width 53 height 39
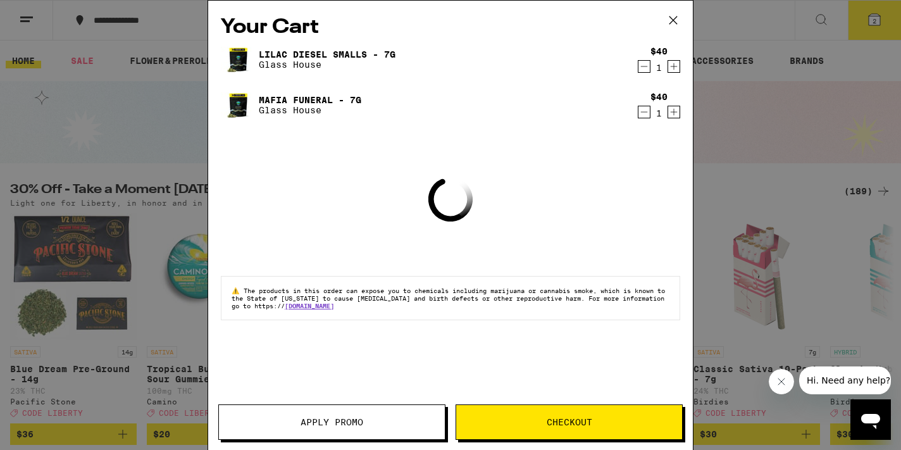
click at [599, 416] on button "Checkout" at bounding box center [569, 421] width 227 height 35
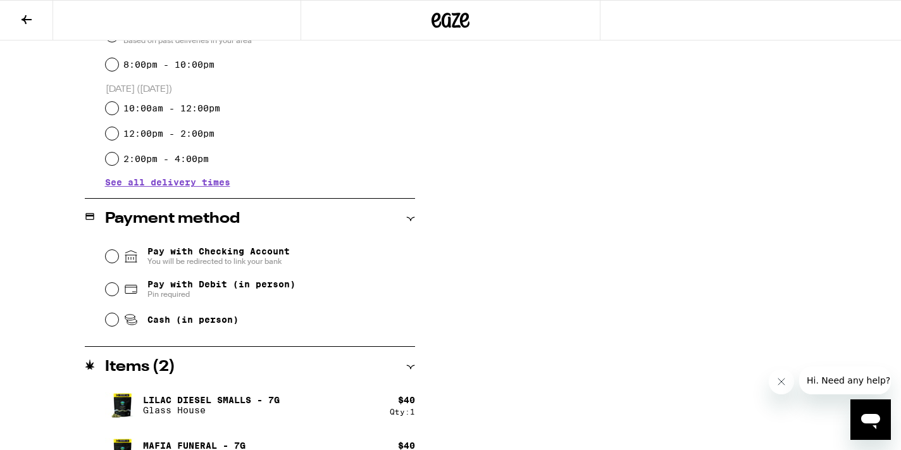
scroll to position [417, 0]
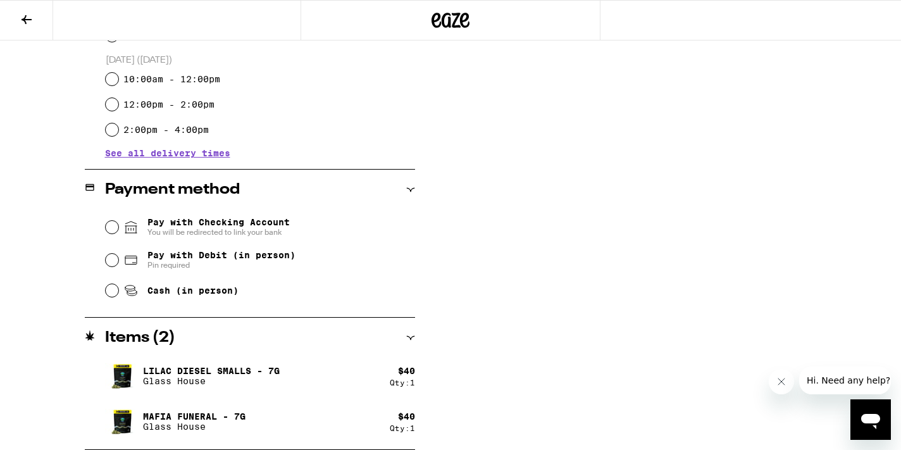
click at [230, 260] on span "Pay with Debit (in person)" at bounding box center [221, 255] width 148 height 10
click at [118, 261] on input "Pay with Debit (in person) Pin required" at bounding box center [112, 260] width 13 height 13
radio input "true"
click at [217, 223] on span "Pay with Checking Account You will be redirected to link your bank" at bounding box center [218, 227] width 142 height 20
click at [118, 223] on input "Pay with Checking Account You will be redirected to link your bank" at bounding box center [112, 227] width 13 height 13
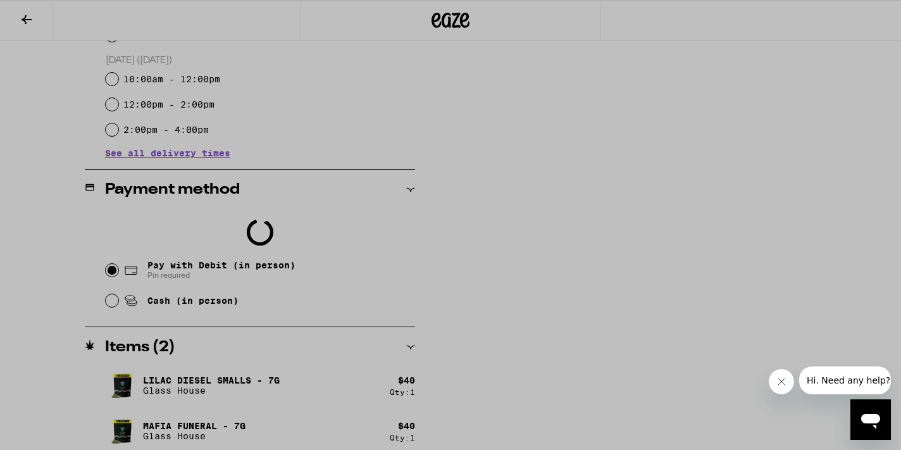
click at [220, 256] on div at bounding box center [450, 225] width 901 height 450
click at [649, 177] on div at bounding box center [450, 225] width 901 height 450
click at [710, 305] on div at bounding box center [450, 225] width 901 height 450
click at [772, 378] on button "Close message from company" at bounding box center [781, 381] width 25 height 25
click at [112, 269] on div at bounding box center [450, 225] width 901 height 450
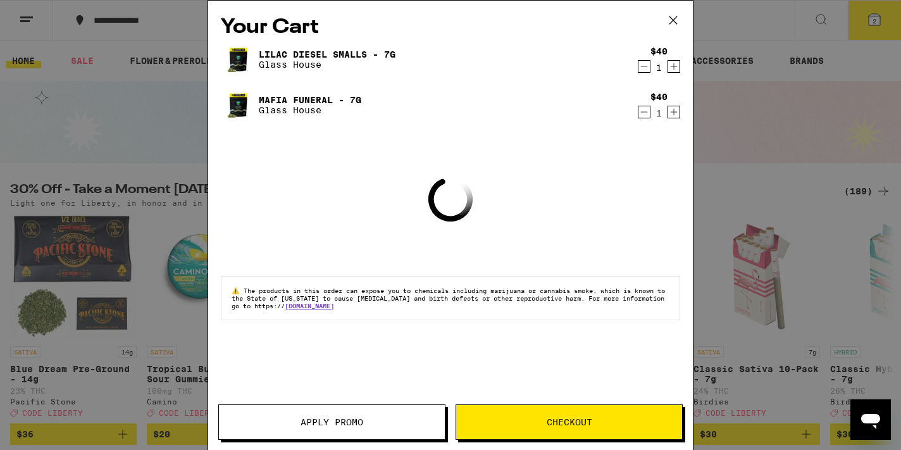
click at [525, 422] on span "Checkout" at bounding box center [569, 422] width 226 height 9
click at [571, 422] on span "Checkout" at bounding box center [570, 422] width 46 height 9
click at [387, 420] on span "Apply Promo" at bounding box center [332, 422] width 226 height 9
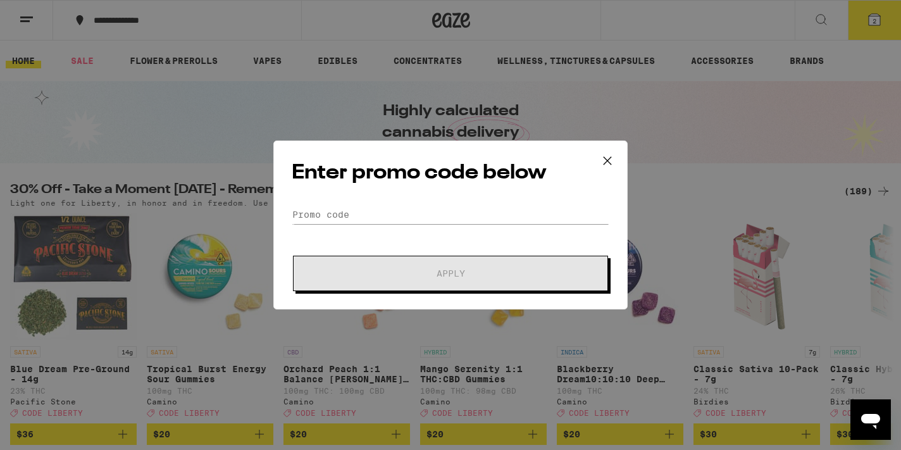
click at [436, 227] on form "Promo Code Apply" at bounding box center [451, 248] width 318 height 86
click at [370, 204] on div "Enter promo code below Promo Code Apply" at bounding box center [450, 225] width 354 height 169
click at [345, 223] on input "Promo Code" at bounding box center [451, 214] width 318 height 19
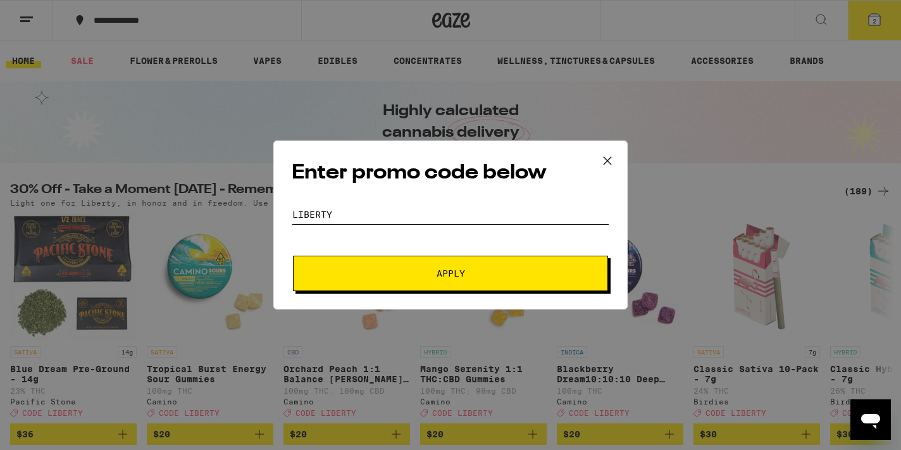
type input "LIBERTY"
click at [365, 270] on span "Apply" at bounding box center [451, 273] width 228 height 9
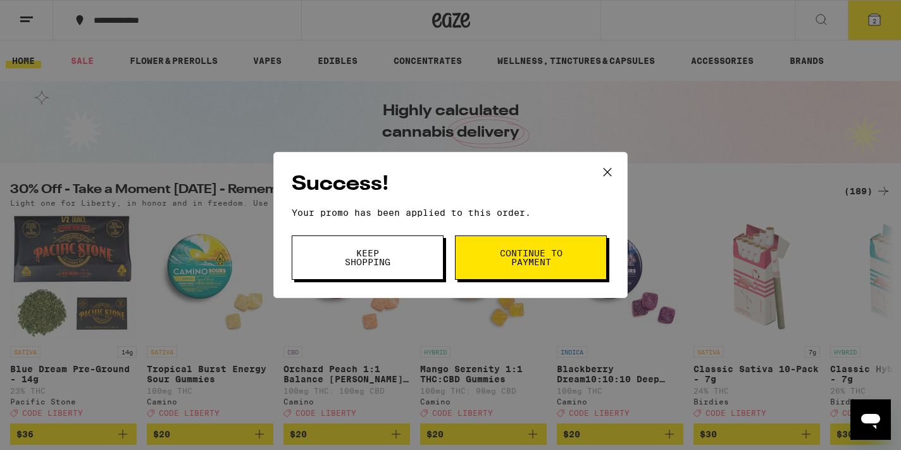
click at [558, 268] on button "Continue to payment" at bounding box center [531, 257] width 152 height 44
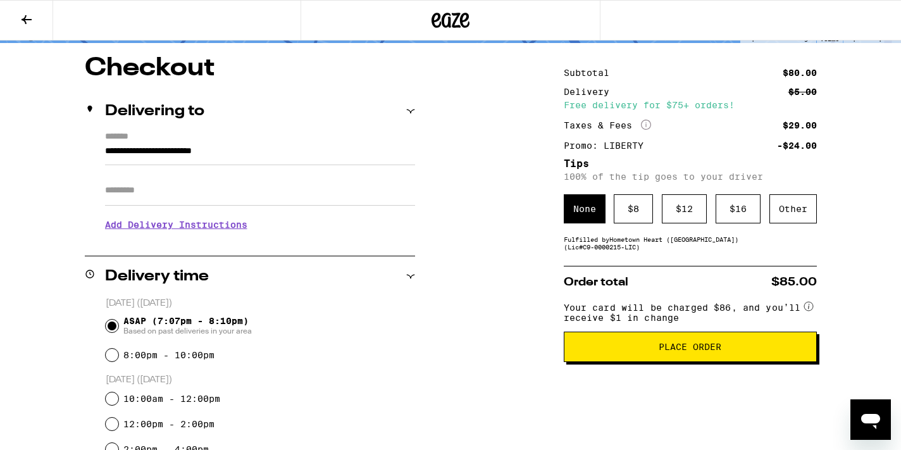
scroll to position [101, 0]
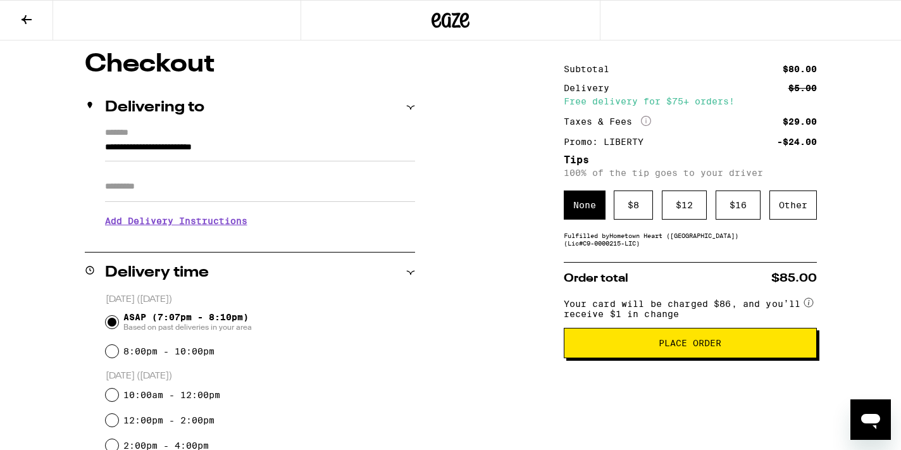
click at [644, 348] on span "Place Order" at bounding box center [691, 343] width 232 height 9
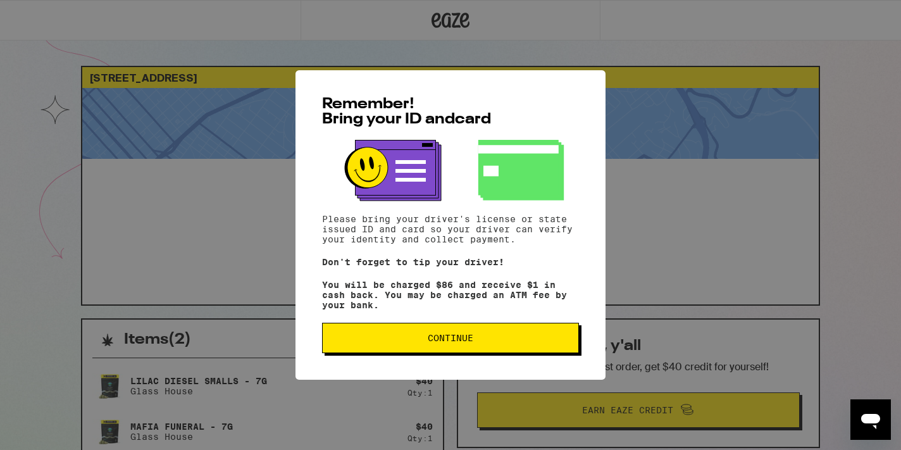
click at [472, 342] on span "Continue" at bounding box center [451, 338] width 46 height 9
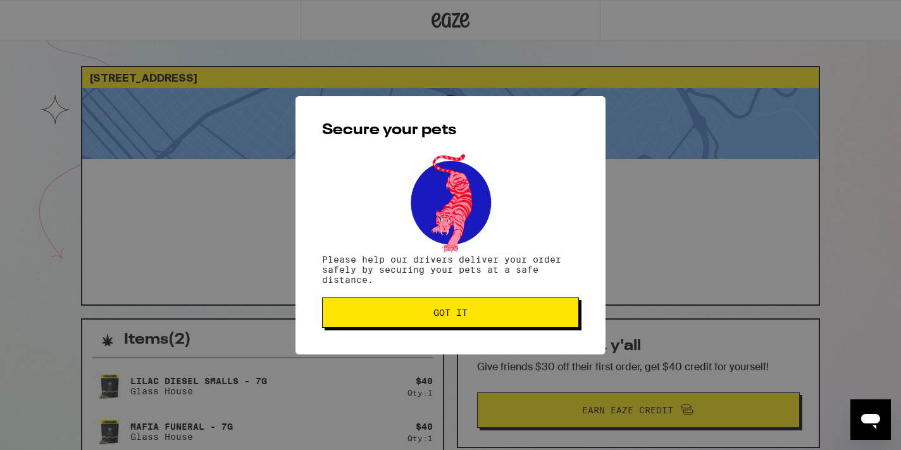
click at [480, 323] on button "Got it" at bounding box center [450, 313] width 257 height 30
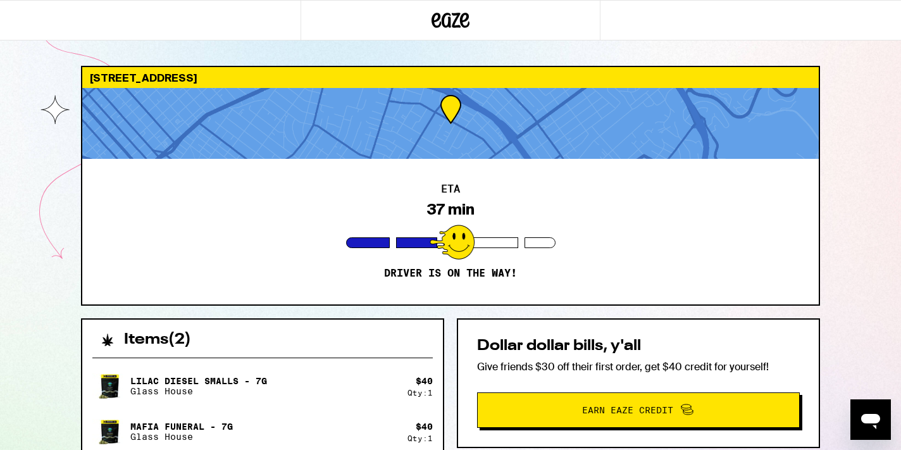
click at [436, 180] on div "ETA 37 min Driver is on the way!" at bounding box center [450, 232] width 737 height 146
click at [409, 237] on div at bounding box center [416, 242] width 41 height 11
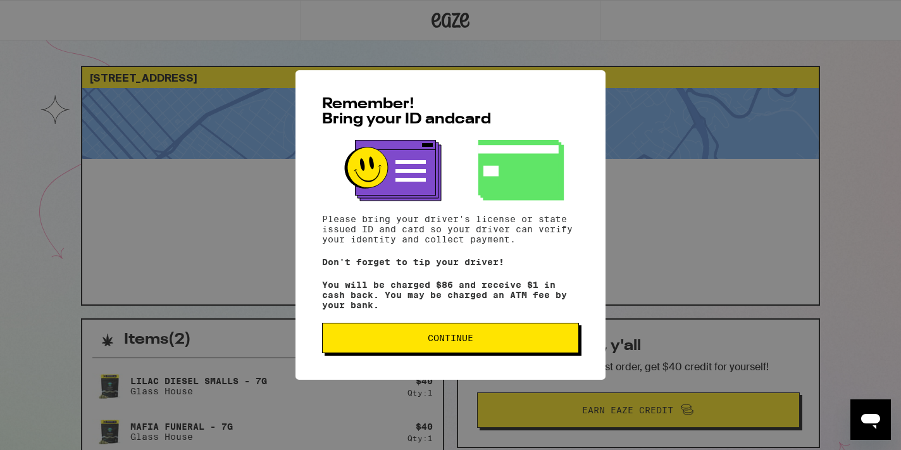
click at [698, 301] on div "Remember! Bring your ID and card Please bring your driver's license or state is…" at bounding box center [450, 225] width 901 height 450
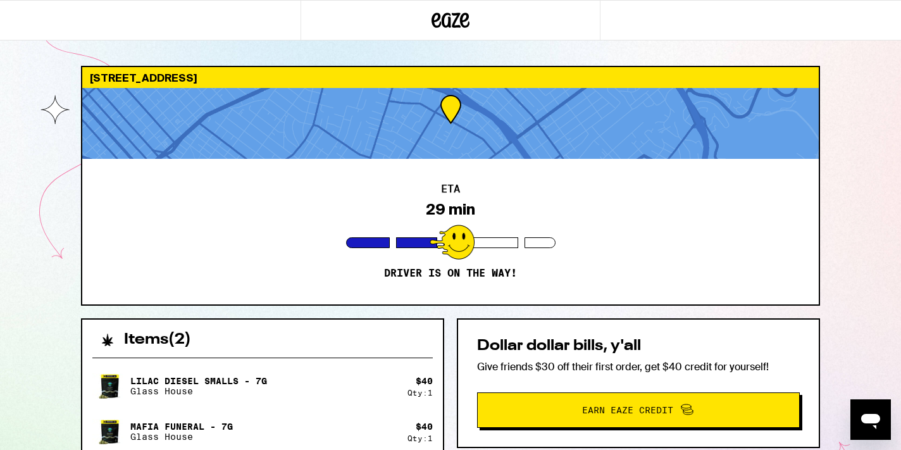
click at [428, 209] on div "29 min" at bounding box center [450, 210] width 49 height 18
click at [444, 85] on div "[STREET_ADDRESS]" at bounding box center [450, 77] width 737 height 21
click at [444, 120] on div at bounding box center [450, 123] width 737 height 71
click at [82, 194] on div "ETA 29 min Driver is on the way!" at bounding box center [450, 232] width 737 height 146
